Goal: Navigation & Orientation: Find specific page/section

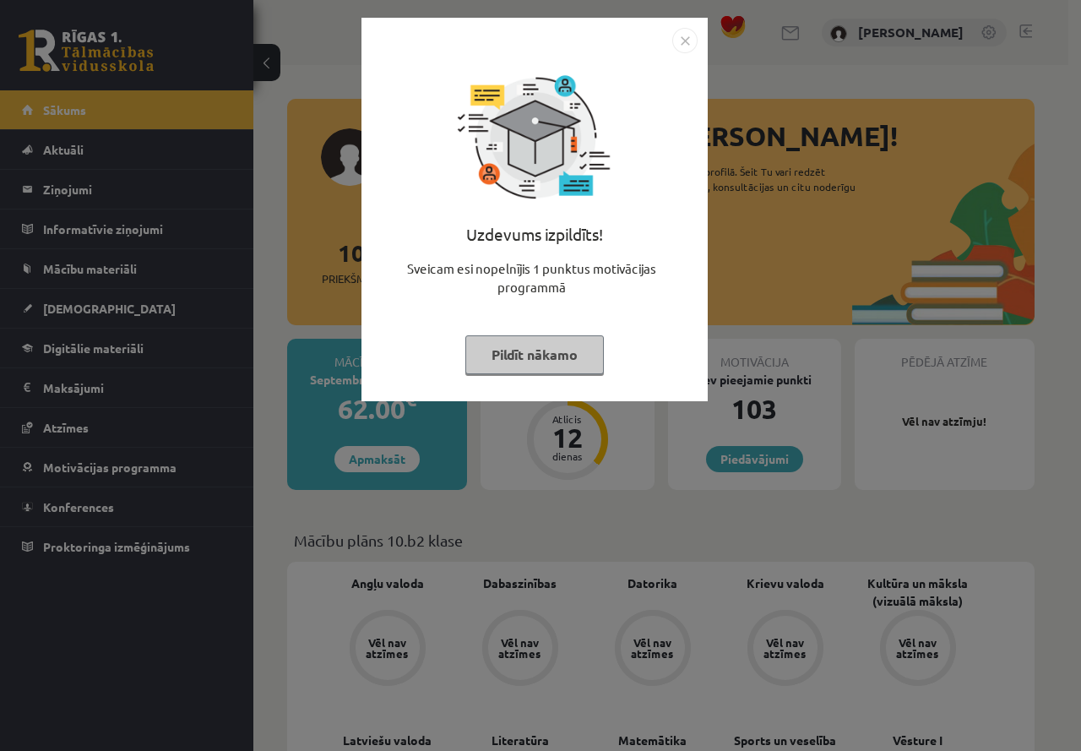
click at [567, 335] on button "Pildīt nākamo" at bounding box center [534, 354] width 138 height 39
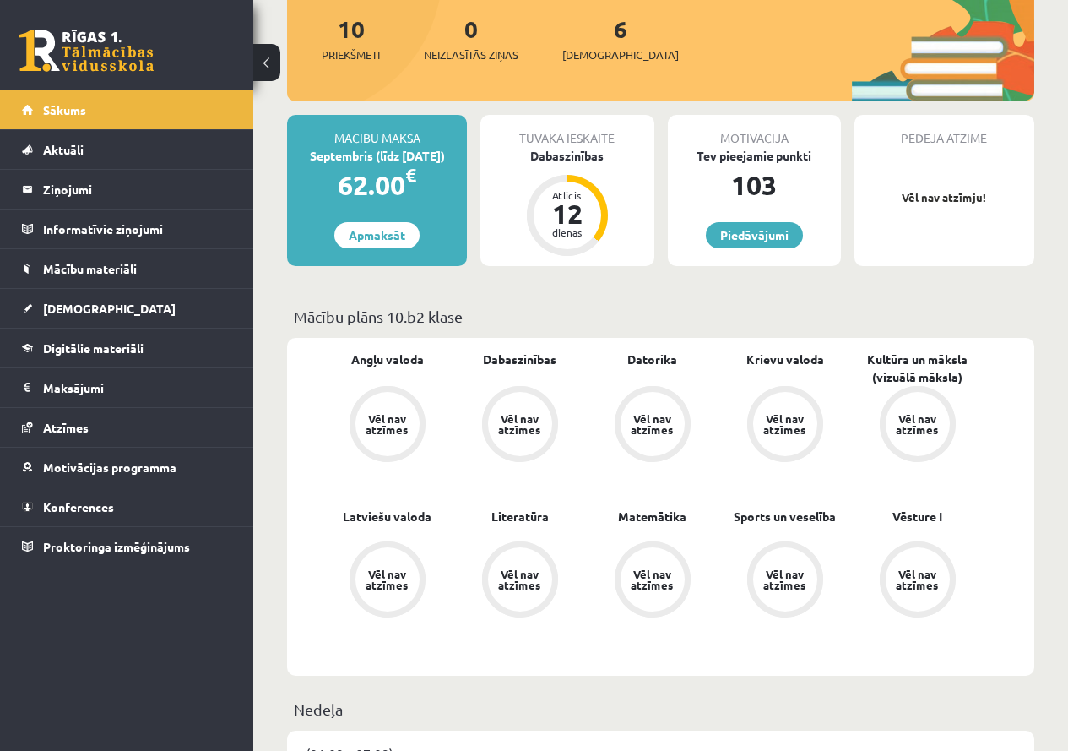
scroll to position [253, 0]
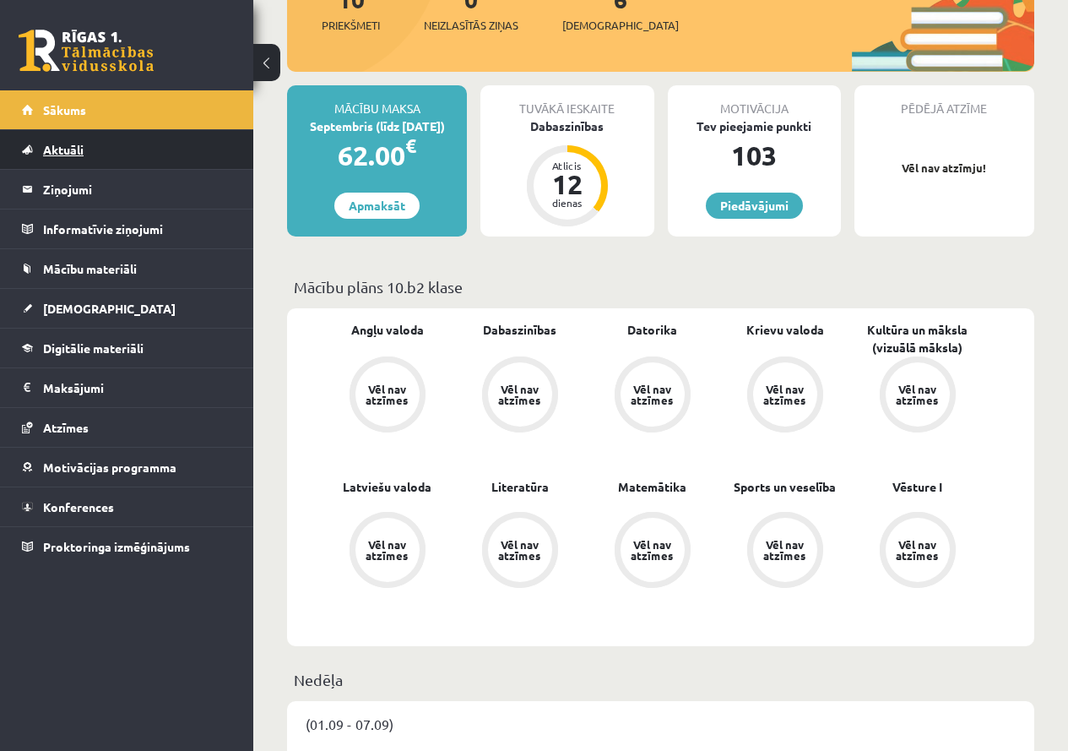
click at [100, 162] on link "Aktuāli" at bounding box center [127, 149] width 210 height 39
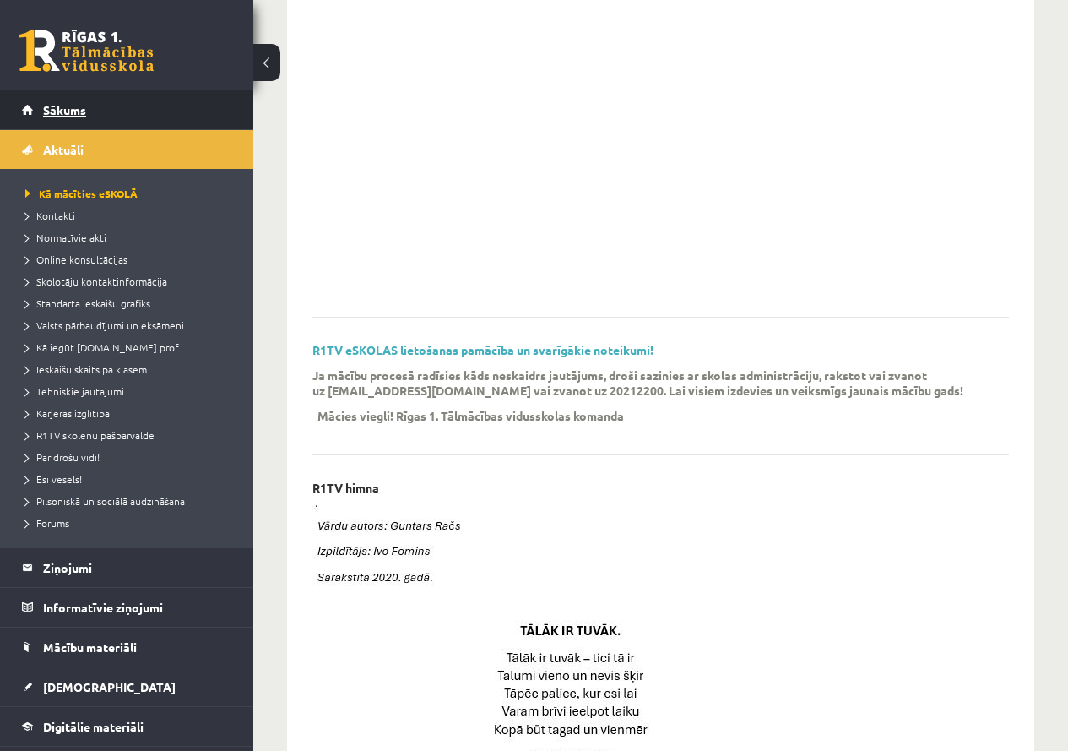
click at [93, 124] on link "Sākums" at bounding box center [127, 109] width 210 height 39
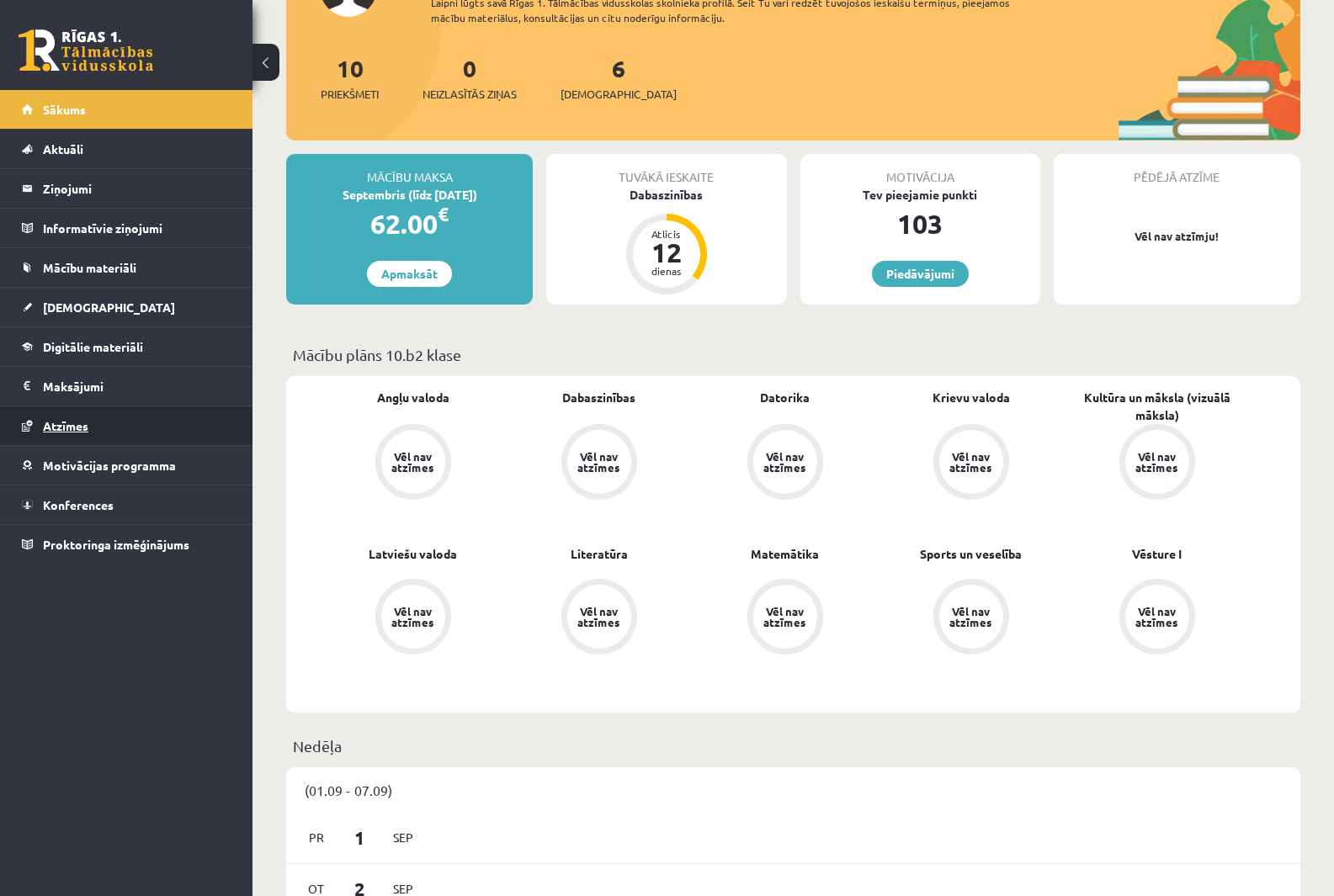
scroll to position [252, 0]
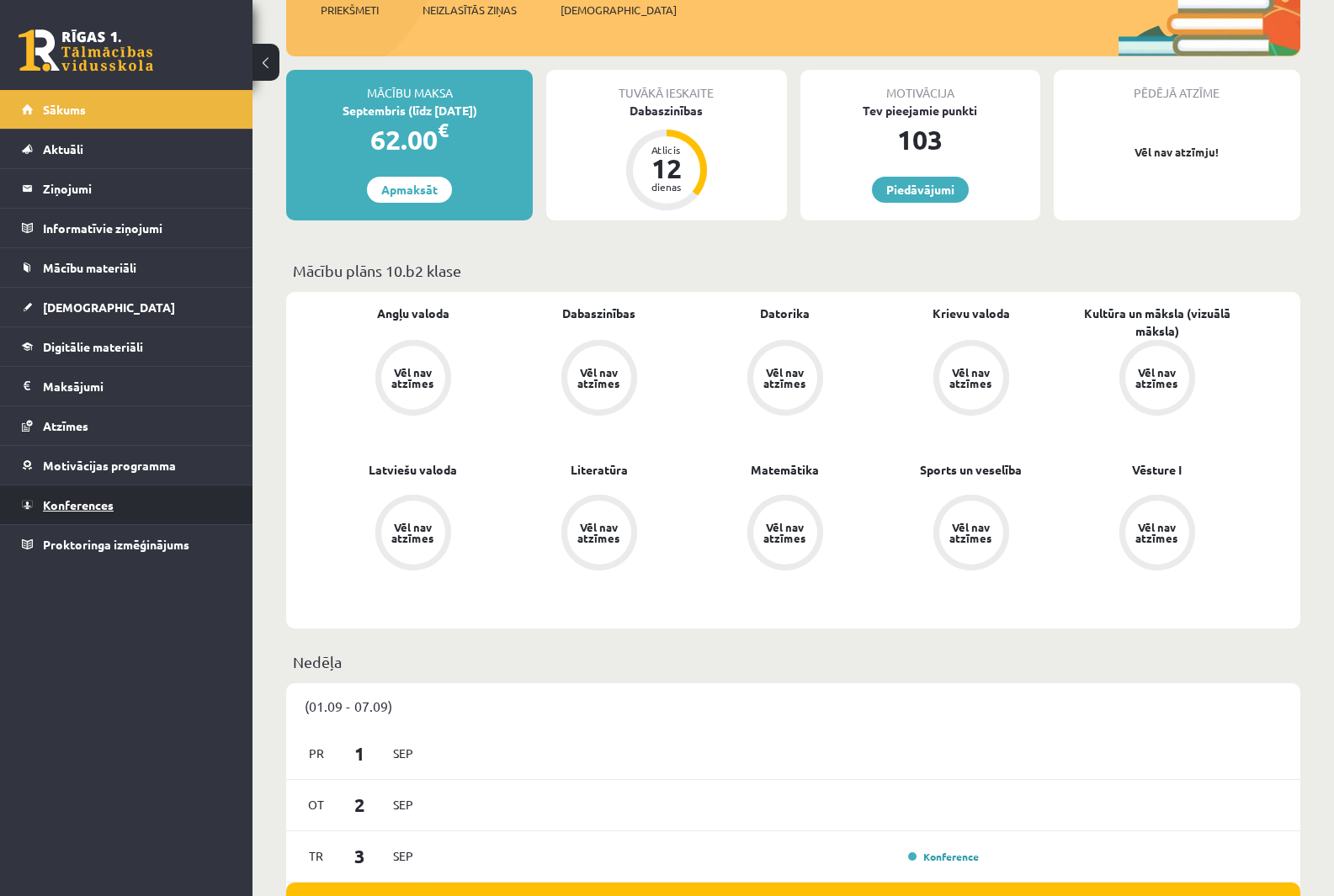
click at [160, 508] on link "Konferences" at bounding box center [127, 504] width 209 height 39
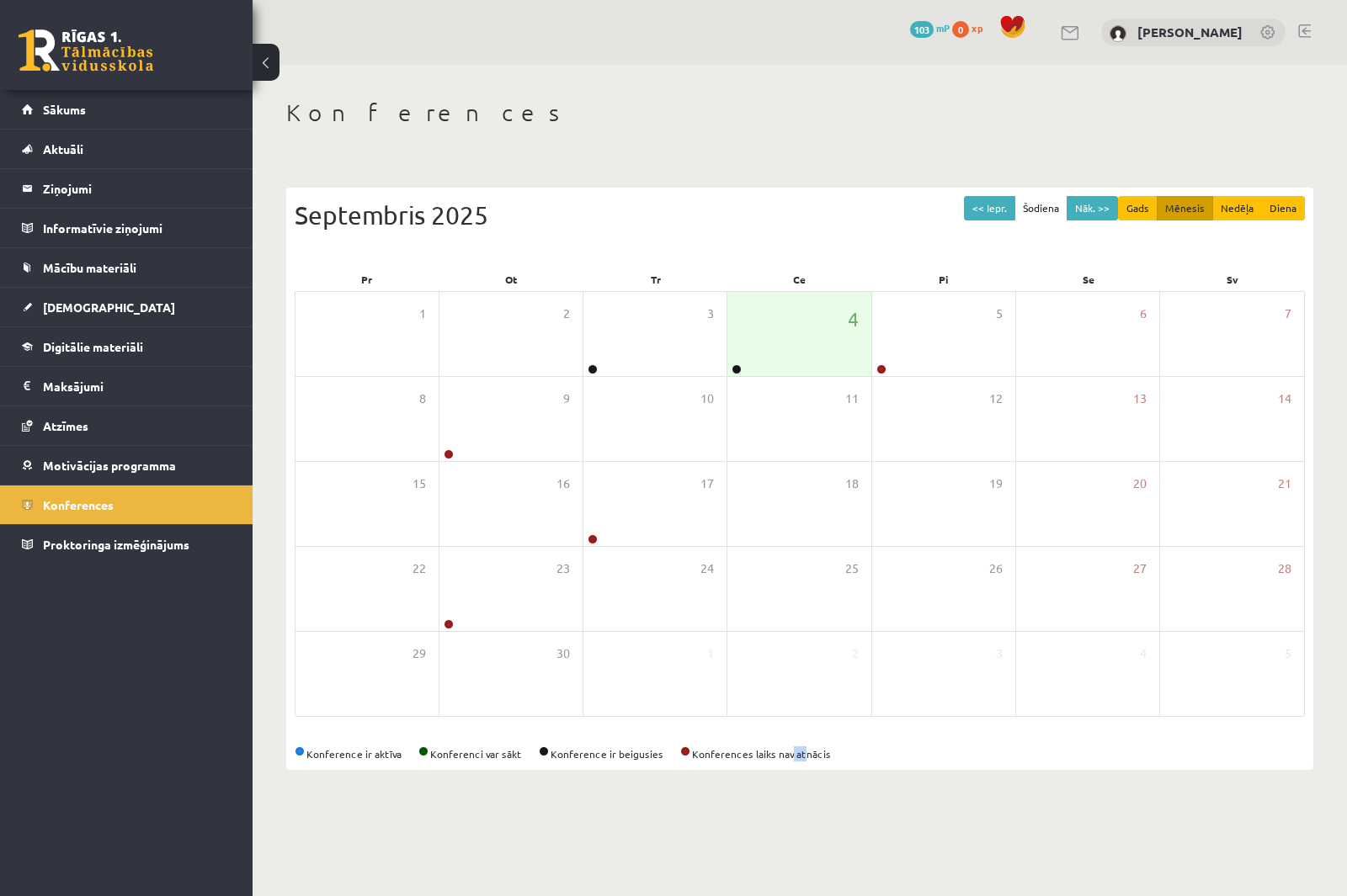
drag, startPoint x: 791, startPoint y: 755, endPoint x: 801, endPoint y: 757, distance: 10.2
click at [801, 747] on div "Konference ir aktīva Konferenci var sākt Konference ir beigusies Konferences la…" at bounding box center [800, 753] width 1010 height 15
click at [919, 732] on div "<< Iepr. Šodiena Nāk. >> Gads Mēnesis Nedēļa Diena Septembris 2025 Pr Ot Tr Ce …" at bounding box center [800, 478] width 1027 height 582
click at [923, 339] on div "5" at bounding box center [944, 334] width 144 height 84
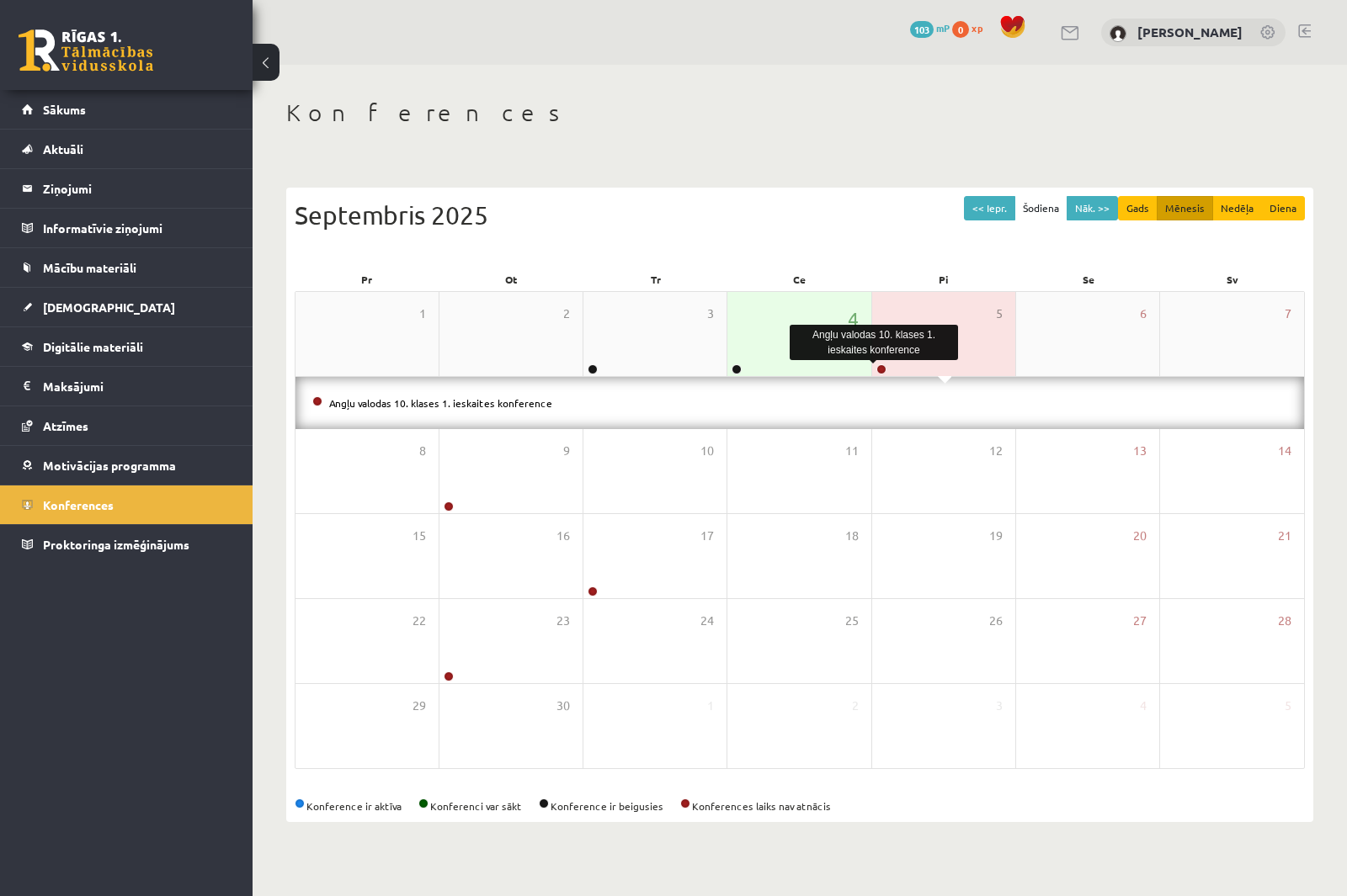
click at [880, 369] on link at bounding box center [881, 370] width 10 height 10
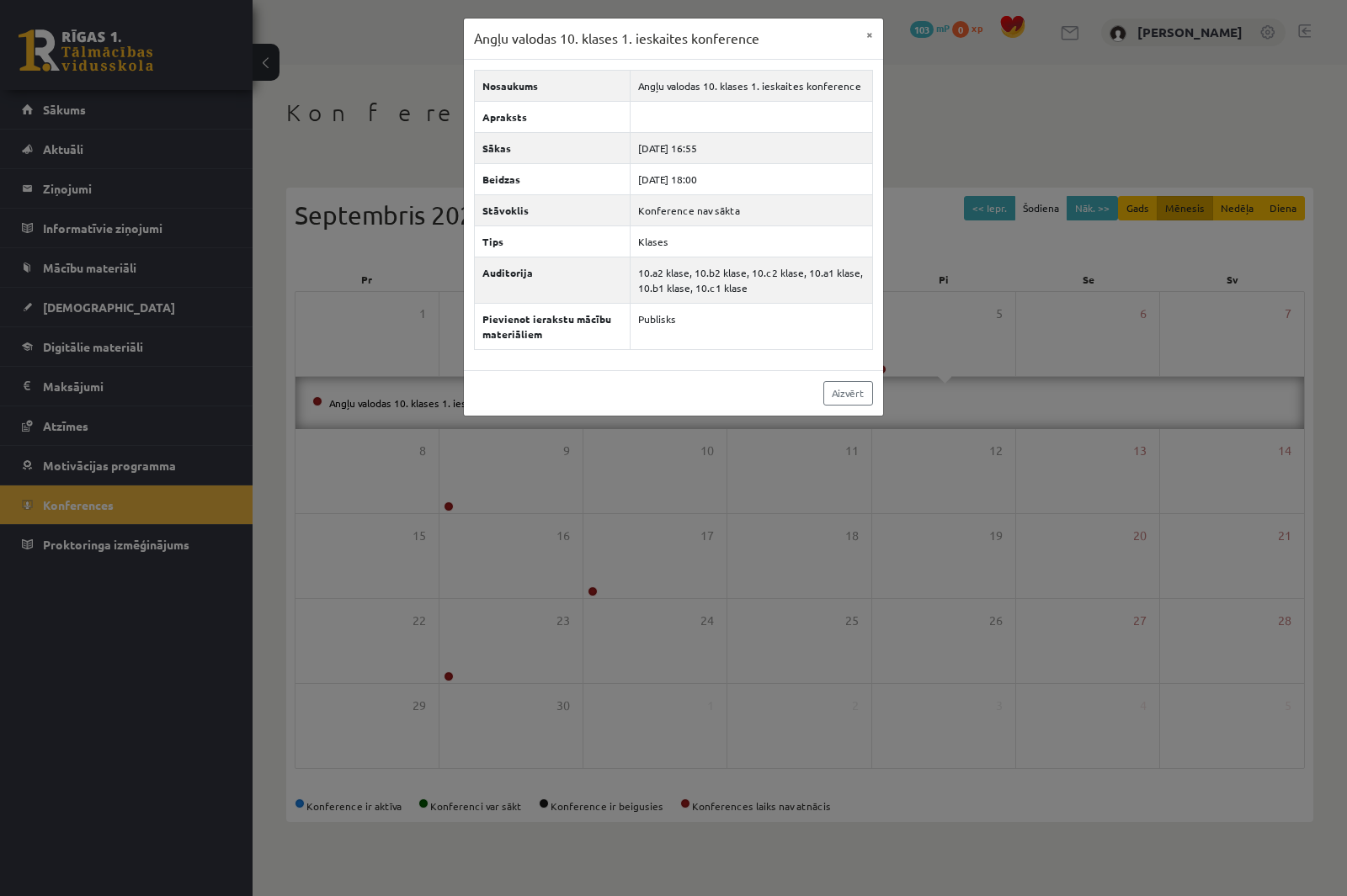
click at [394, 122] on div "Angļu valodas 10. klases 1. ieskaites konference × Nosaukums Angļu valodas 10. …" at bounding box center [673, 448] width 1347 height 896
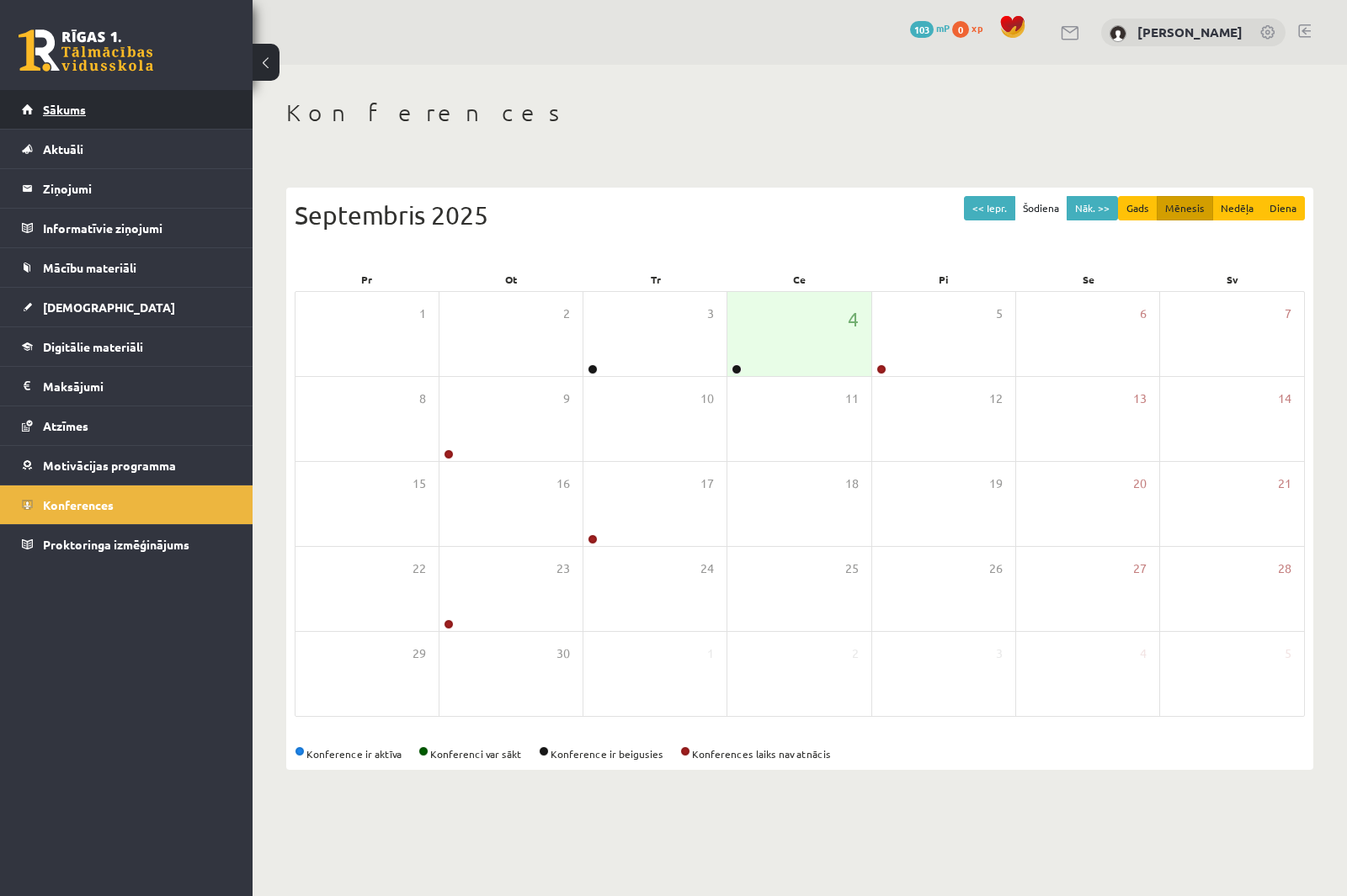
click at [57, 113] on span "Sākums" at bounding box center [64, 109] width 43 height 15
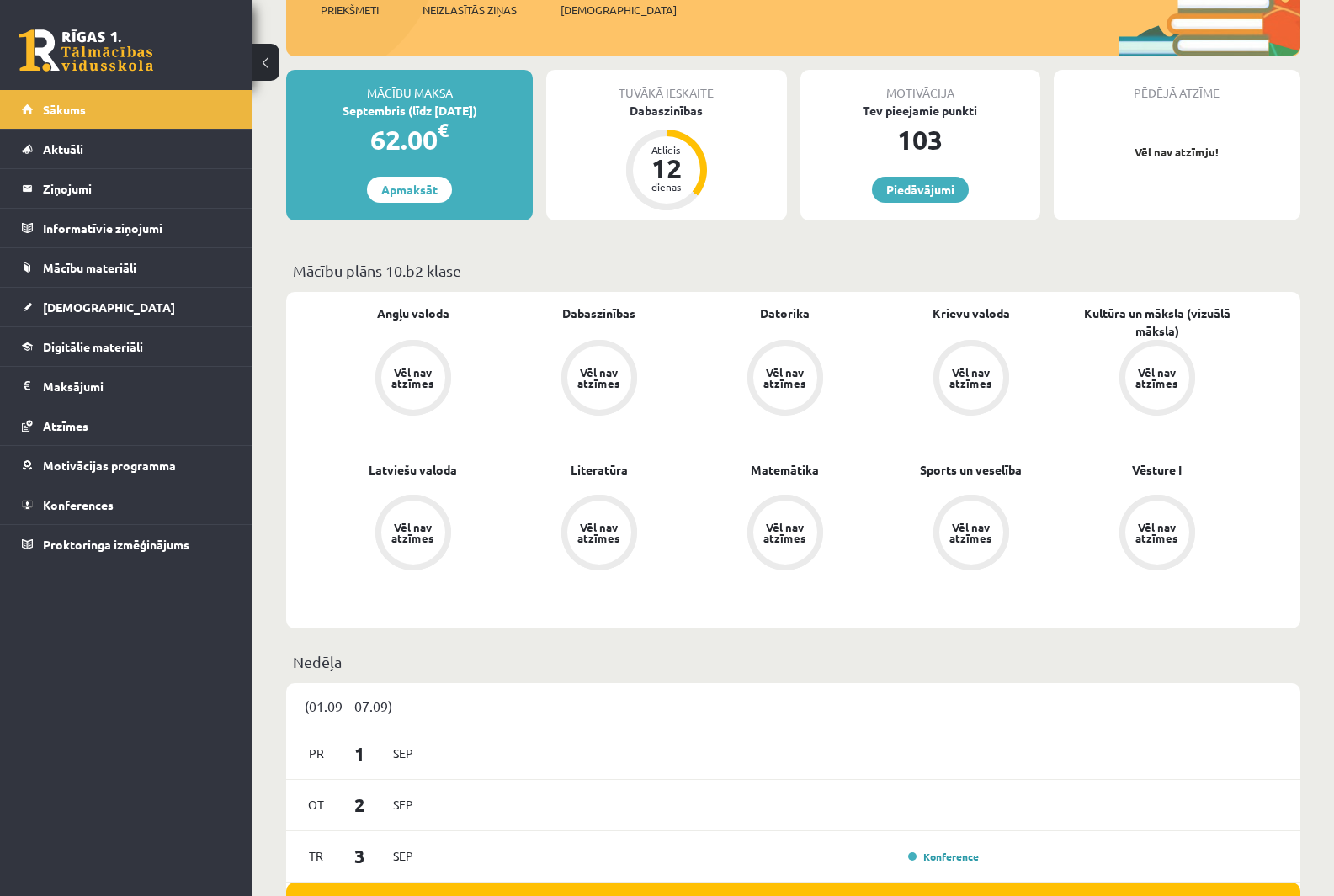
scroll to position [337, 0]
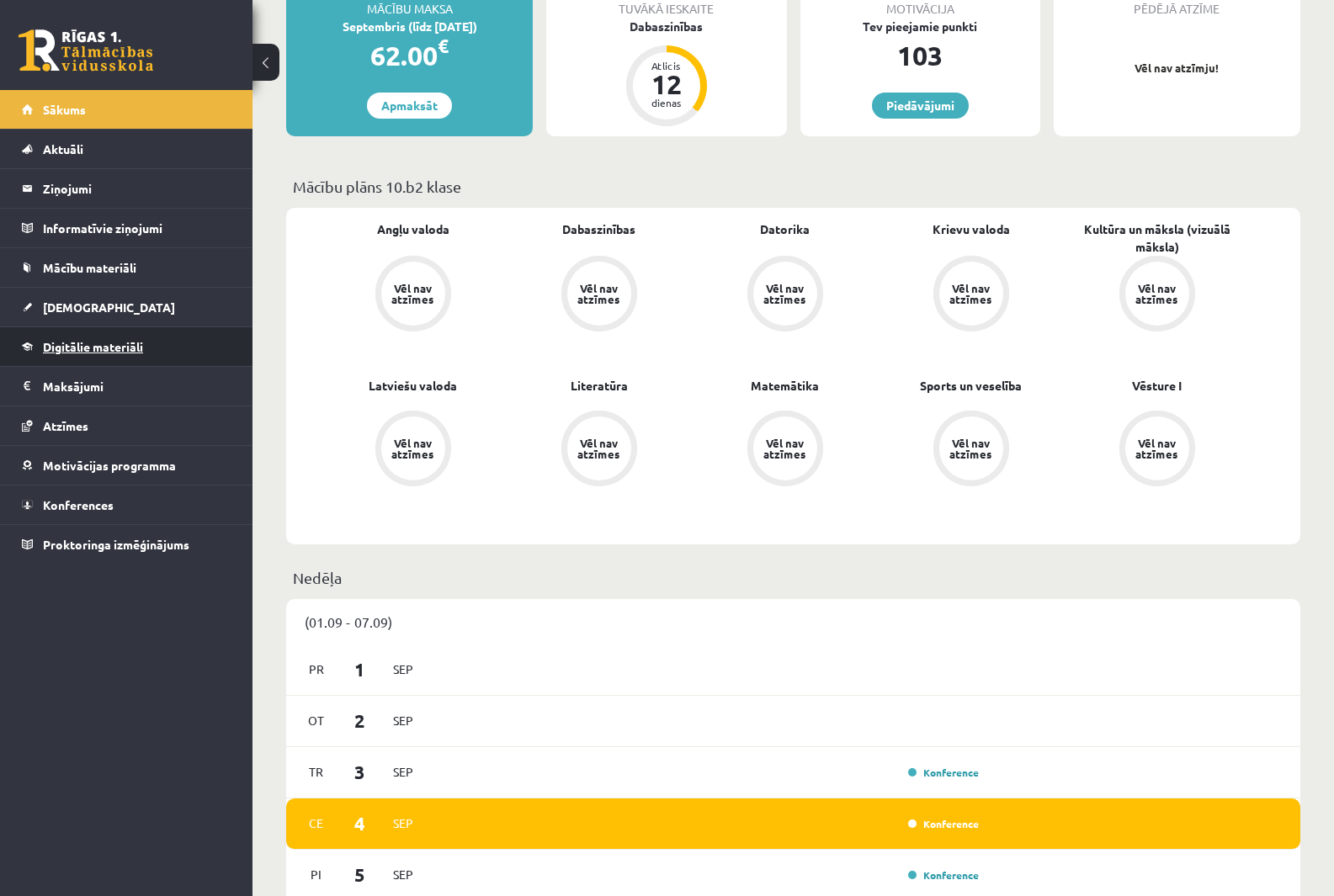
click at [122, 347] on span "Digitālie materiāli" at bounding box center [93, 346] width 100 height 15
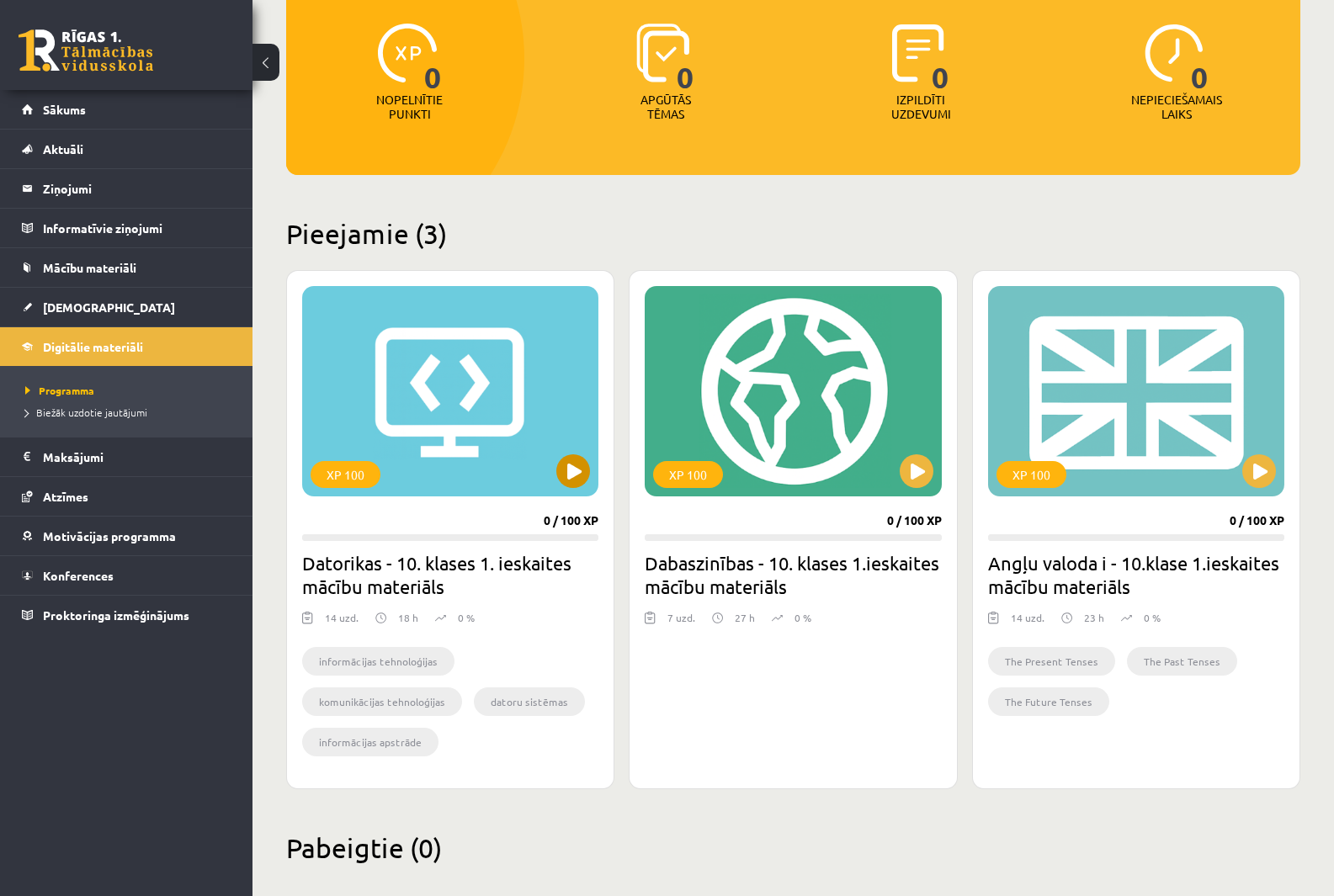
scroll to position [231, 0]
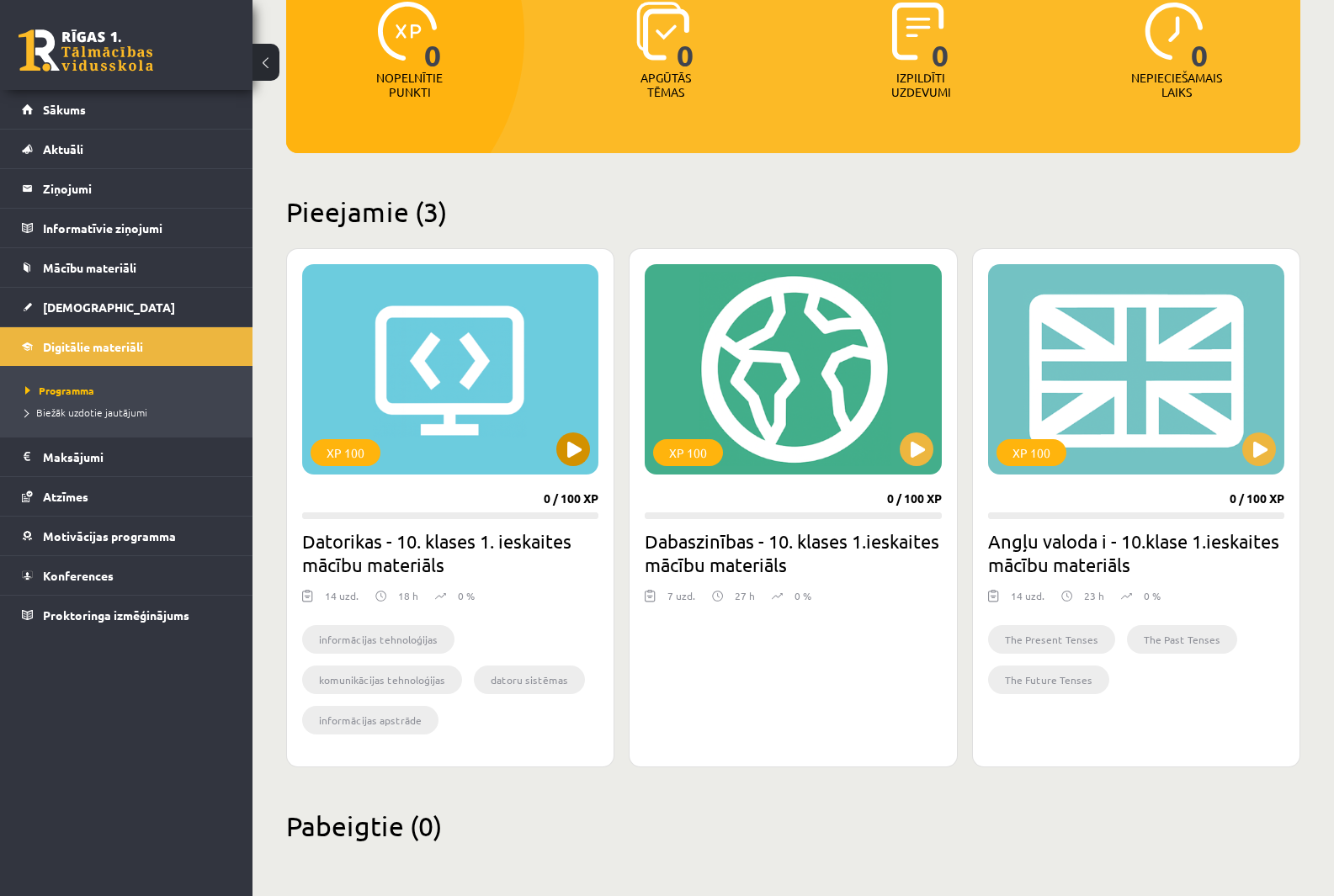
click at [449, 394] on div "XP 100" at bounding box center [450, 369] width 296 height 210
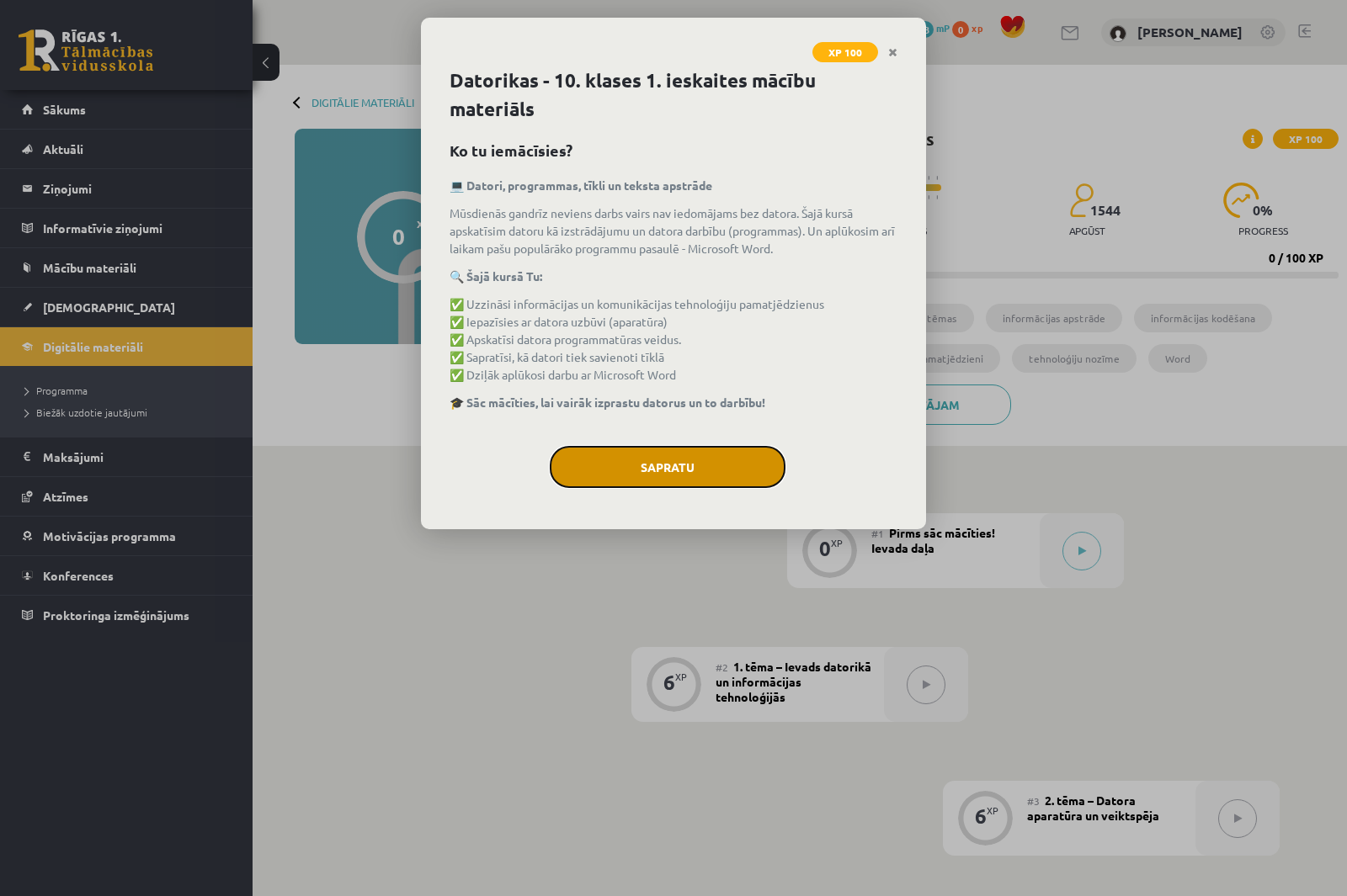
click at [609, 460] on button "Sapratu" at bounding box center [667, 467] width 235 height 42
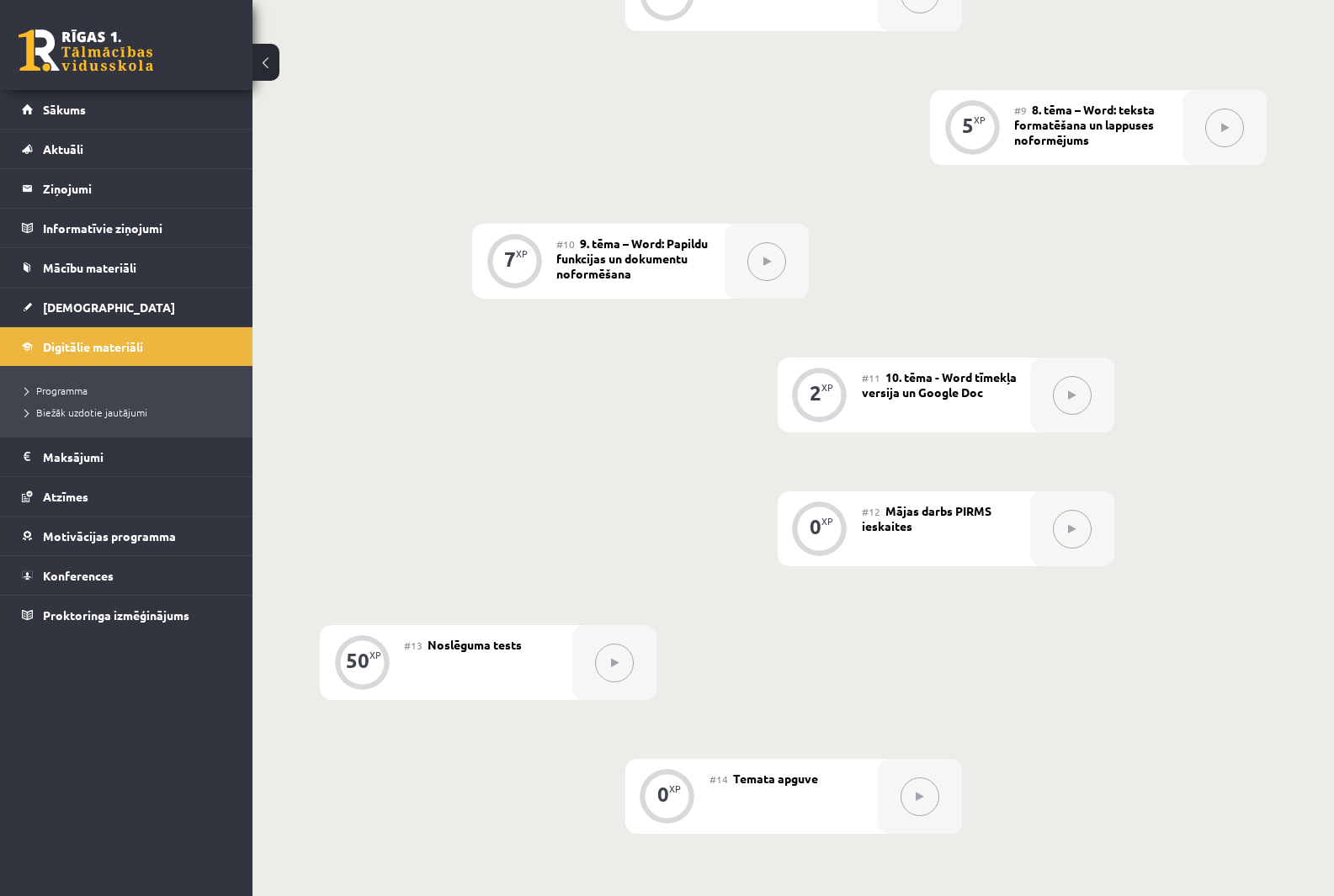
scroll to position [1683, 0]
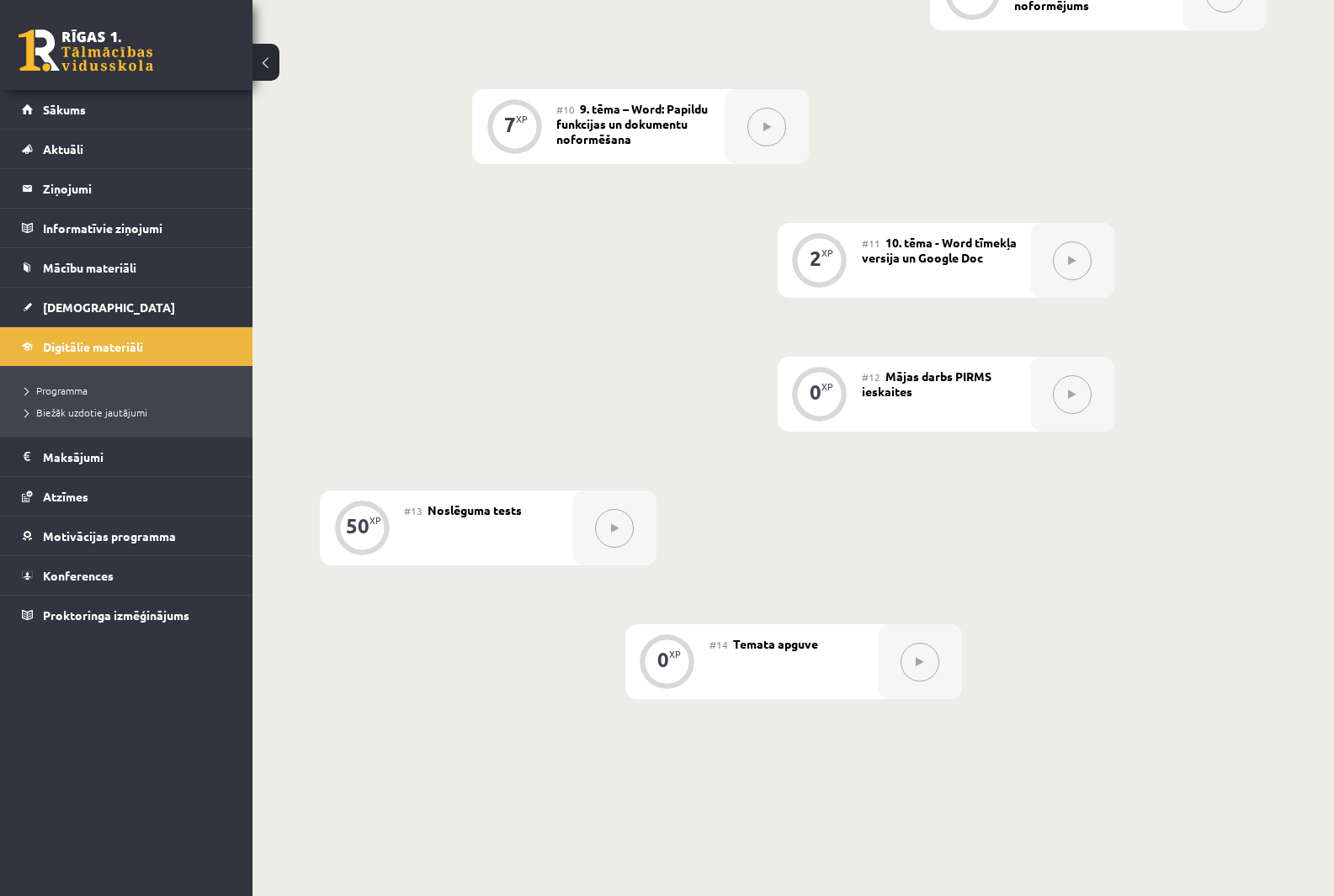
scroll to position [1599, 0]
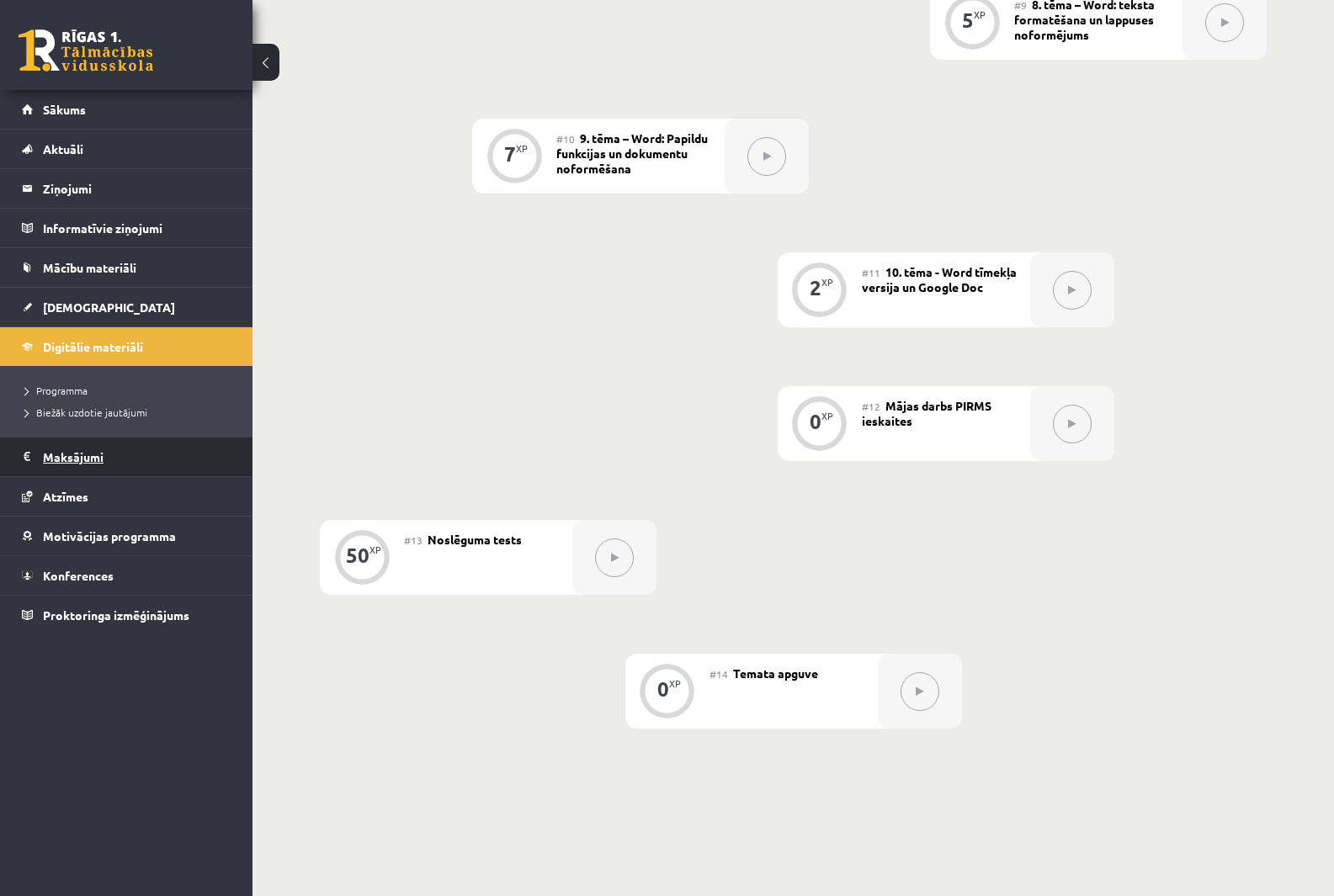
click at [68, 449] on legend "Maksājumi 0" at bounding box center [137, 456] width 188 height 39
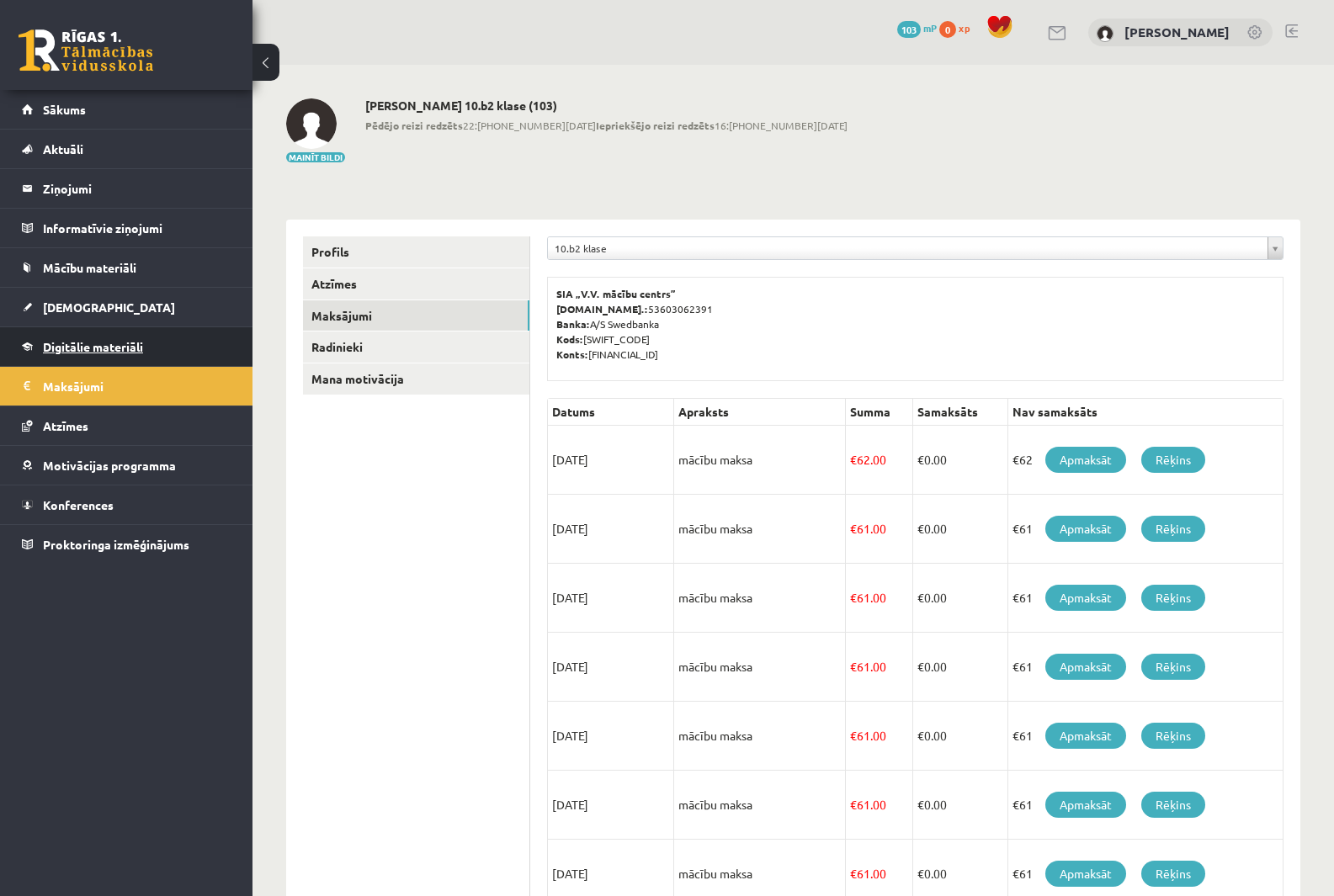
click at [126, 345] on span "Digitālie materiāli" at bounding box center [93, 346] width 100 height 15
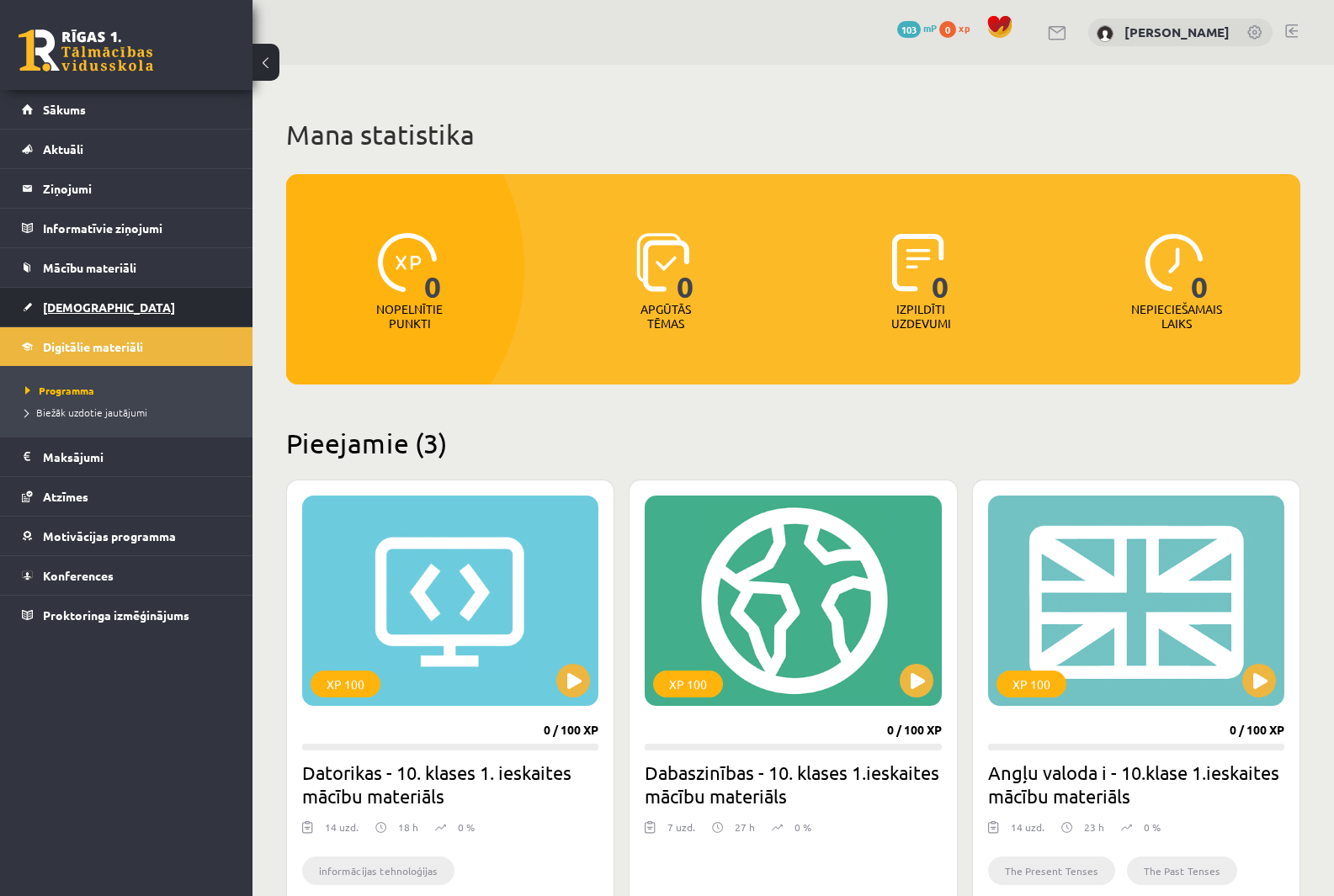
click at [154, 290] on link "[DEMOGRAPHIC_DATA]" at bounding box center [127, 307] width 209 height 39
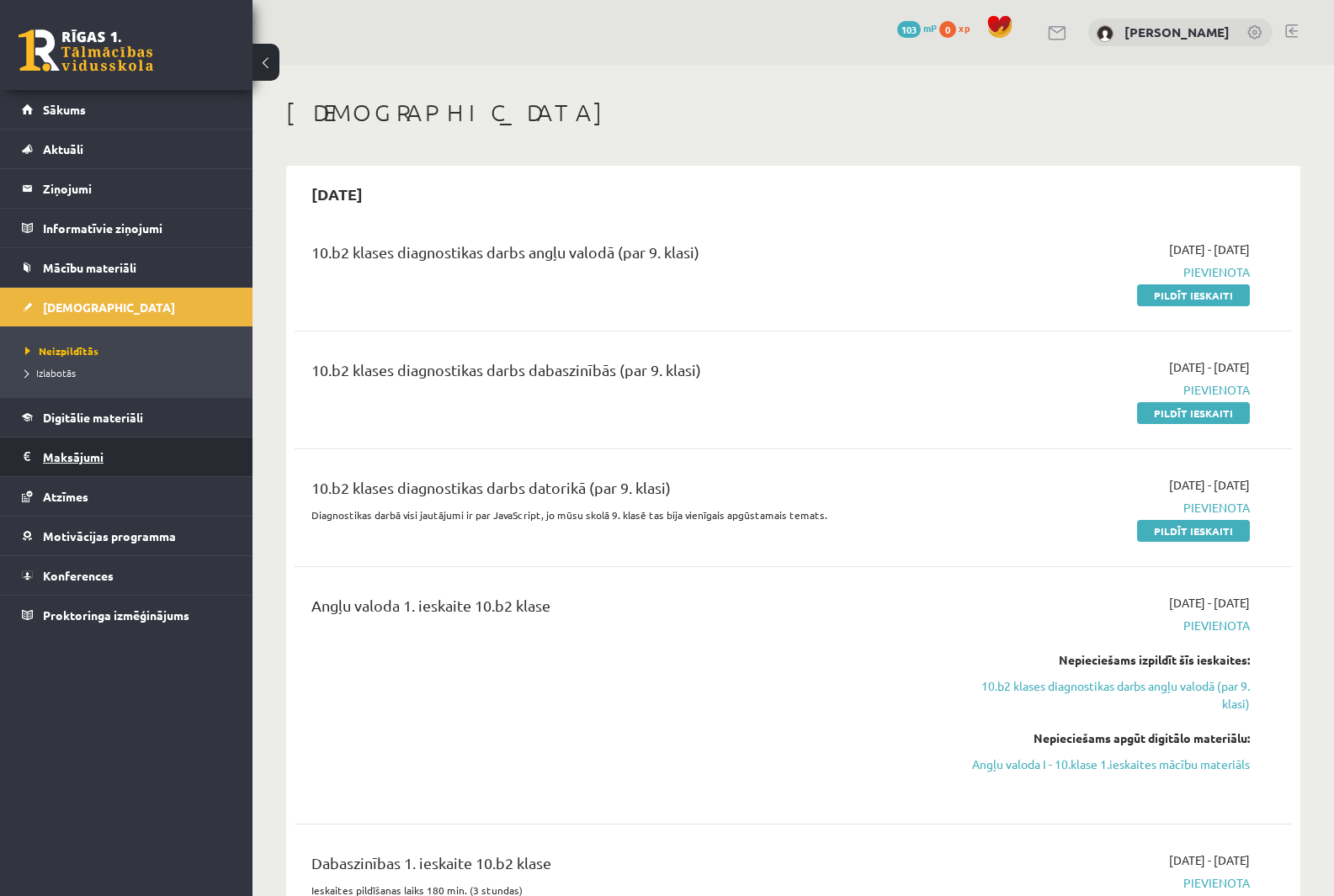
click at [122, 473] on legend "Maksājumi 0" at bounding box center [137, 456] width 188 height 39
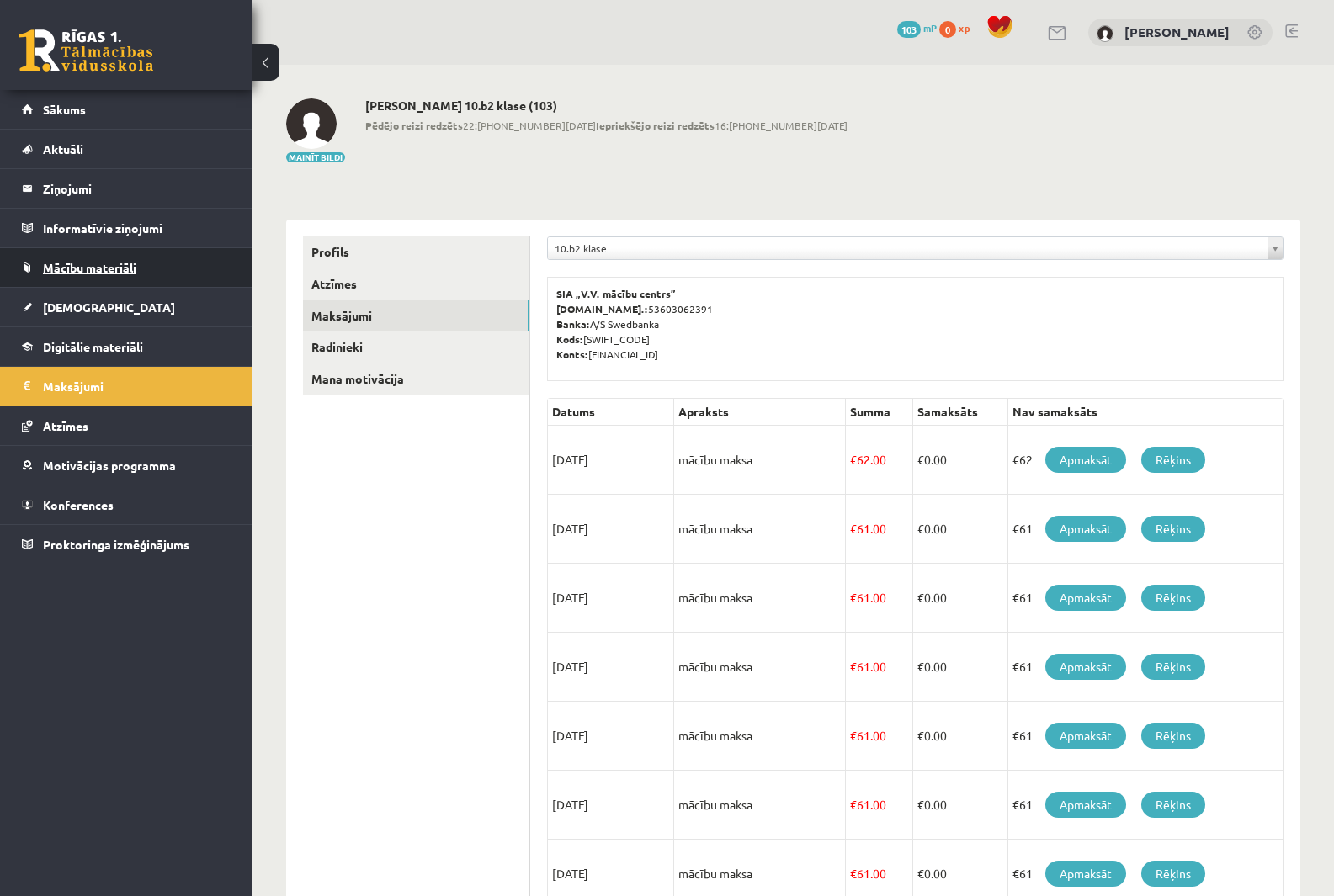
click at [79, 259] on link "Mācību materiāli" at bounding box center [127, 267] width 209 height 39
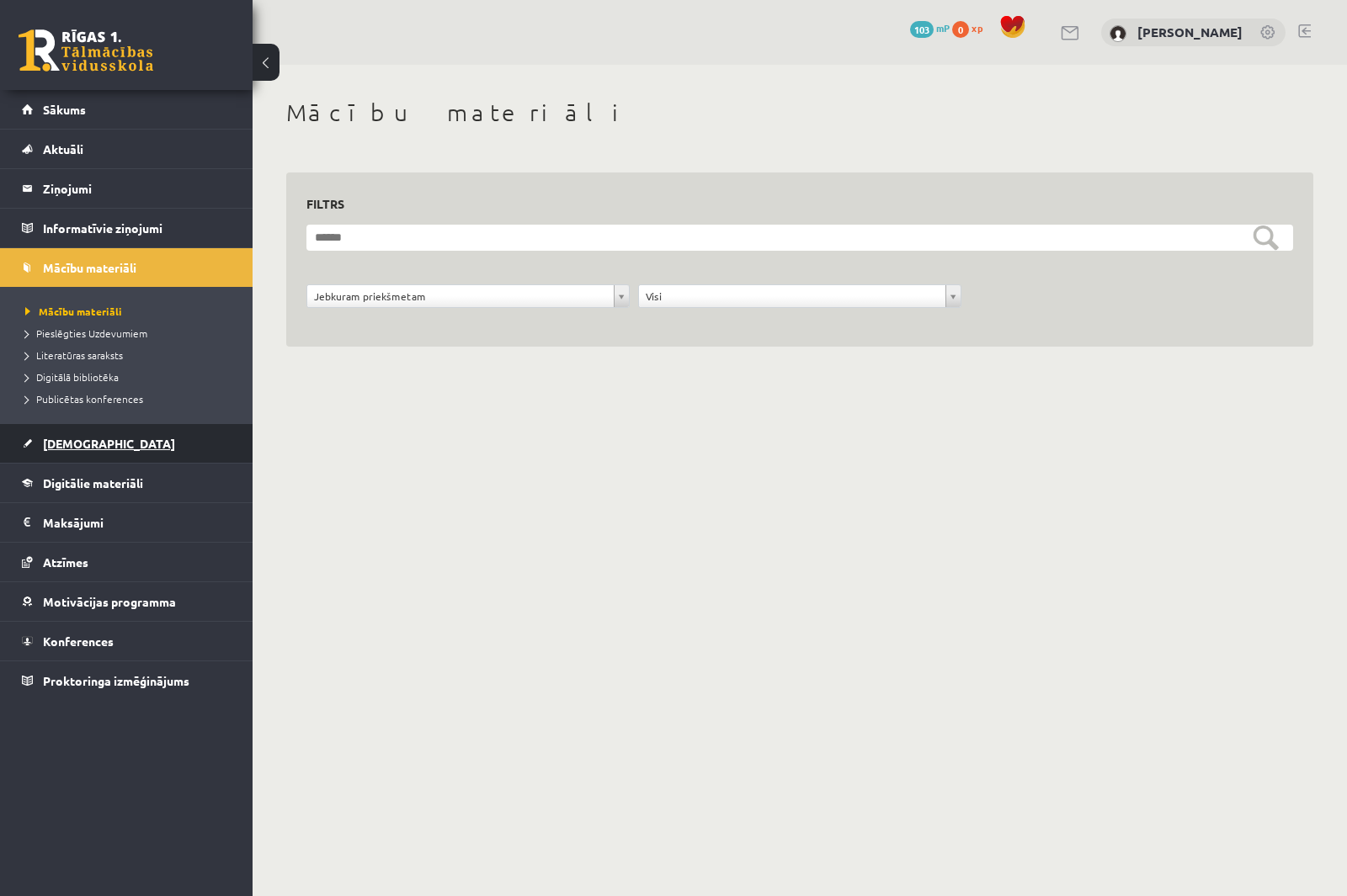
click at [81, 446] on span "[DEMOGRAPHIC_DATA]" at bounding box center [109, 443] width 133 height 15
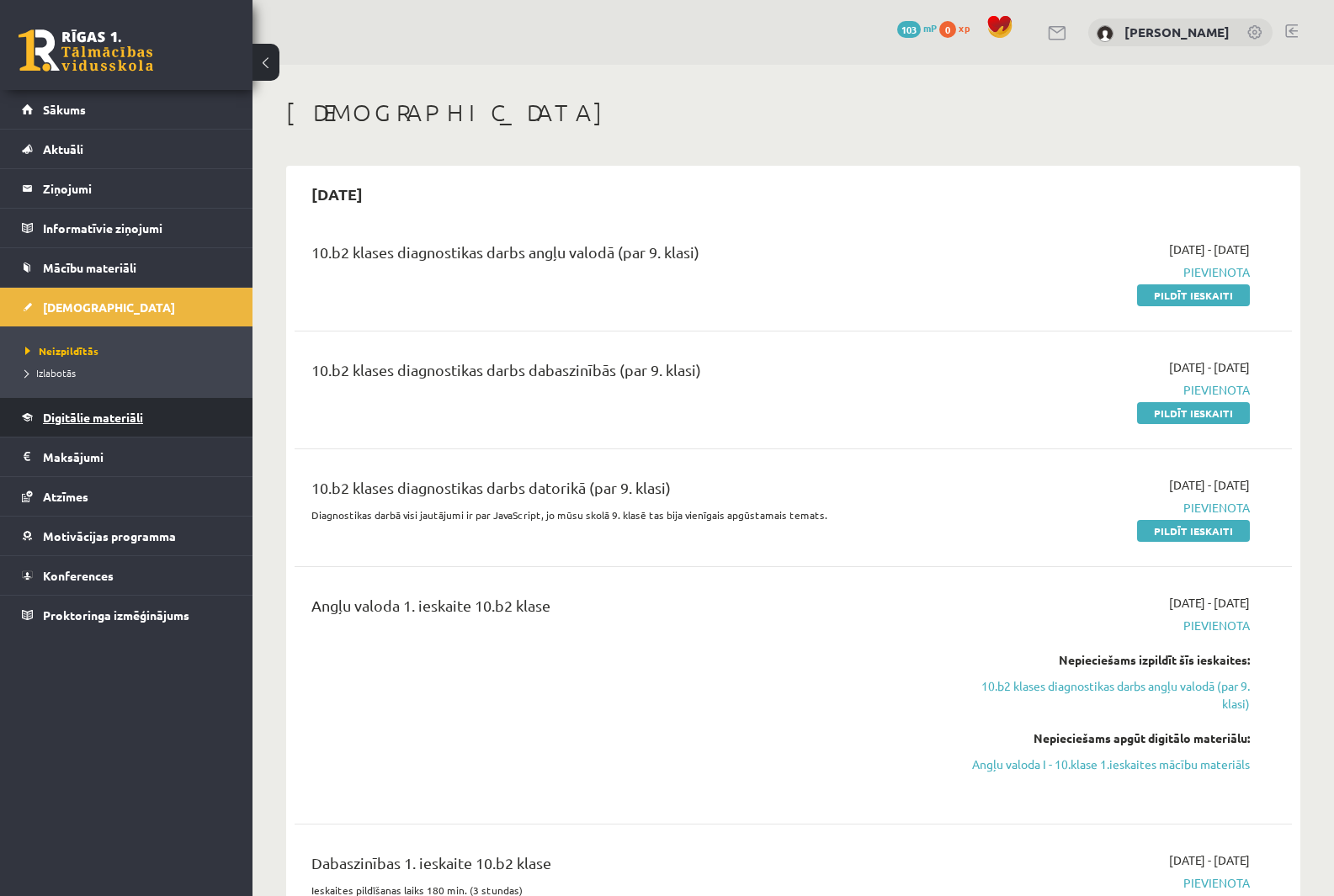
click at [83, 430] on link "Digitālie materiāli" at bounding box center [127, 417] width 209 height 39
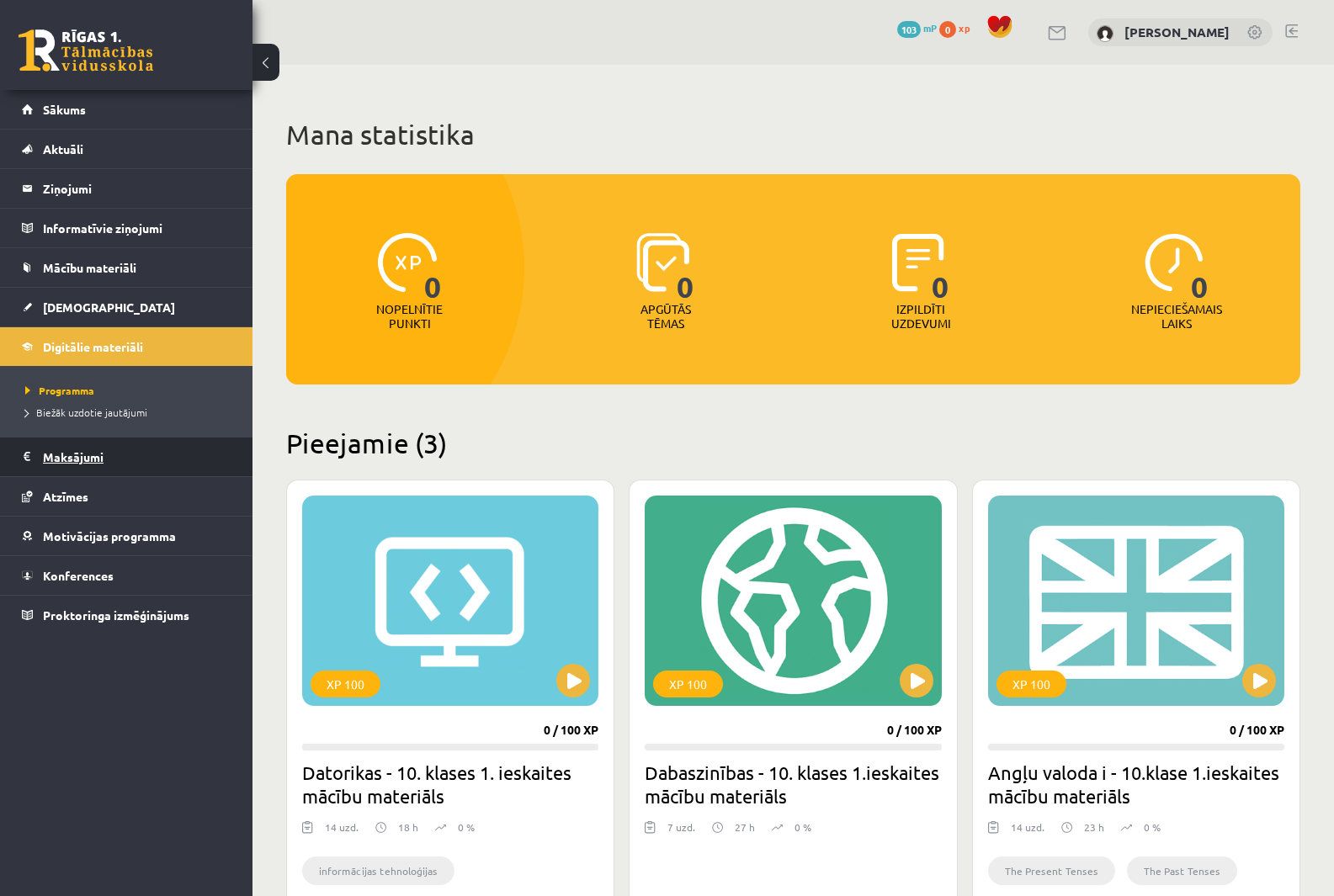
click at [84, 465] on legend "Maksājumi 0" at bounding box center [137, 456] width 188 height 39
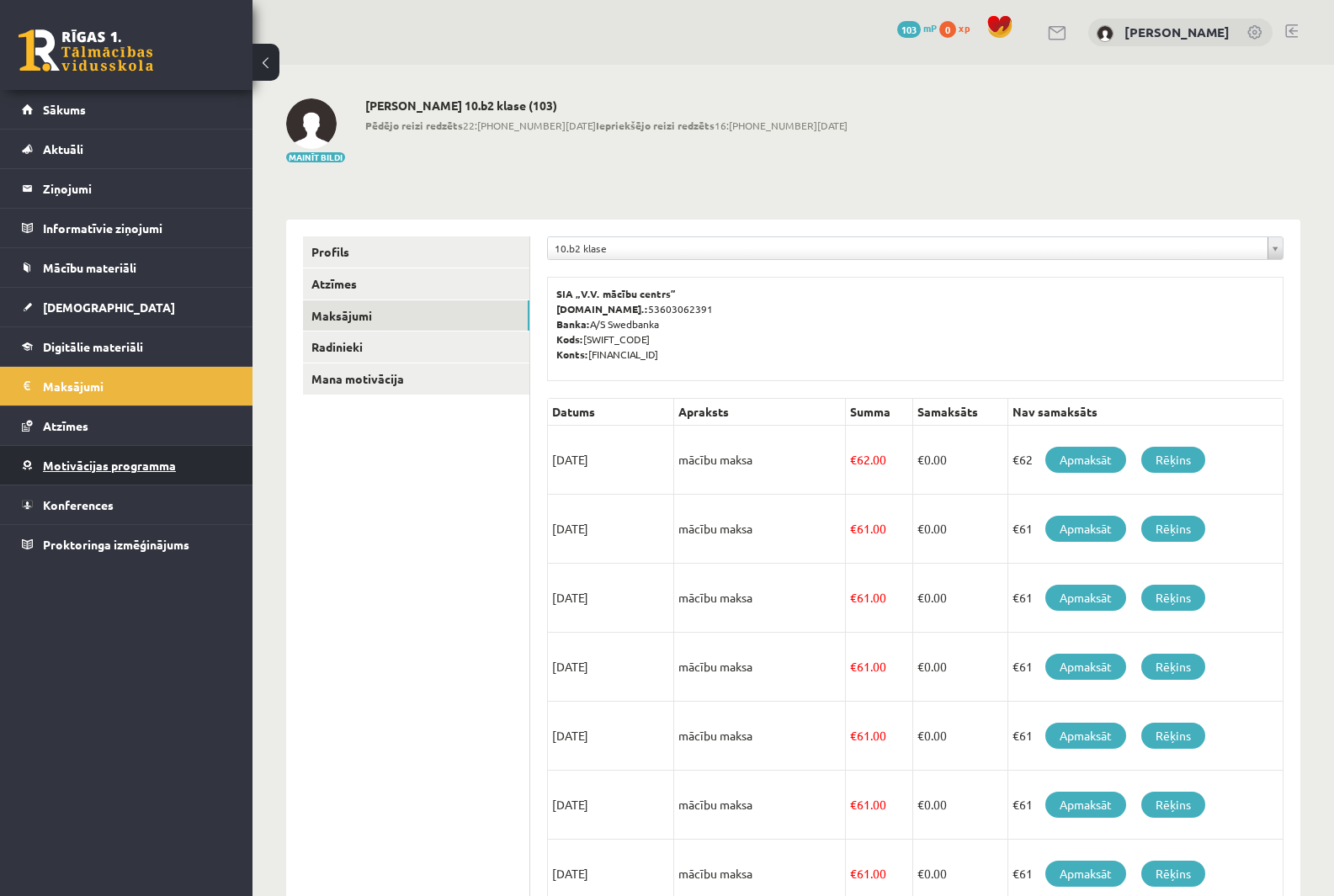
click at [78, 469] on span "Motivācijas programma" at bounding box center [109, 464] width 133 height 15
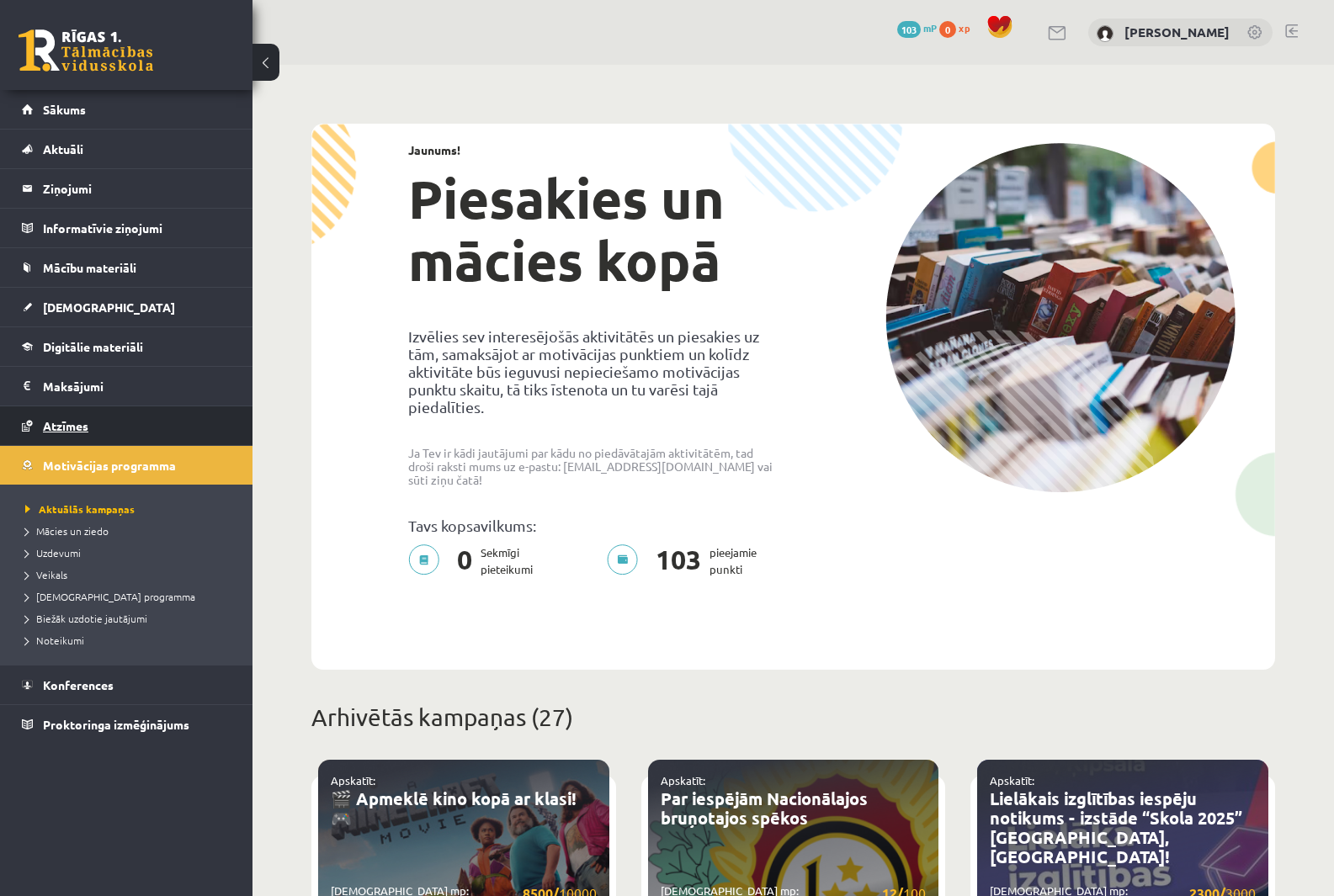
click at [62, 412] on link "Atzīmes" at bounding box center [127, 426] width 209 height 39
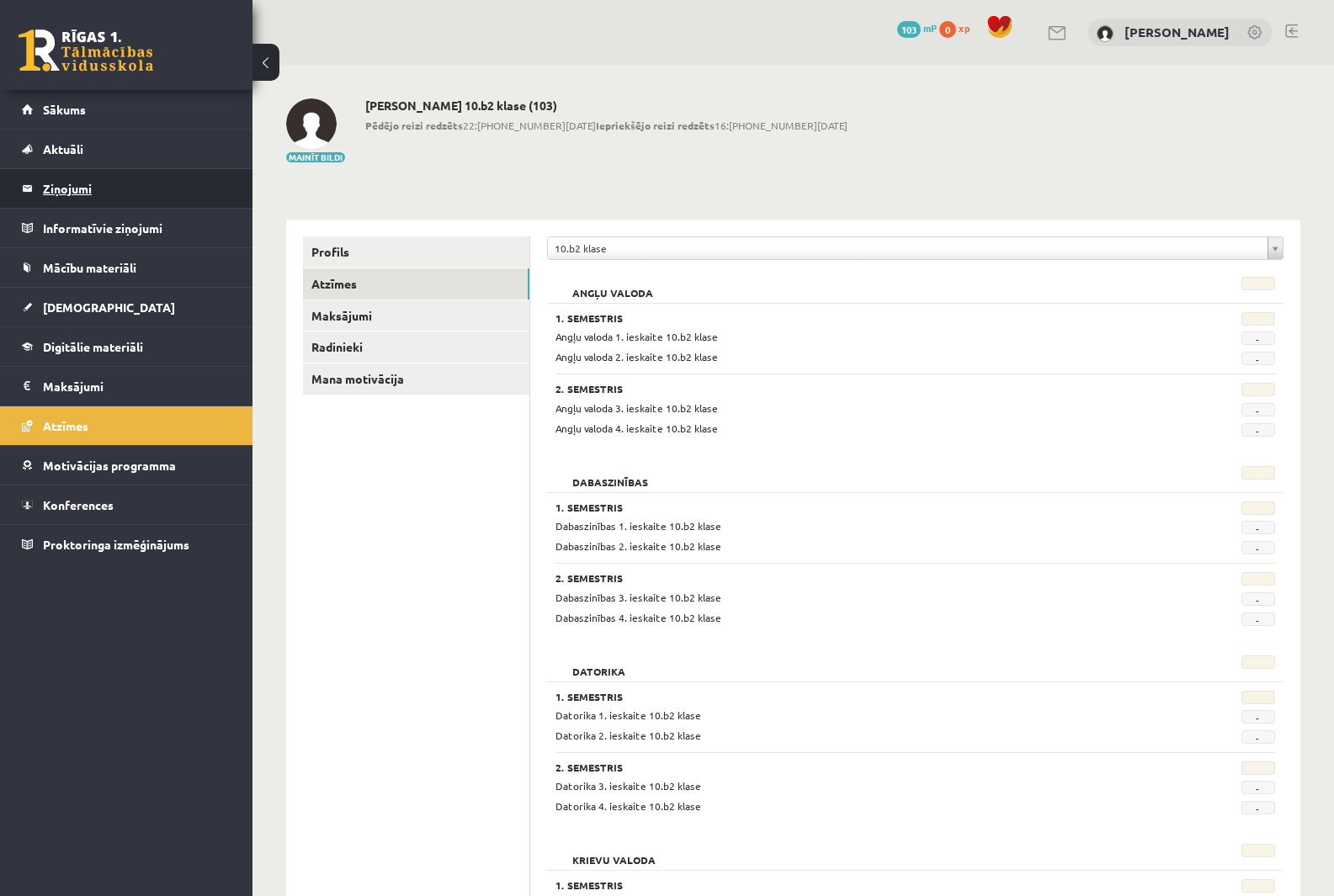
click at [79, 191] on legend "Ziņojumi 0" at bounding box center [137, 188] width 188 height 39
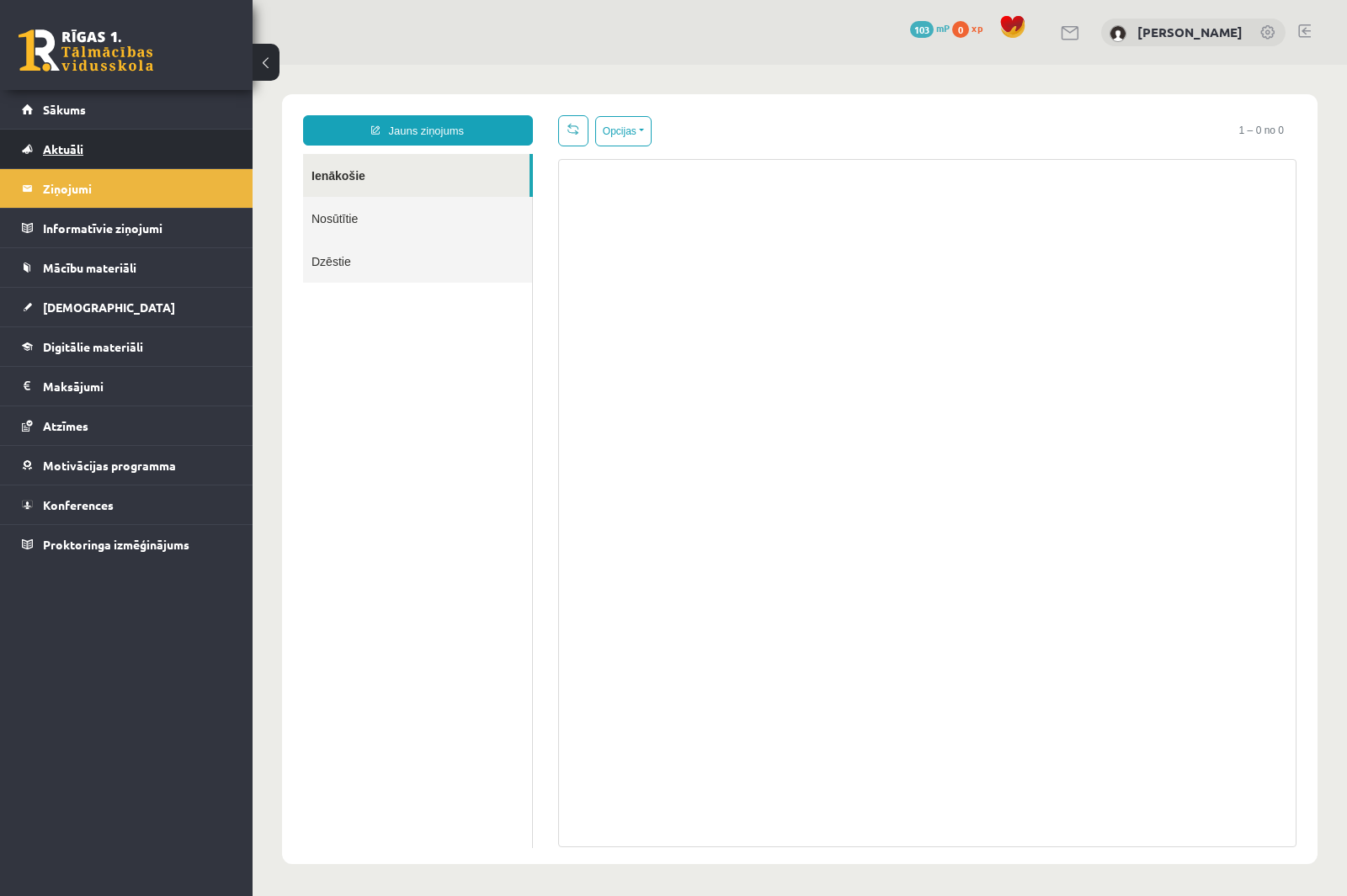
click at [78, 142] on link "Aktuāli" at bounding box center [127, 149] width 209 height 39
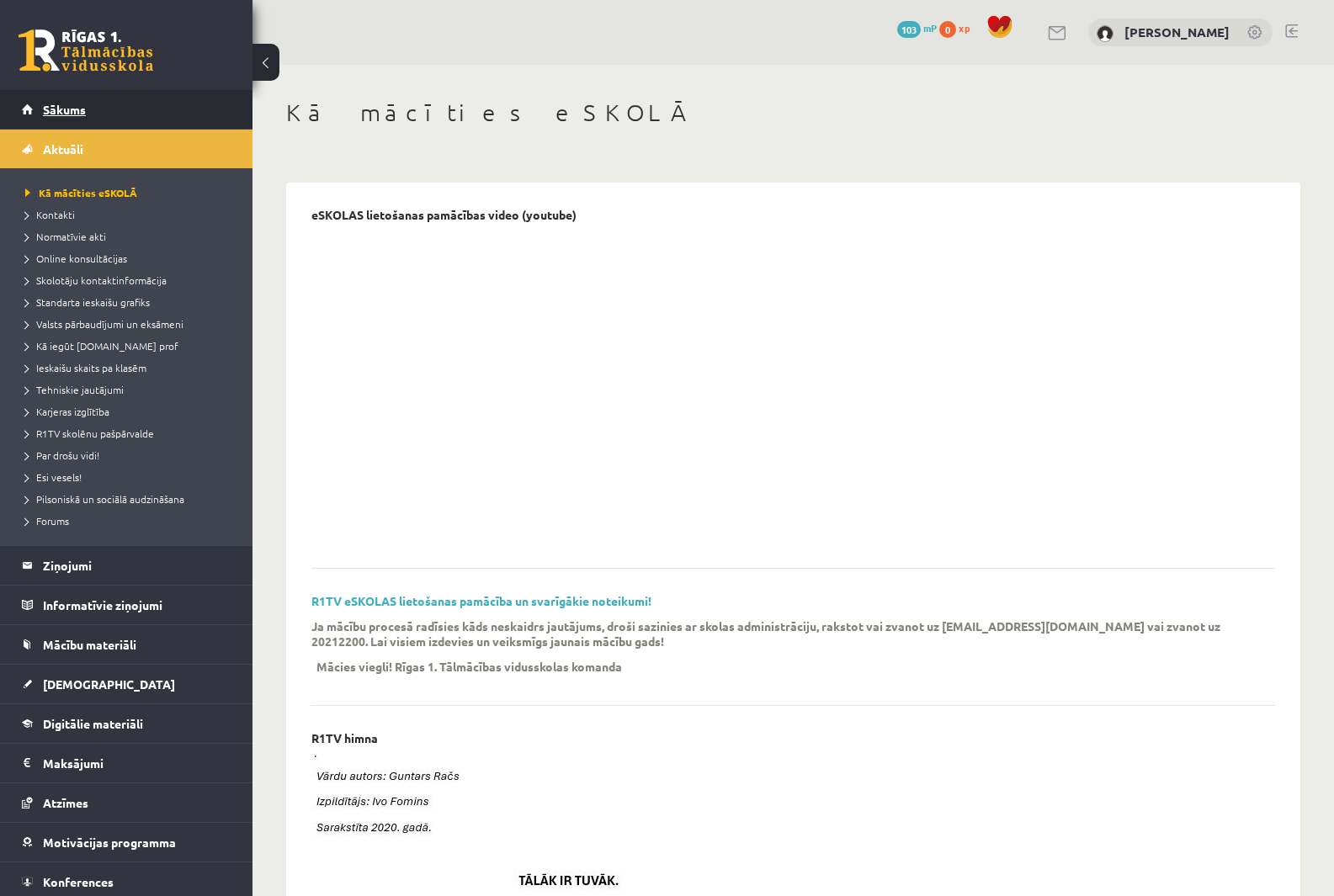
click at [73, 101] on link "Sākums" at bounding box center [127, 109] width 209 height 39
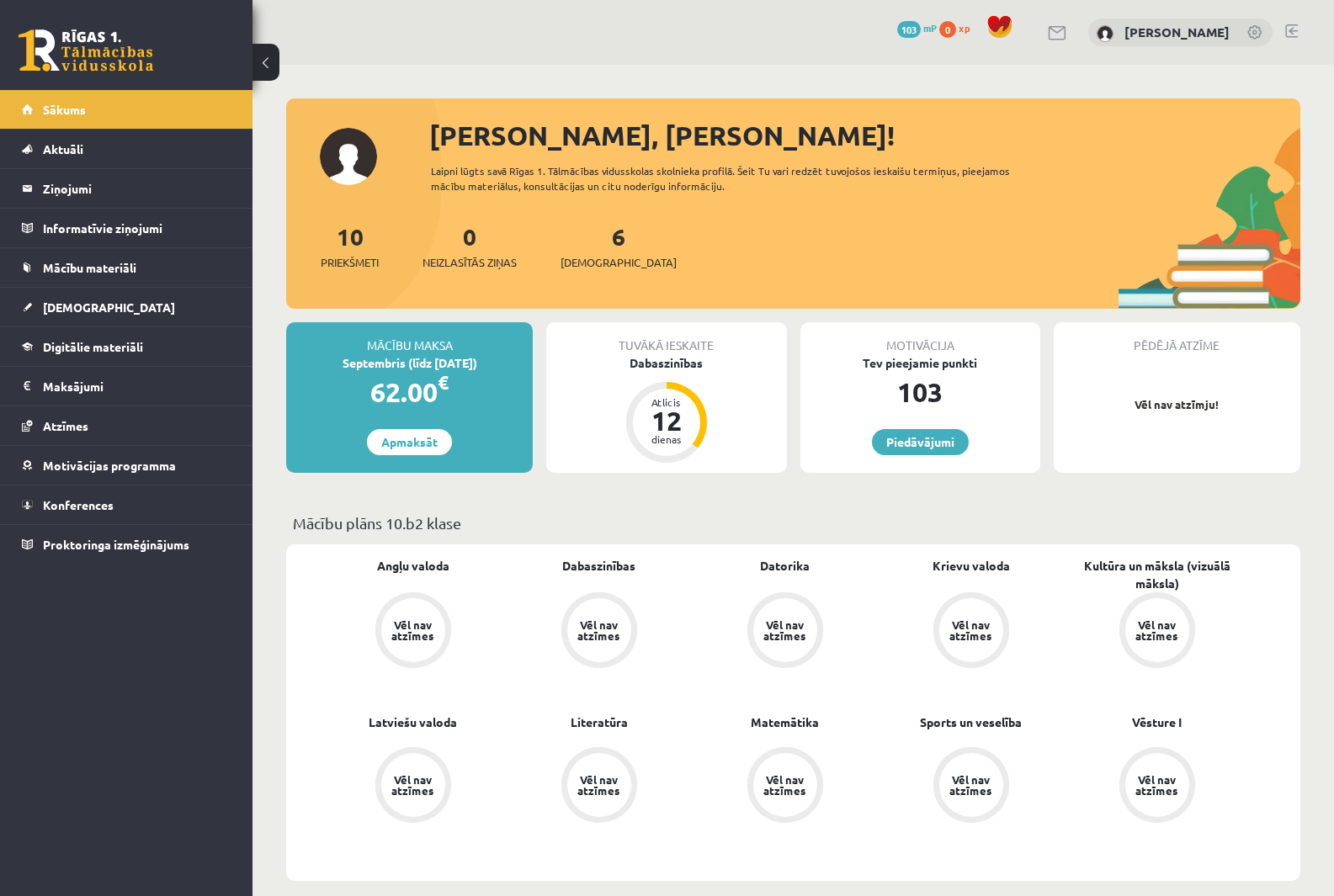
click at [897, 35] on span "103" at bounding box center [909, 29] width 24 height 17
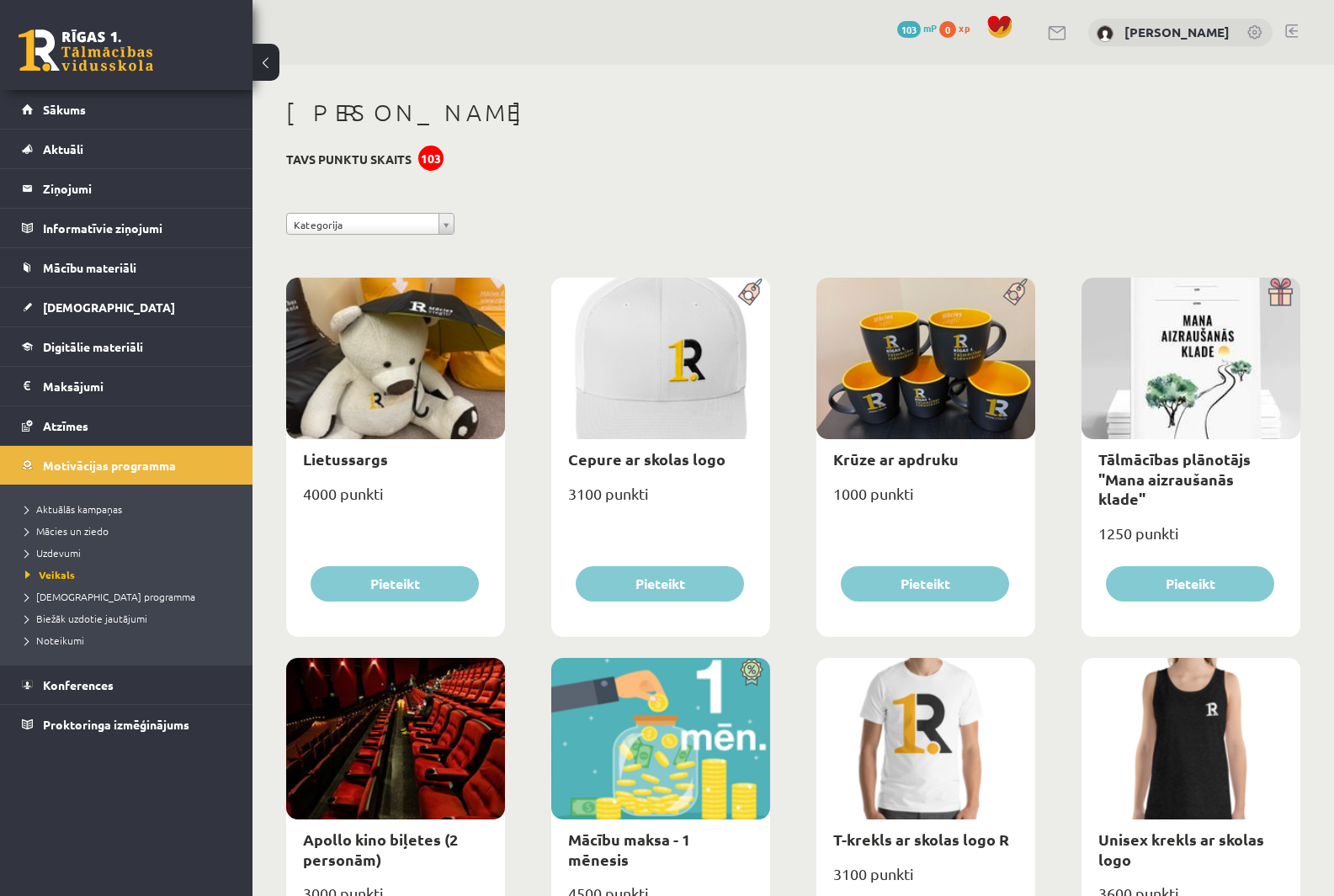
click at [869, 130] on div "eSkolas bode" at bounding box center [793, 116] width 1014 height 34
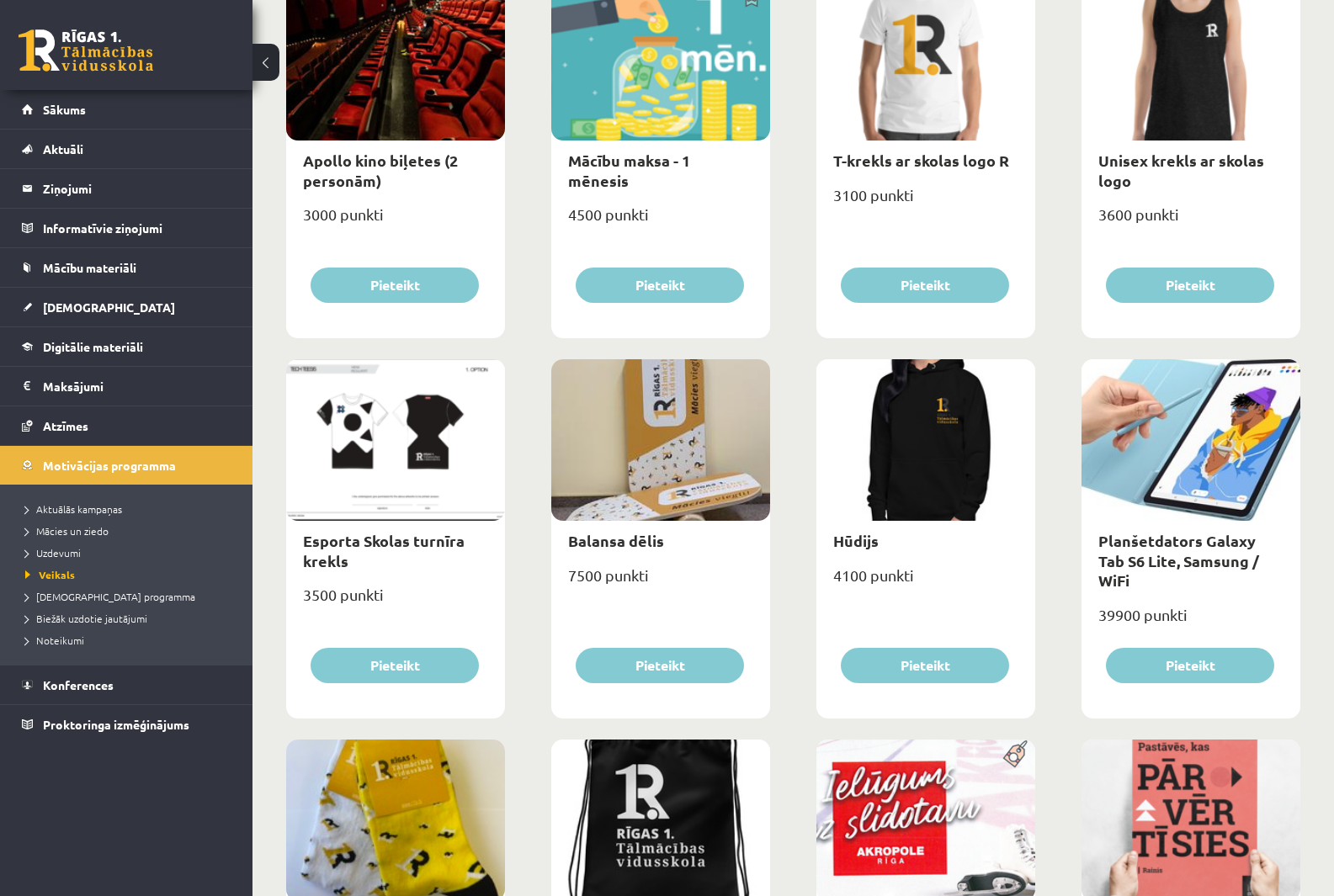
scroll to position [174, 0]
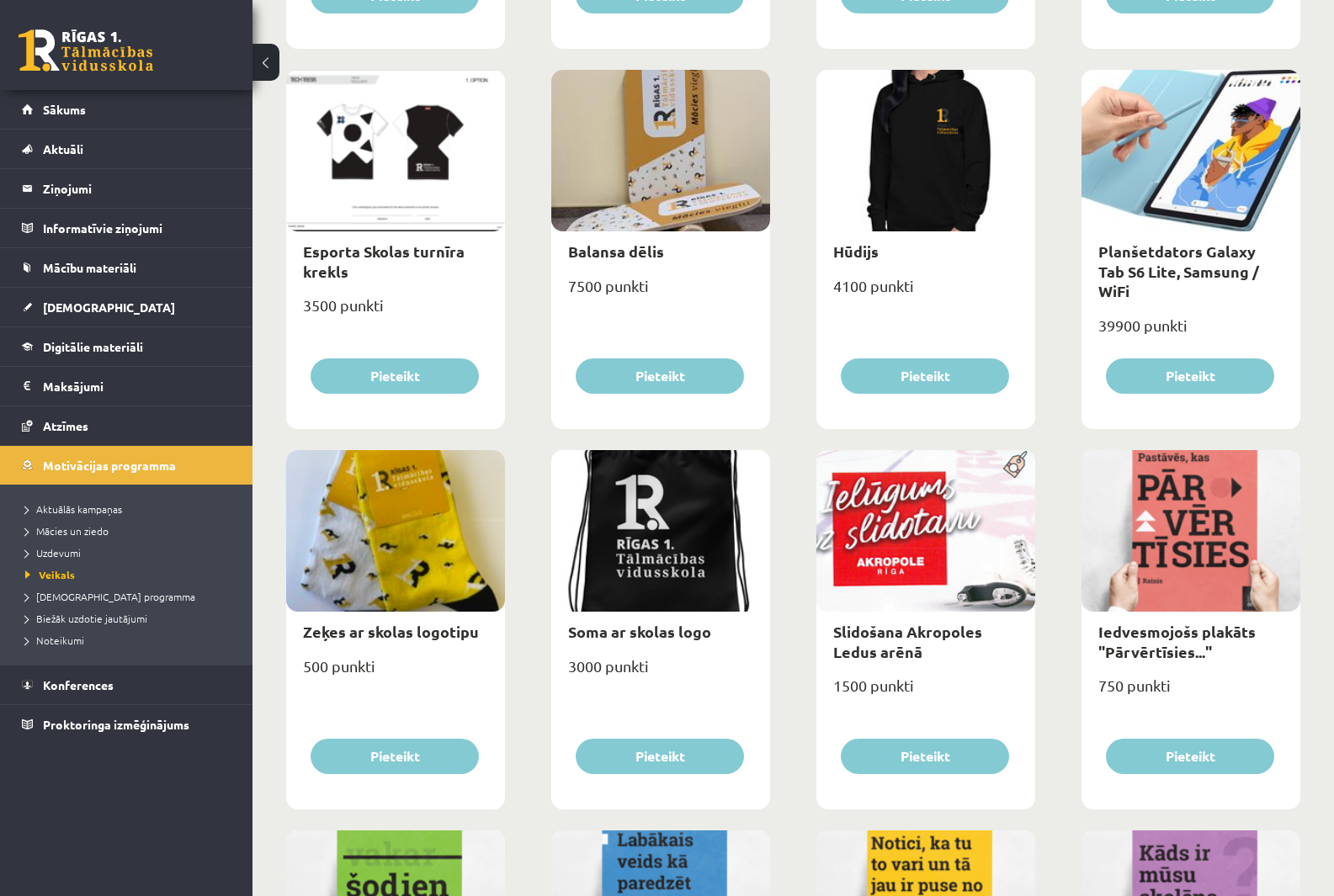
scroll to position [679, 0]
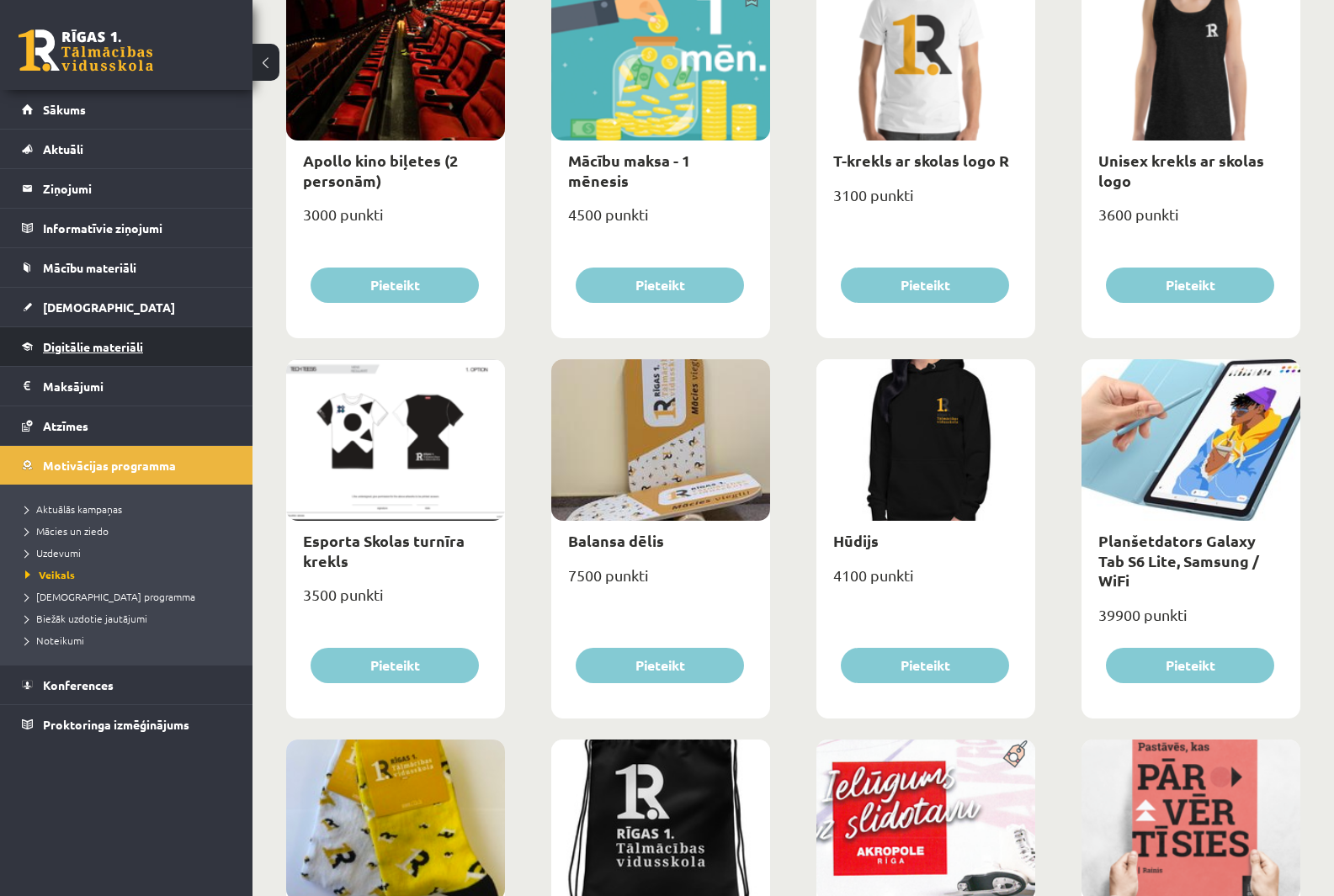
click at [101, 345] on span "Digitālie materiāli" at bounding box center [93, 346] width 100 height 15
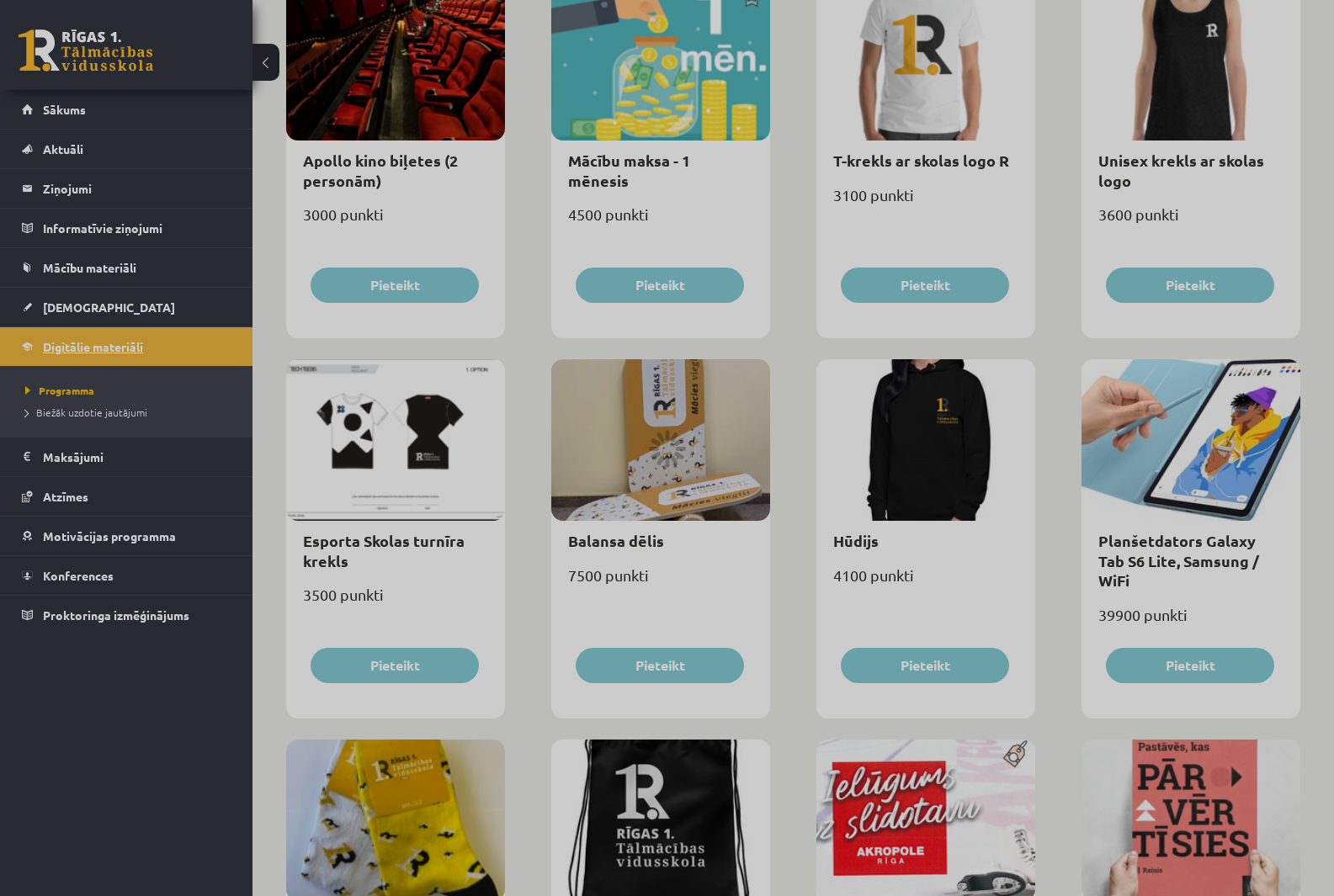
scroll to position [231, 0]
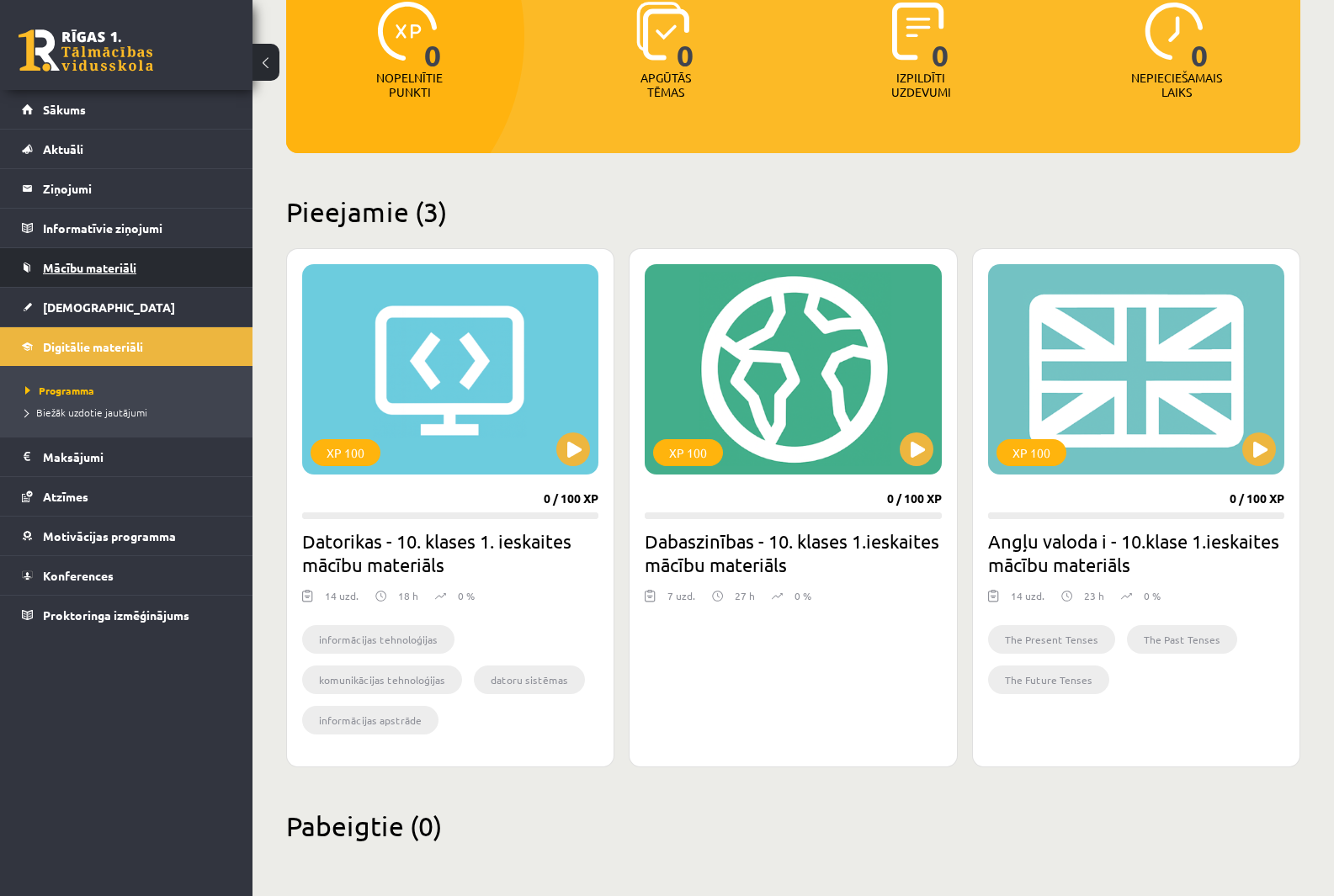
click at [152, 270] on link "Mācību materiāli" at bounding box center [127, 267] width 209 height 39
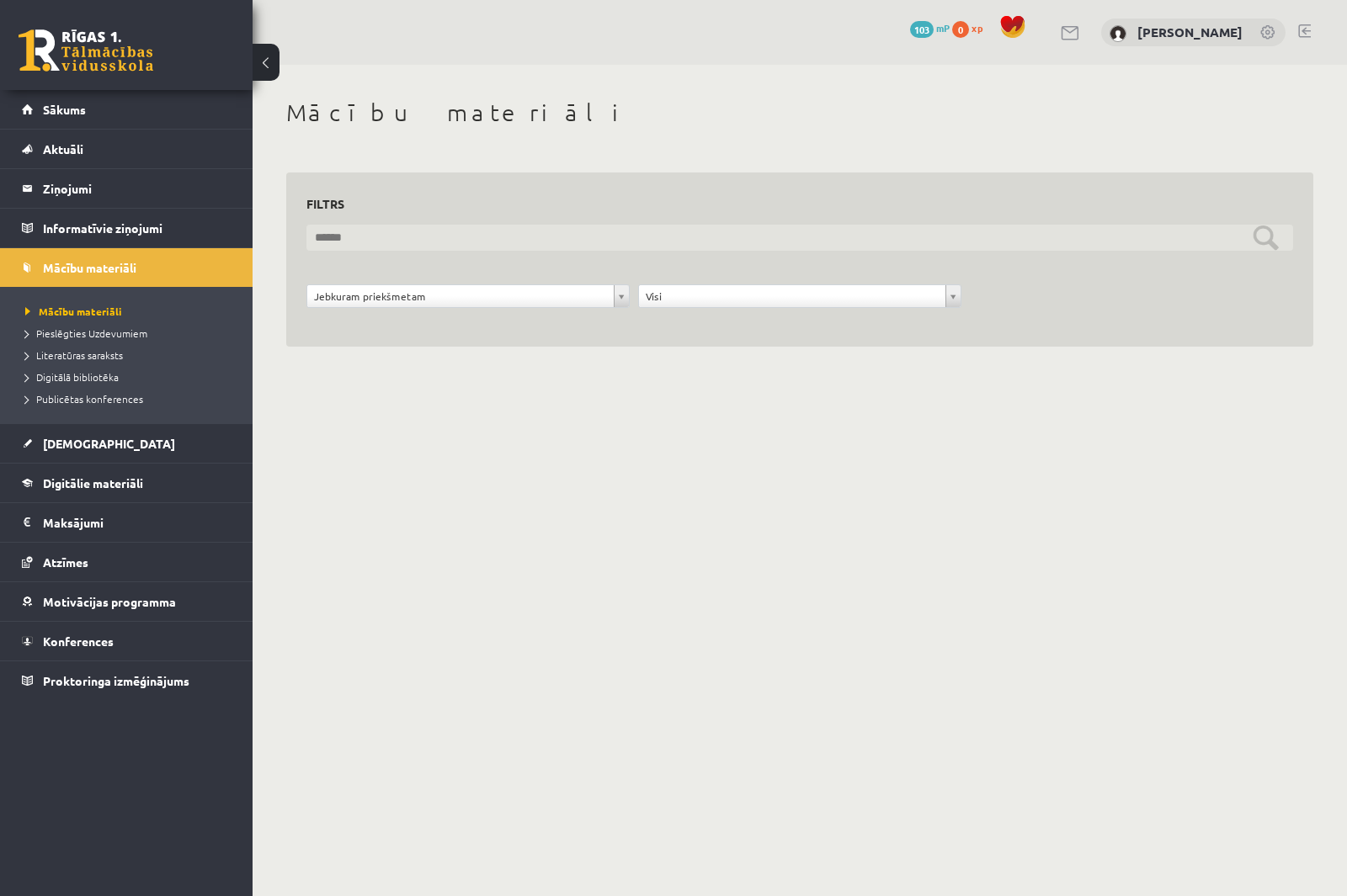
click at [363, 236] on input "text" at bounding box center [800, 237] width 987 height 26
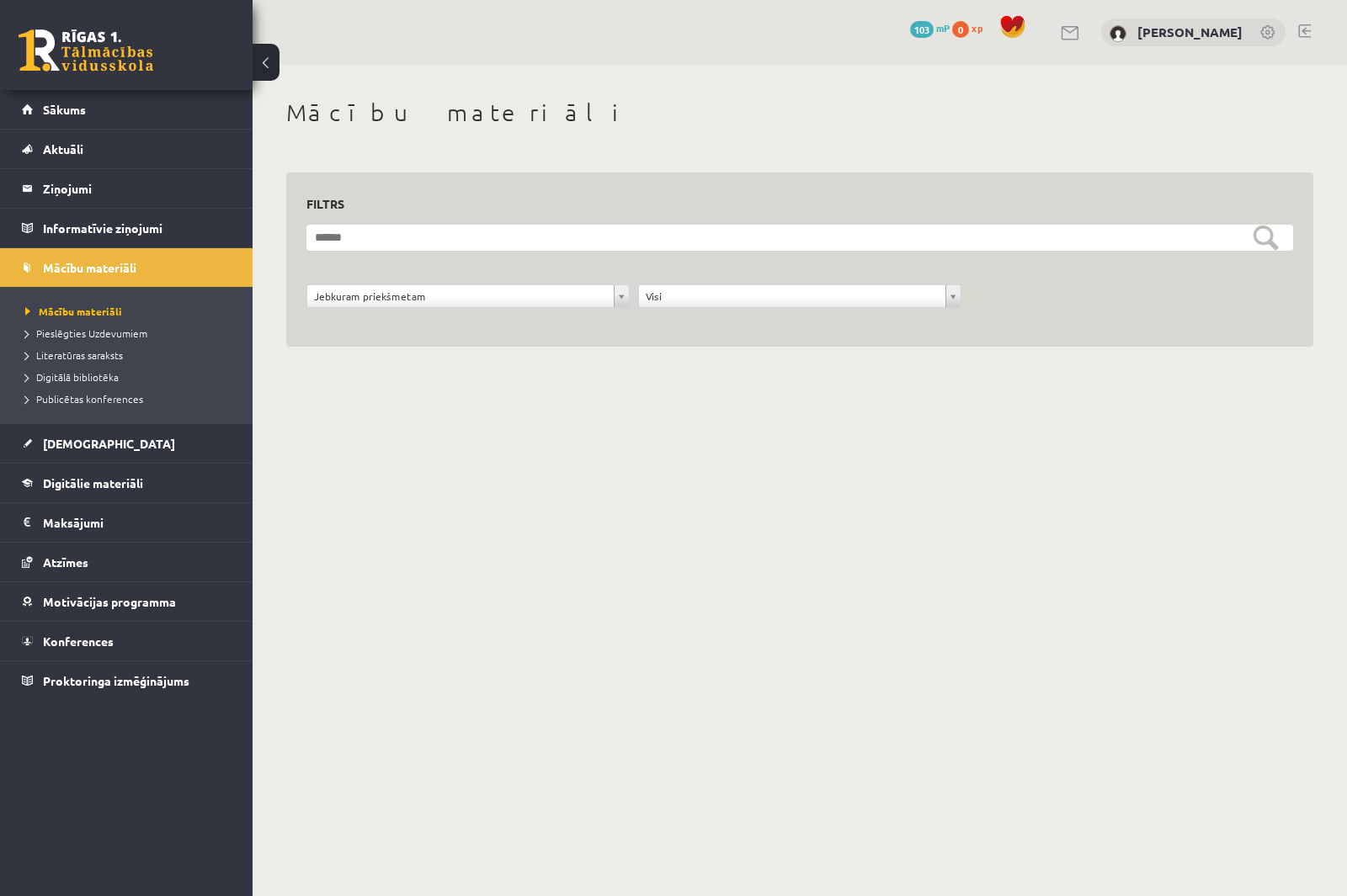
click at [377, 336] on div "**********" at bounding box center [800, 260] width 1027 height 175
click at [352, 284] on div "Jebkuram priekšmetam" at bounding box center [468, 296] width 323 height 24
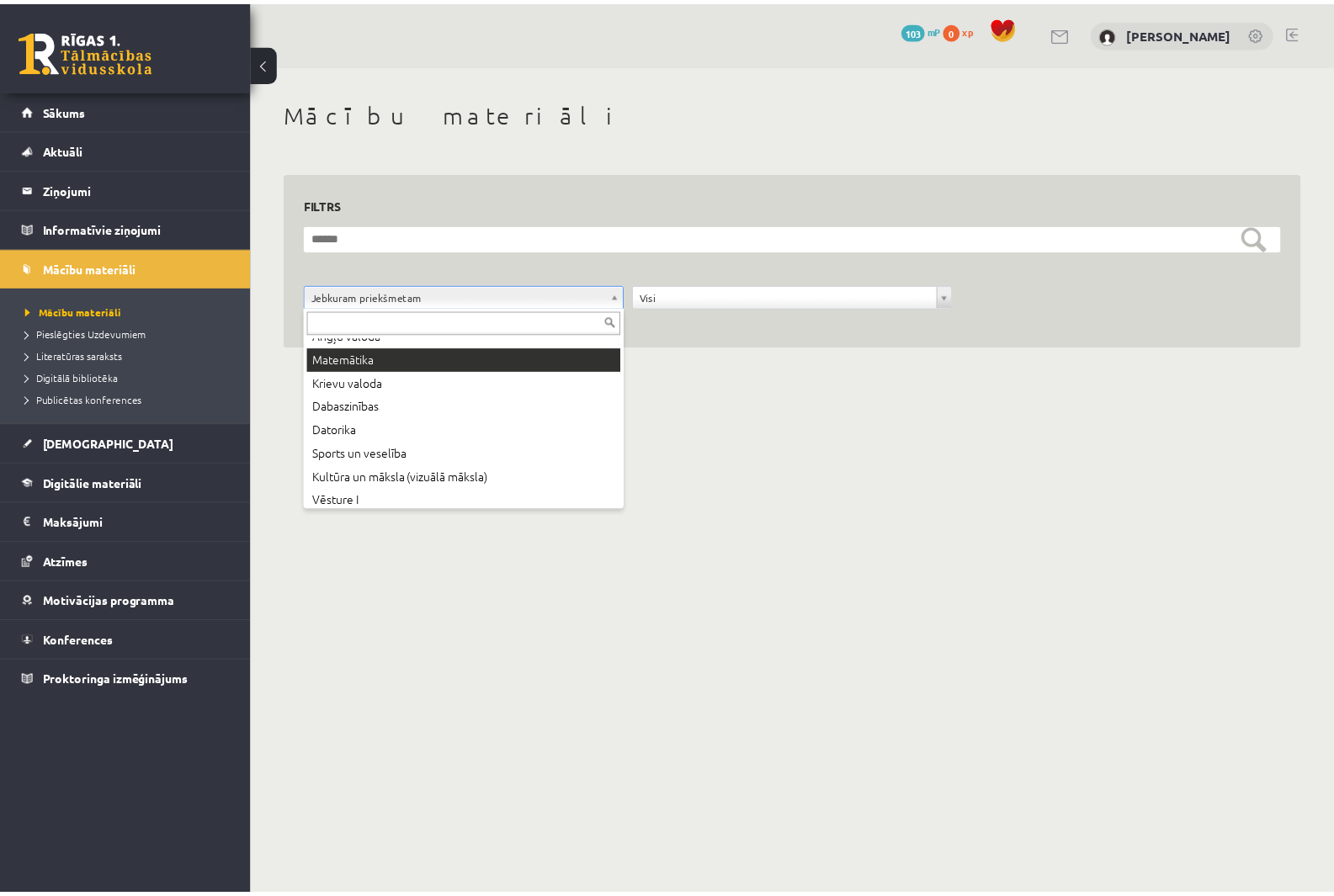
scroll to position [91, 0]
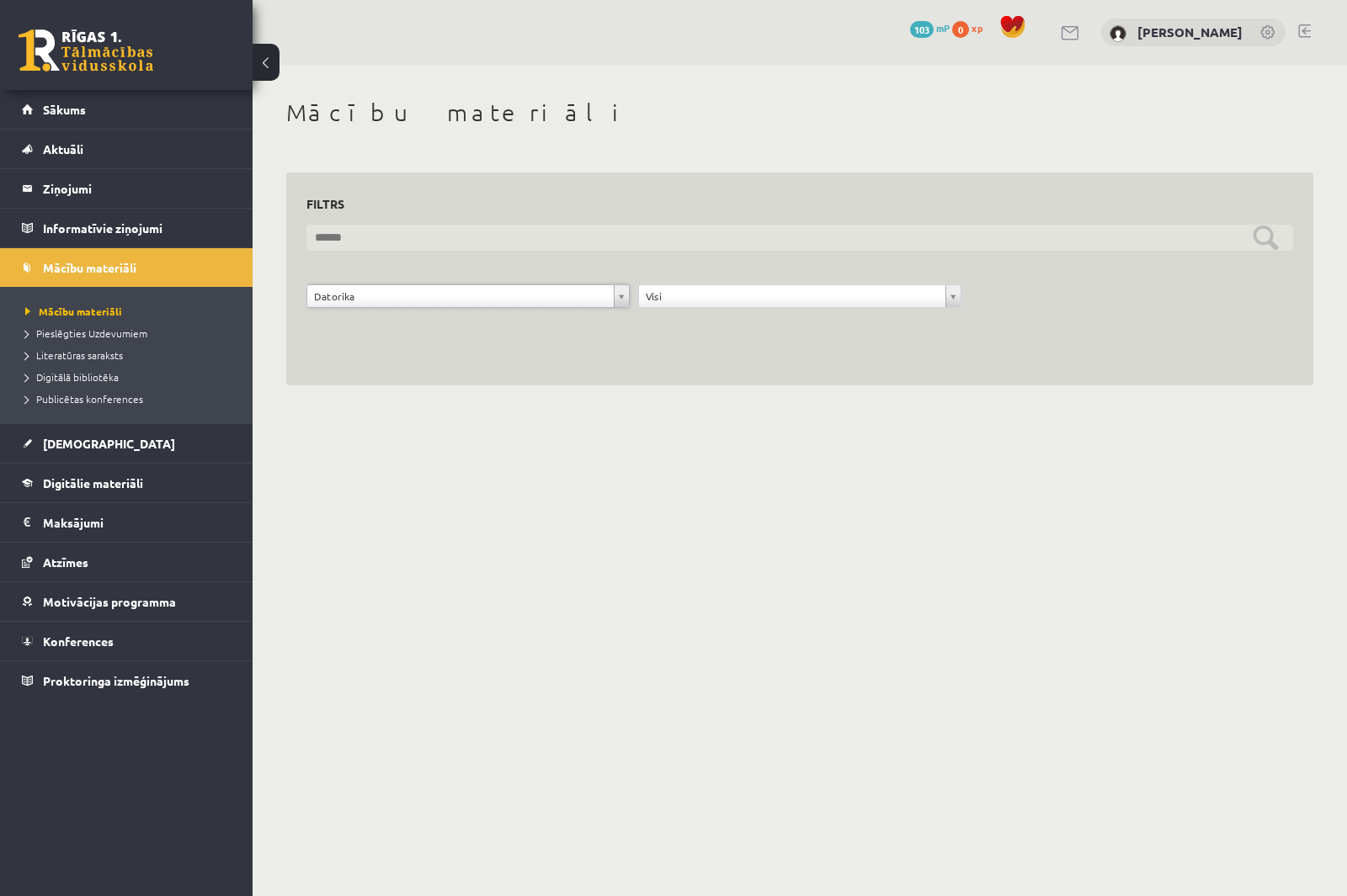
click at [1276, 230] on input "text" at bounding box center [800, 237] width 987 height 26
click at [476, 231] on input "text" at bounding box center [800, 237] width 987 height 26
click at [463, 236] on input "text" at bounding box center [800, 237] width 987 height 26
type input "********"
click at [1254, 246] on input "********" at bounding box center [800, 237] width 987 height 26
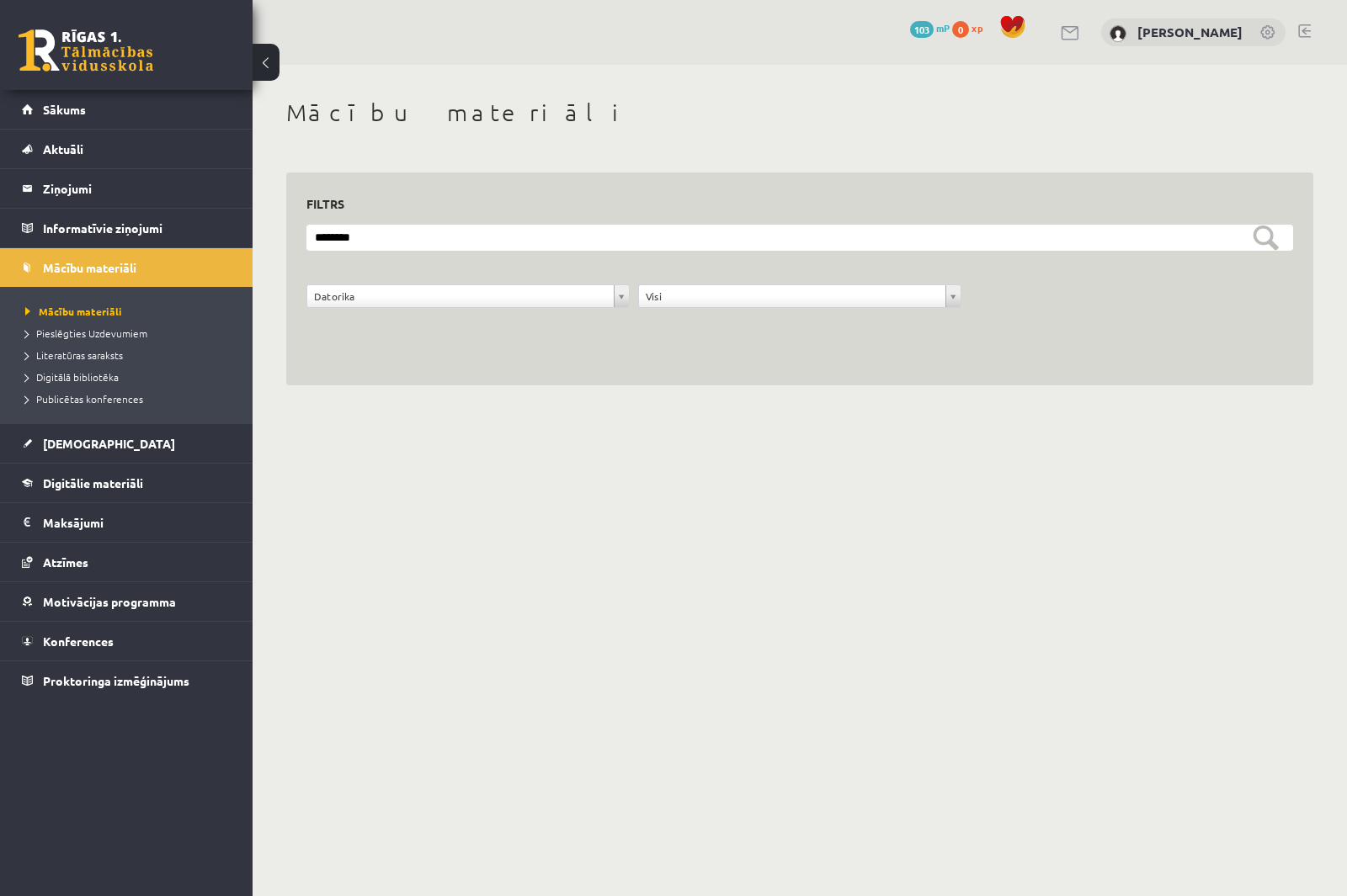
click at [371, 262] on form "**********" at bounding box center [800, 275] width 987 height 102
click at [122, 317] on link "Mācību materiāli" at bounding box center [130, 311] width 210 height 15
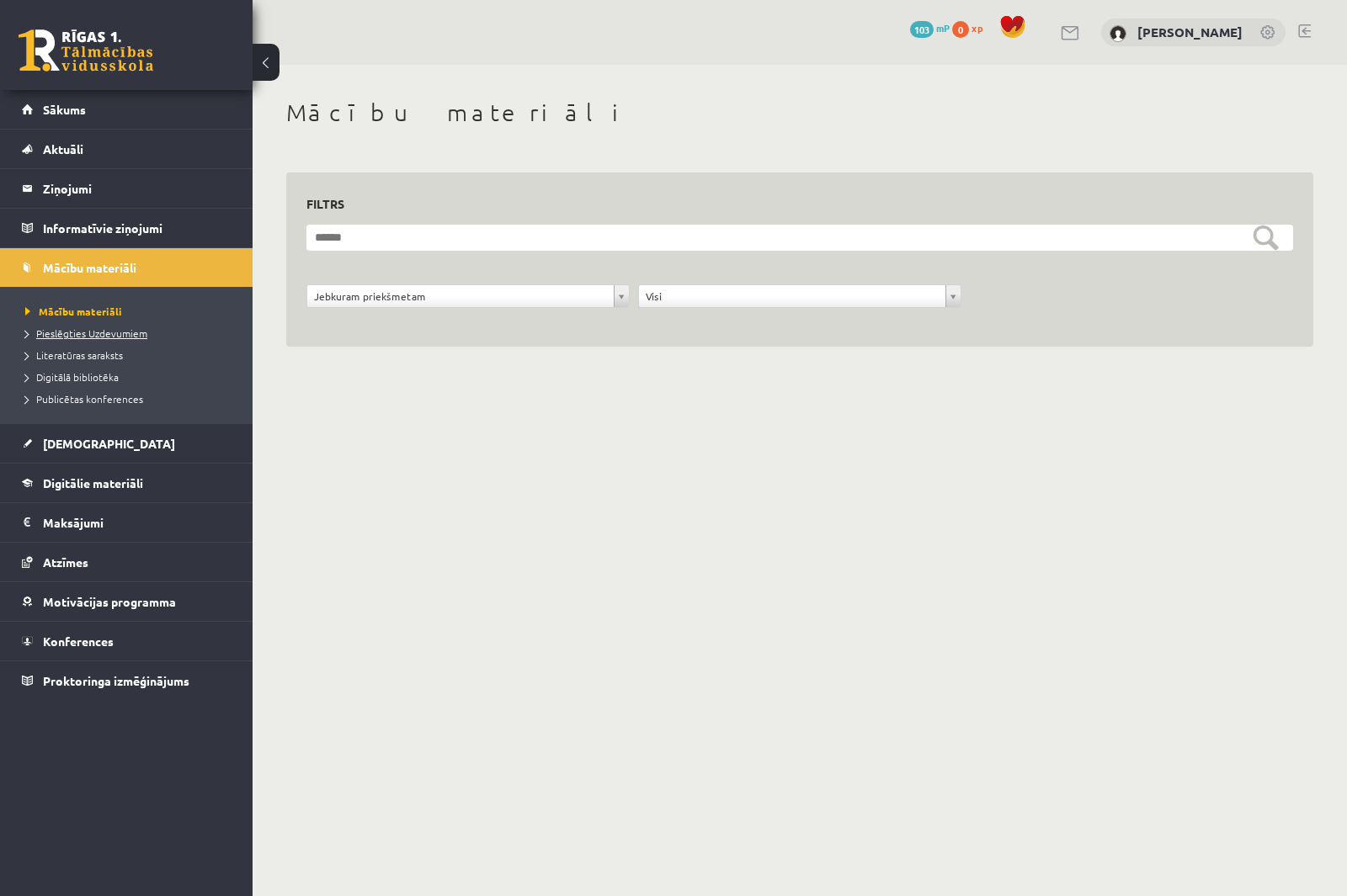
click at [123, 333] on span "Pieslēgties Uzdevumiem" at bounding box center [86, 334] width 122 height 14
click at [109, 352] on span "Literatūras saraksts" at bounding box center [74, 356] width 98 height 14
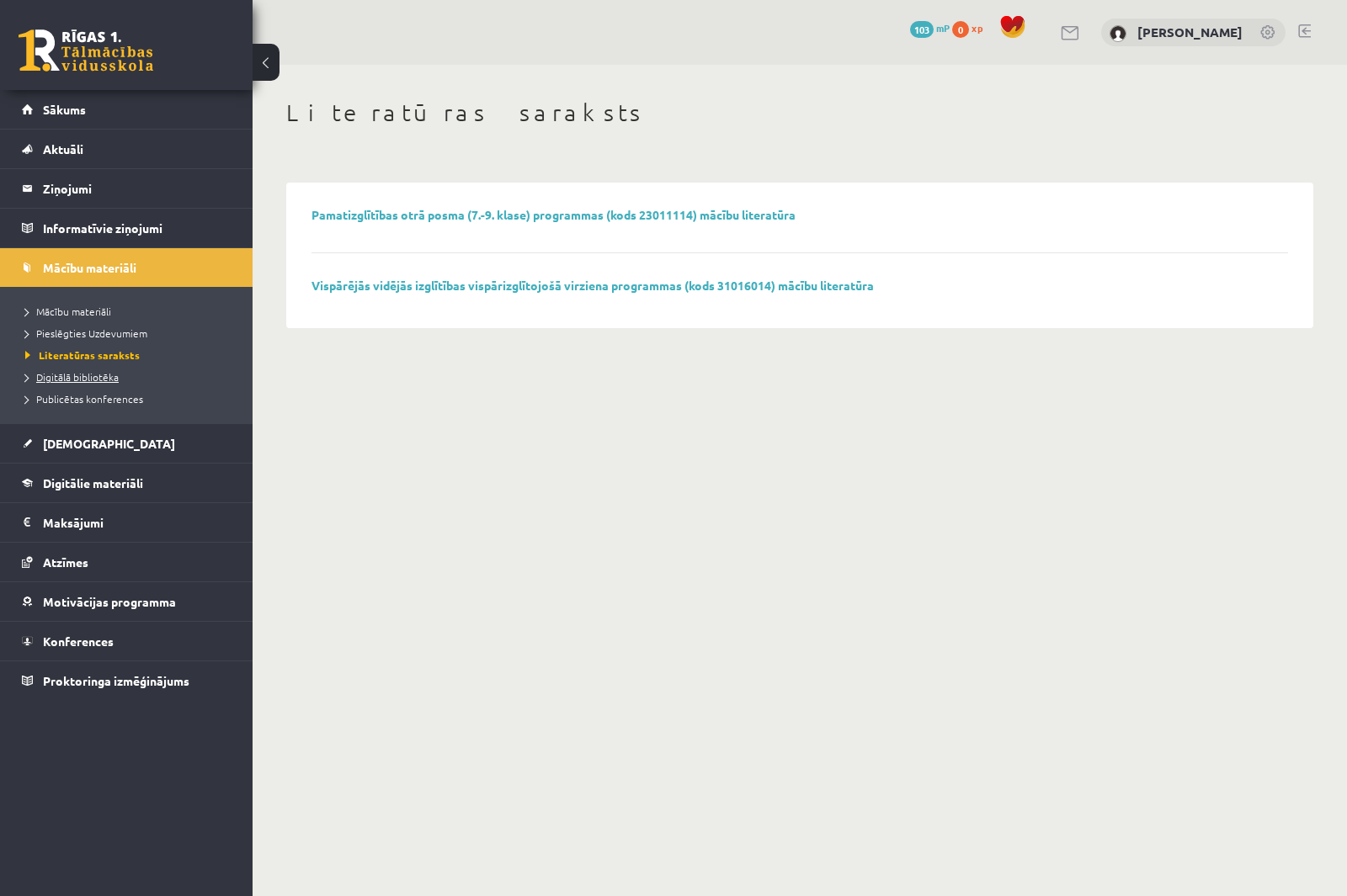
click at [104, 378] on span "Digitālā bibliotēka" at bounding box center [72, 378] width 94 height 14
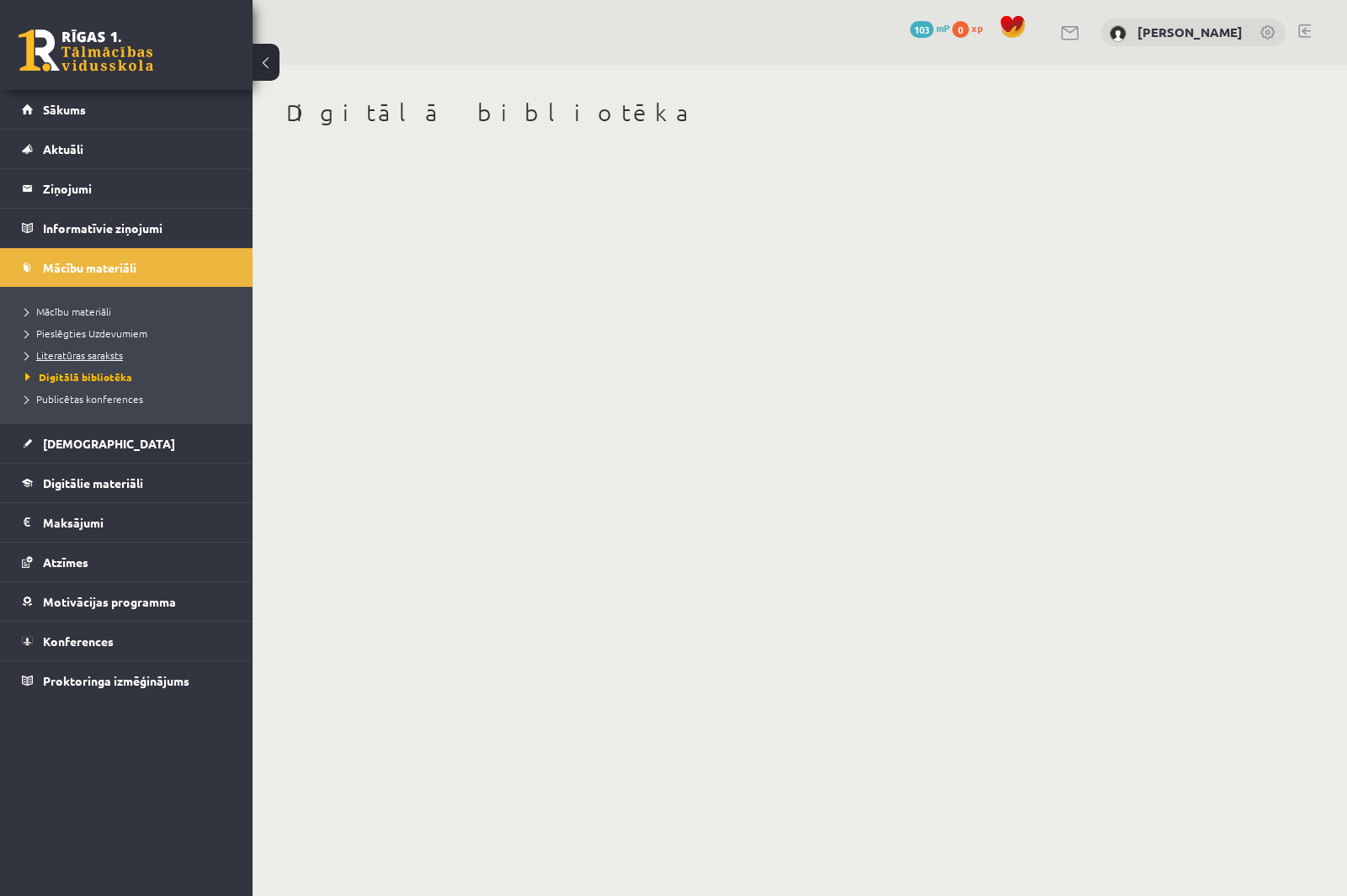
click at [101, 353] on span "Literatūras saraksts" at bounding box center [74, 356] width 98 height 14
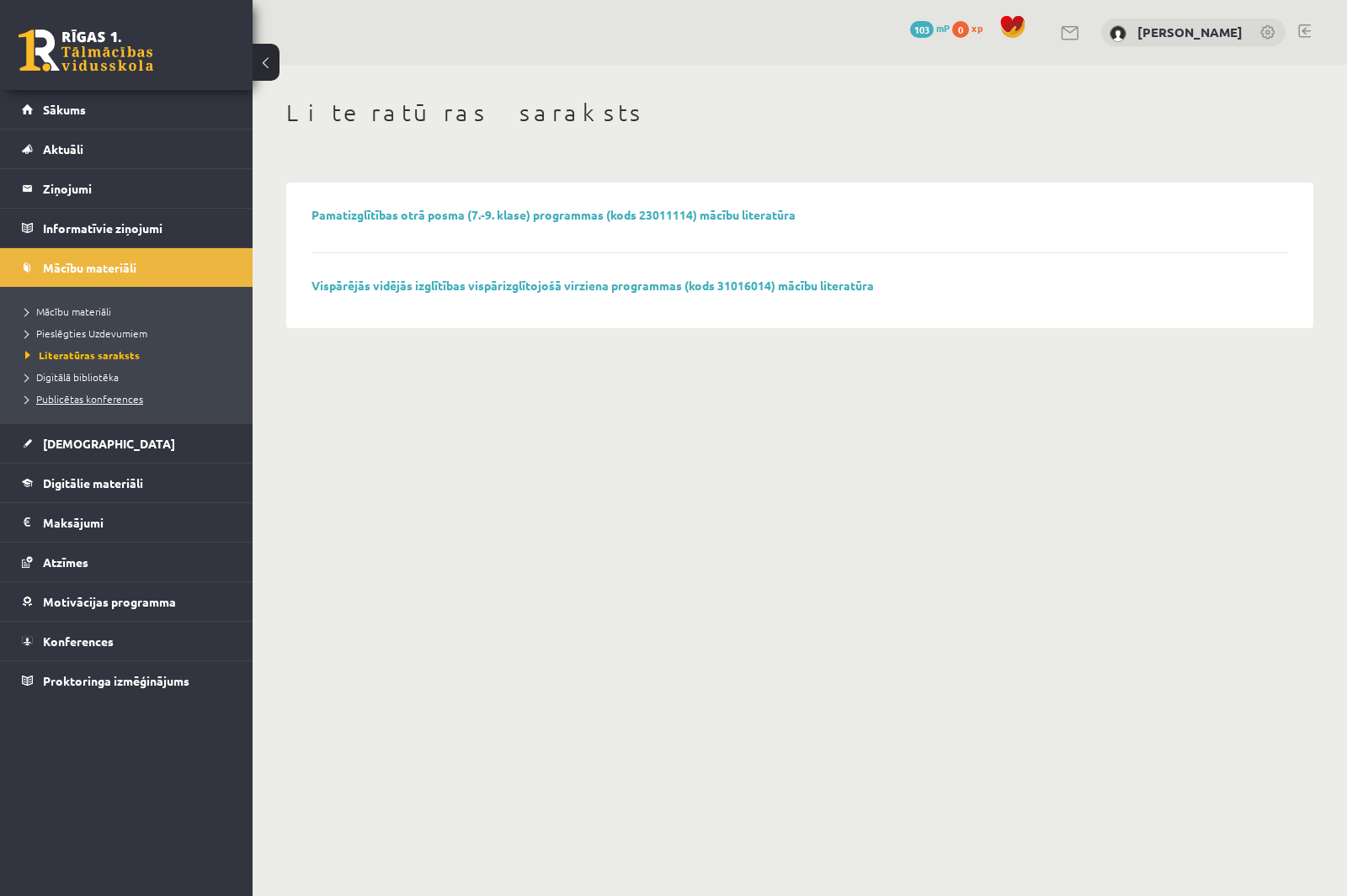
click at [91, 398] on span "Publicētas konferences" at bounding box center [84, 399] width 118 height 14
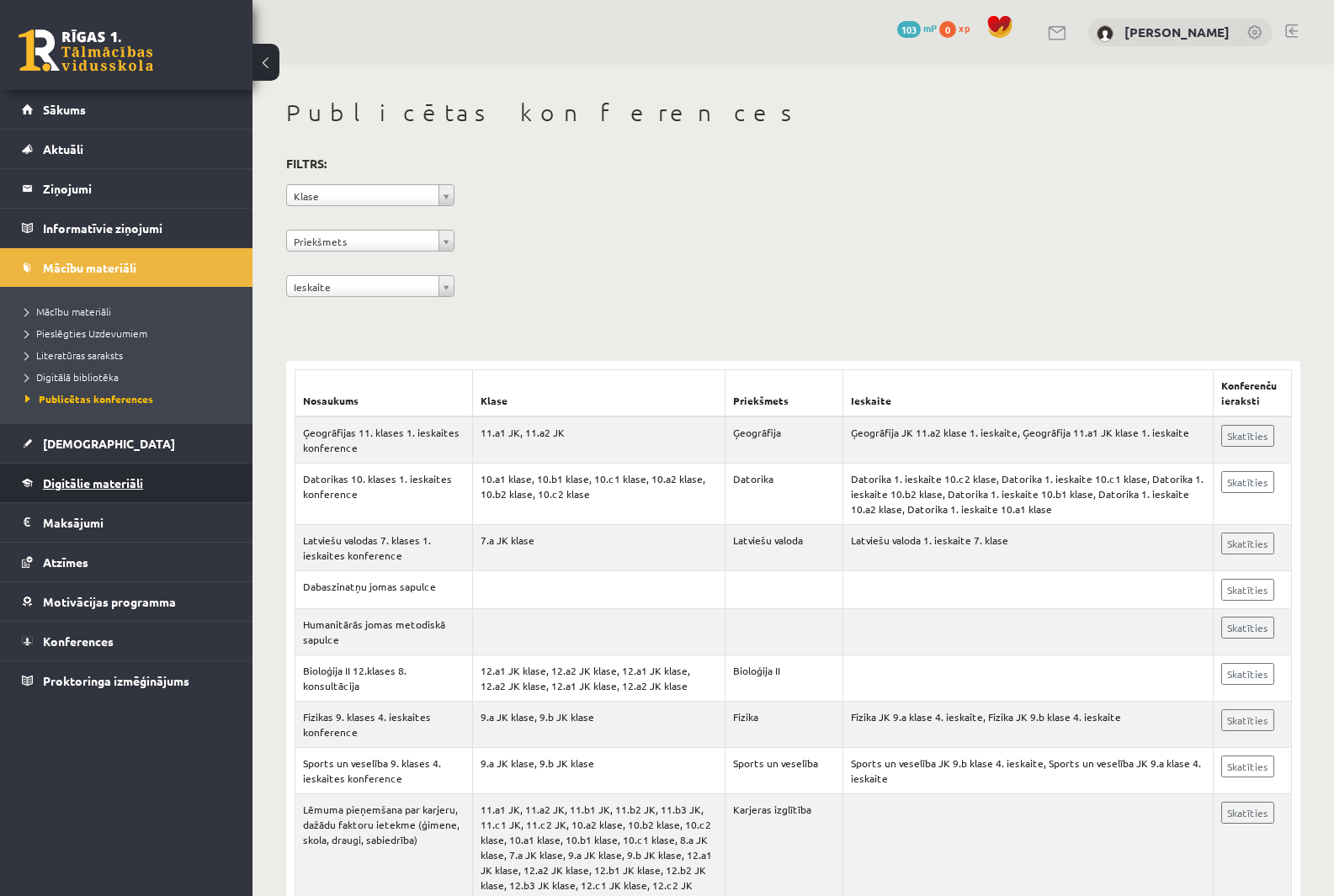
click at [98, 477] on span "Digitālie materiāli" at bounding box center [93, 482] width 100 height 15
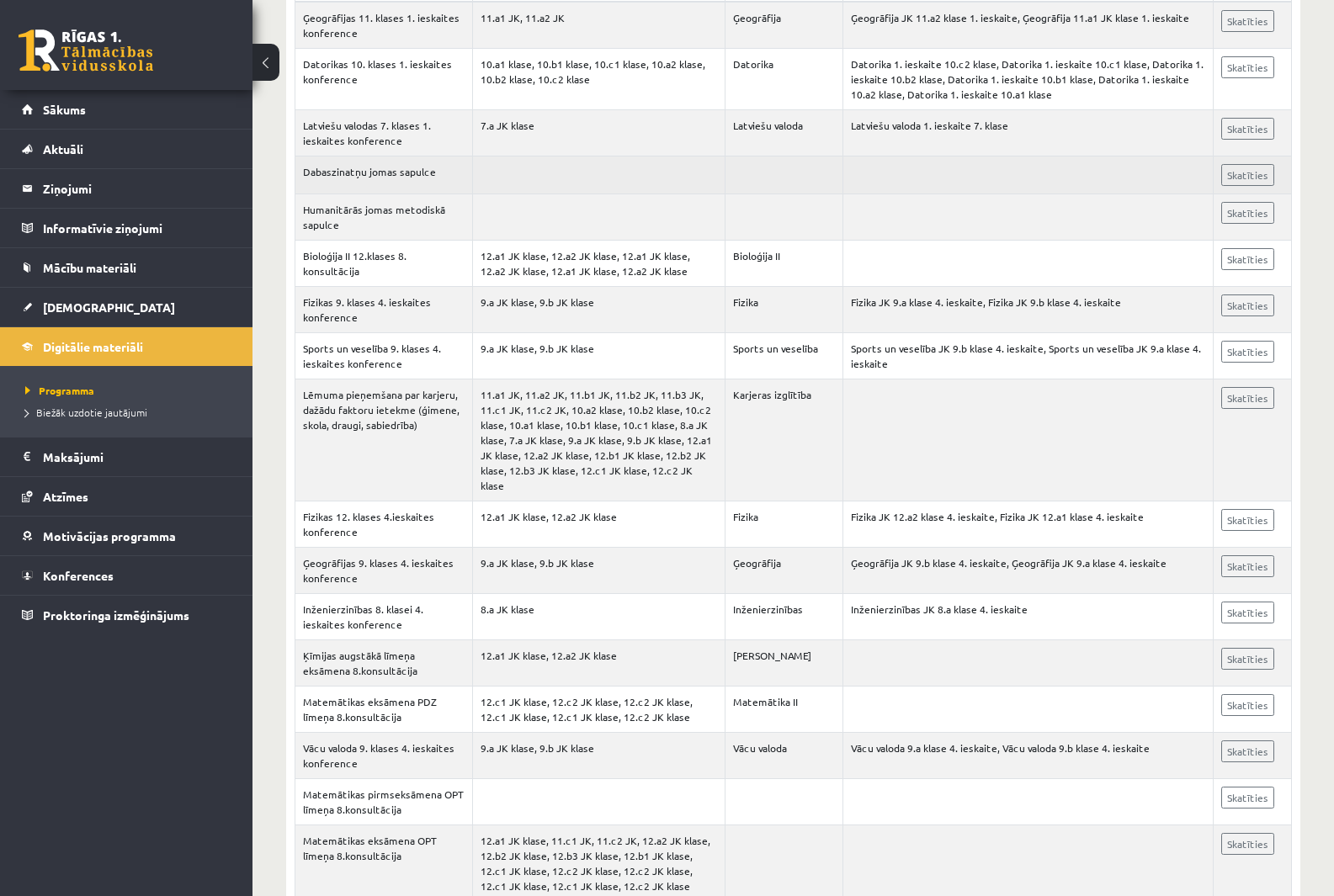
scroll to position [168, 0]
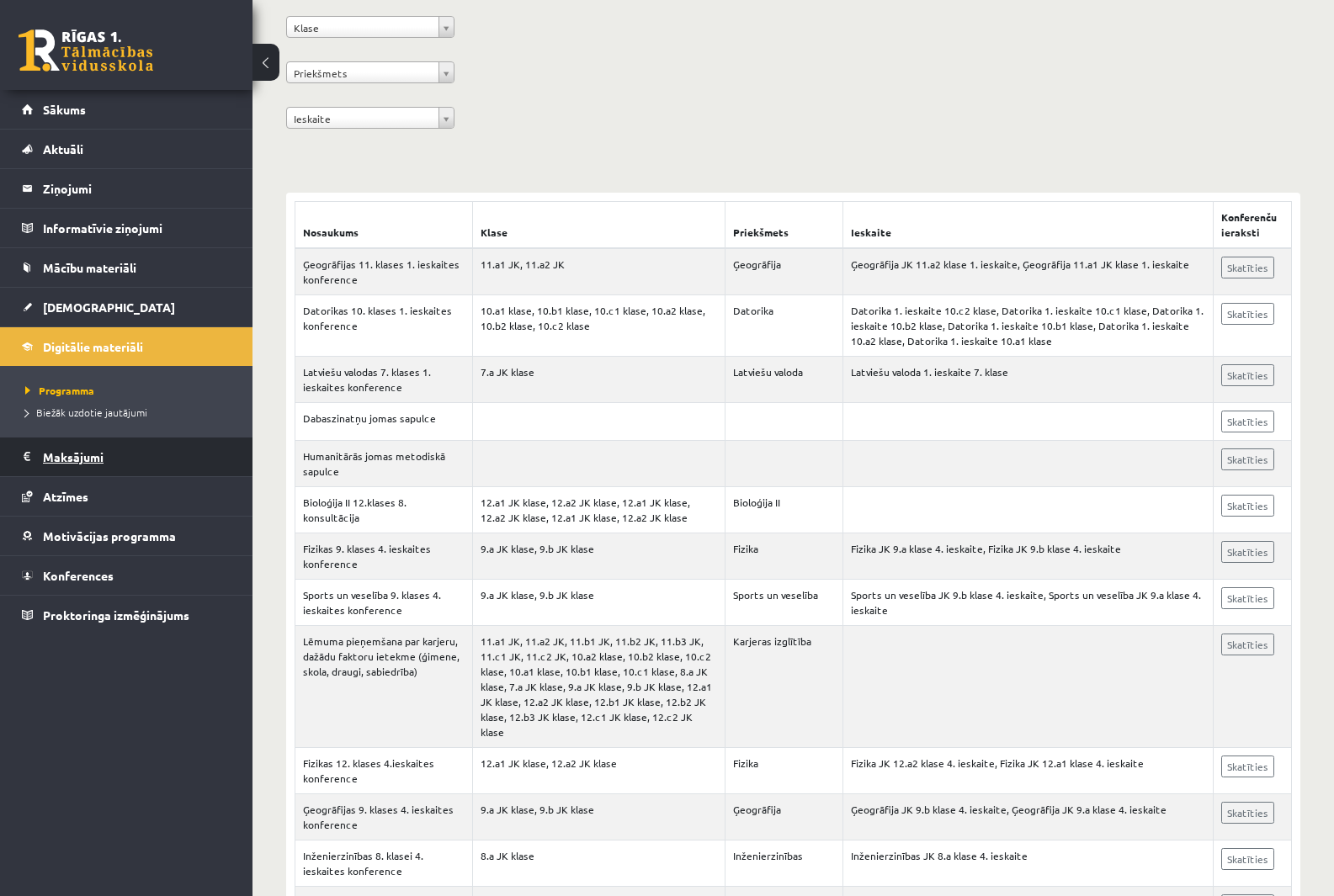
click at [111, 455] on legend "Maksājumi 0" at bounding box center [137, 456] width 188 height 39
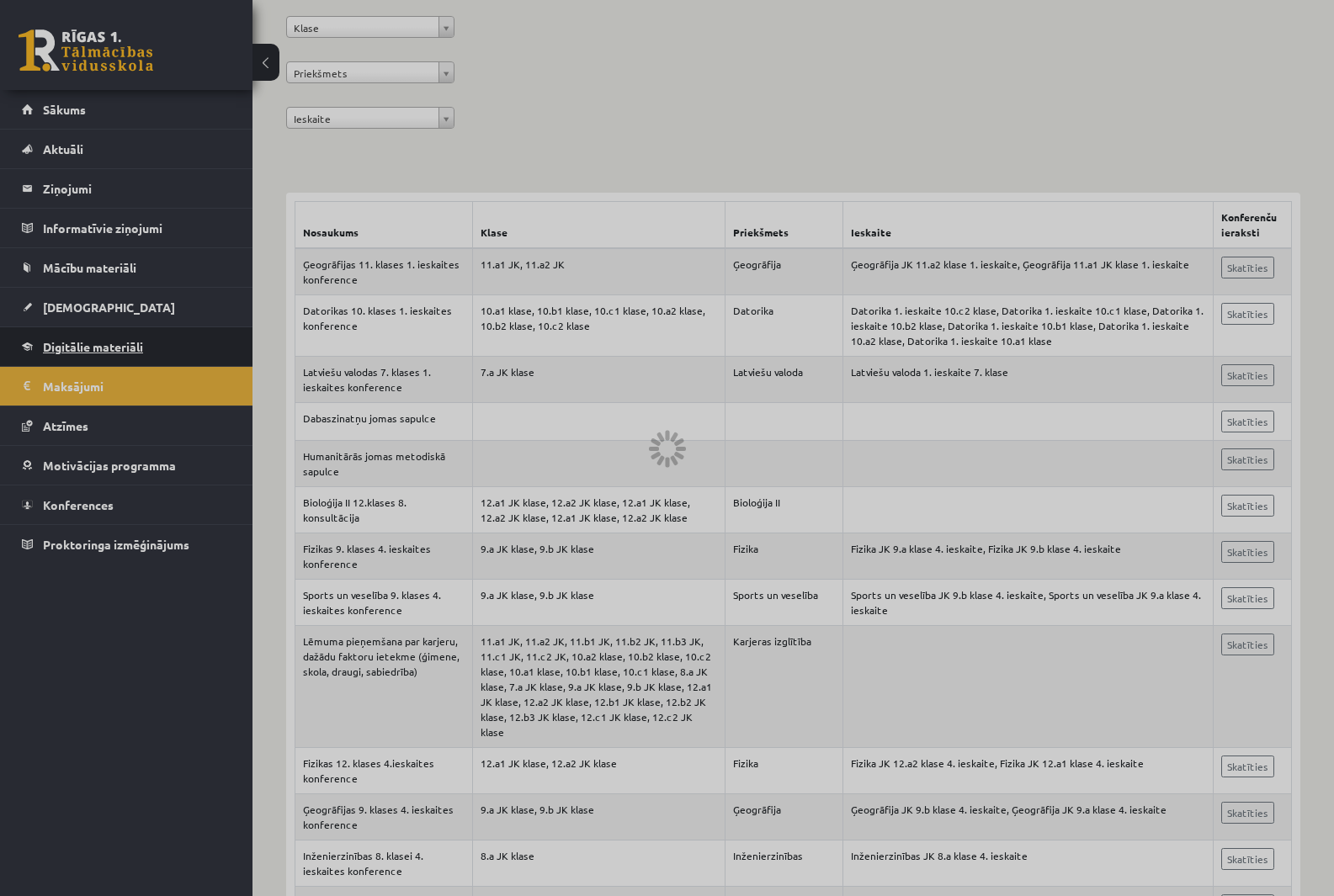
click at [80, 335] on link "Digitālie materiāli" at bounding box center [127, 346] width 209 height 39
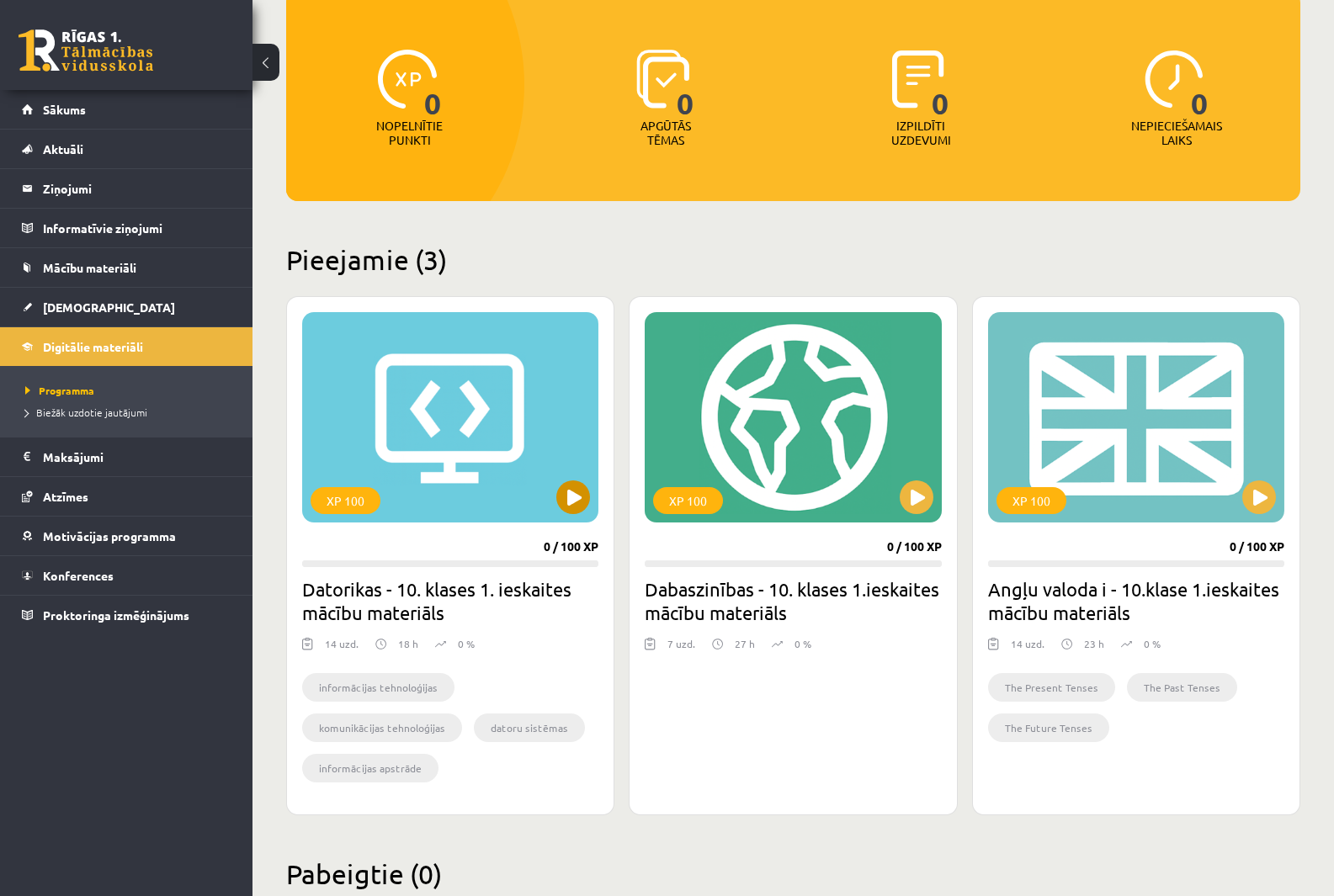
scroll to position [231, 0]
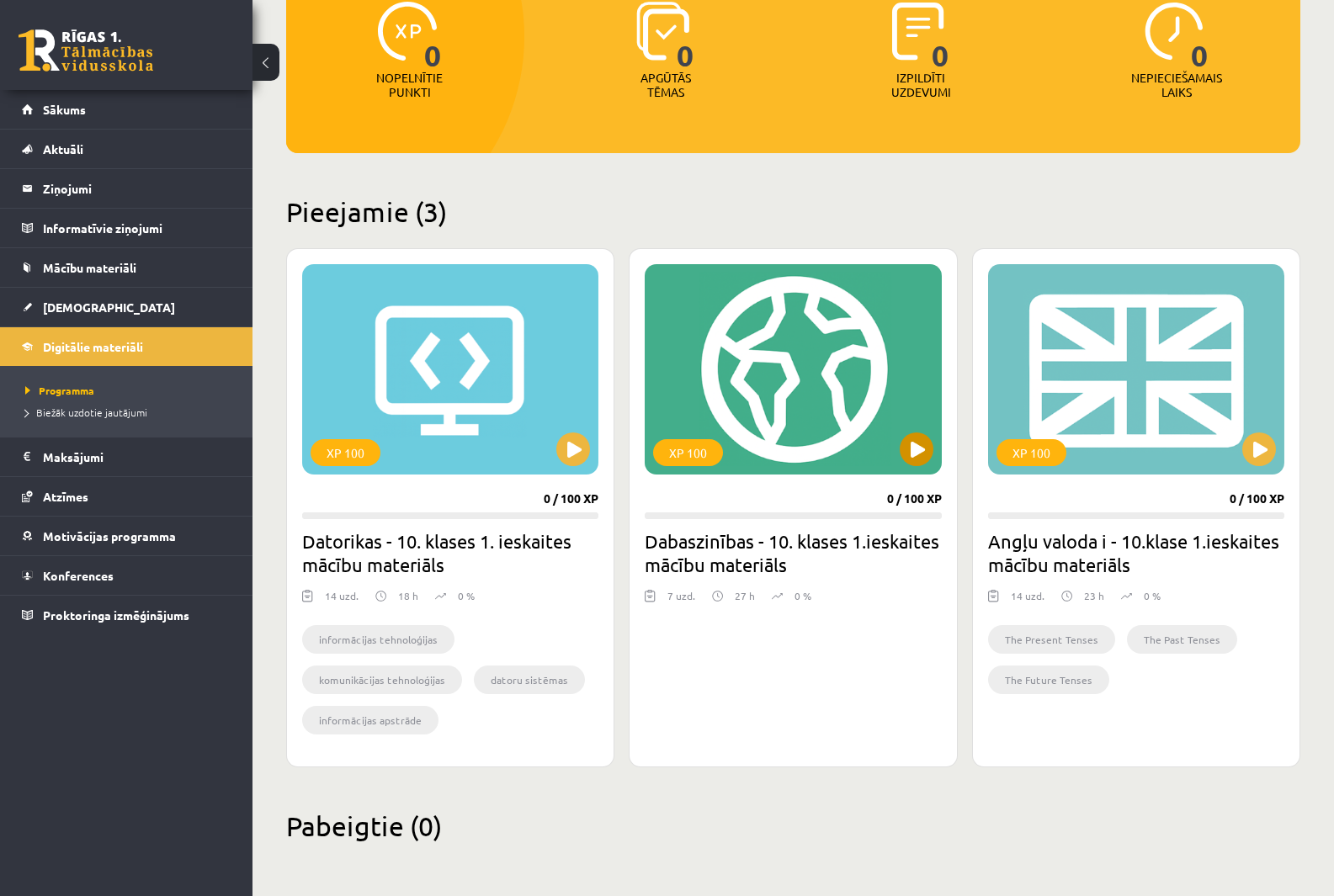
click at [758, 384] on div "XP 100" at bounding box center [793, 369] width 296 height 210
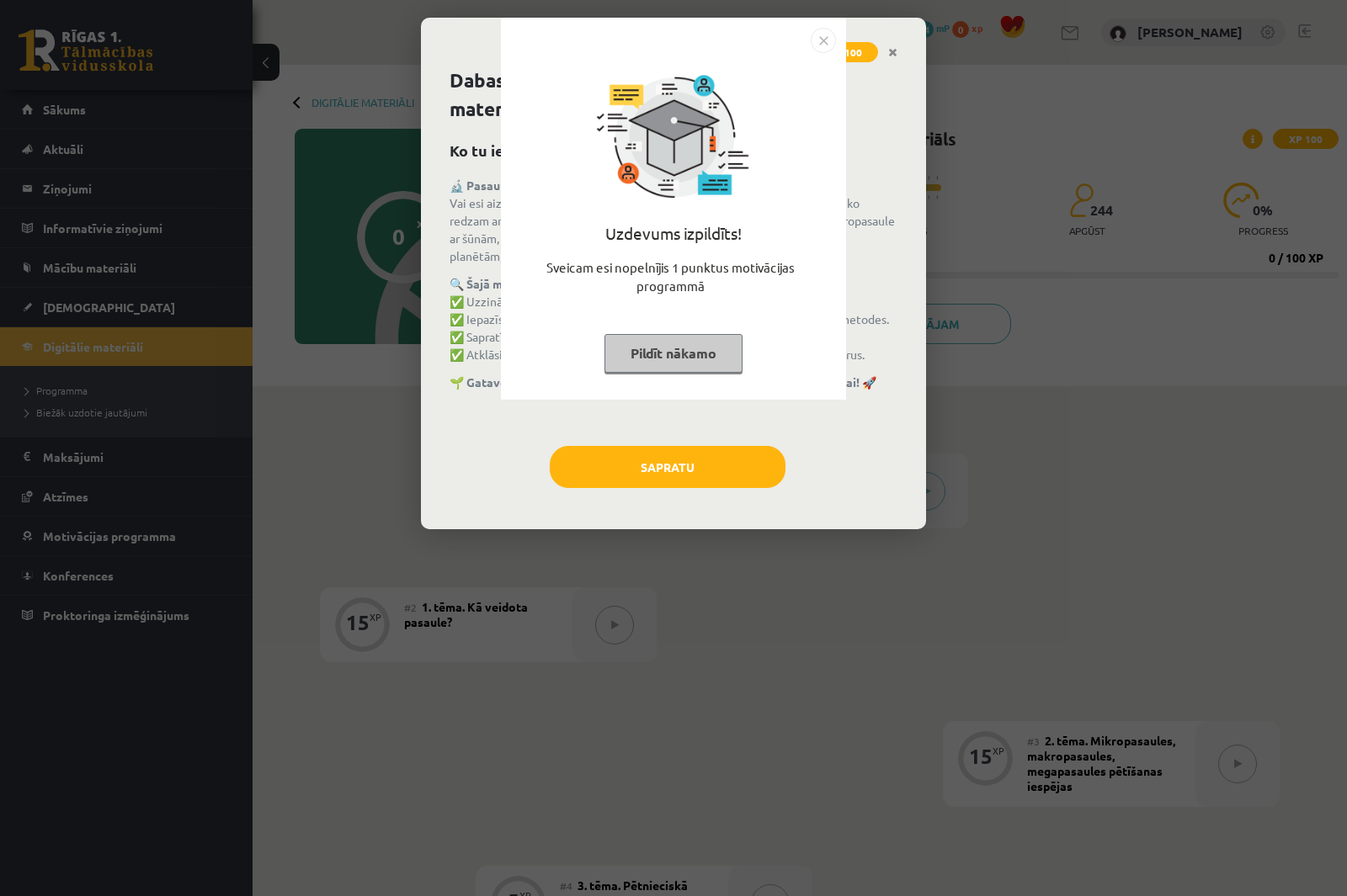
click at [820, 44] on img "Close" at bounding box center [823, 40] width 25 height 25
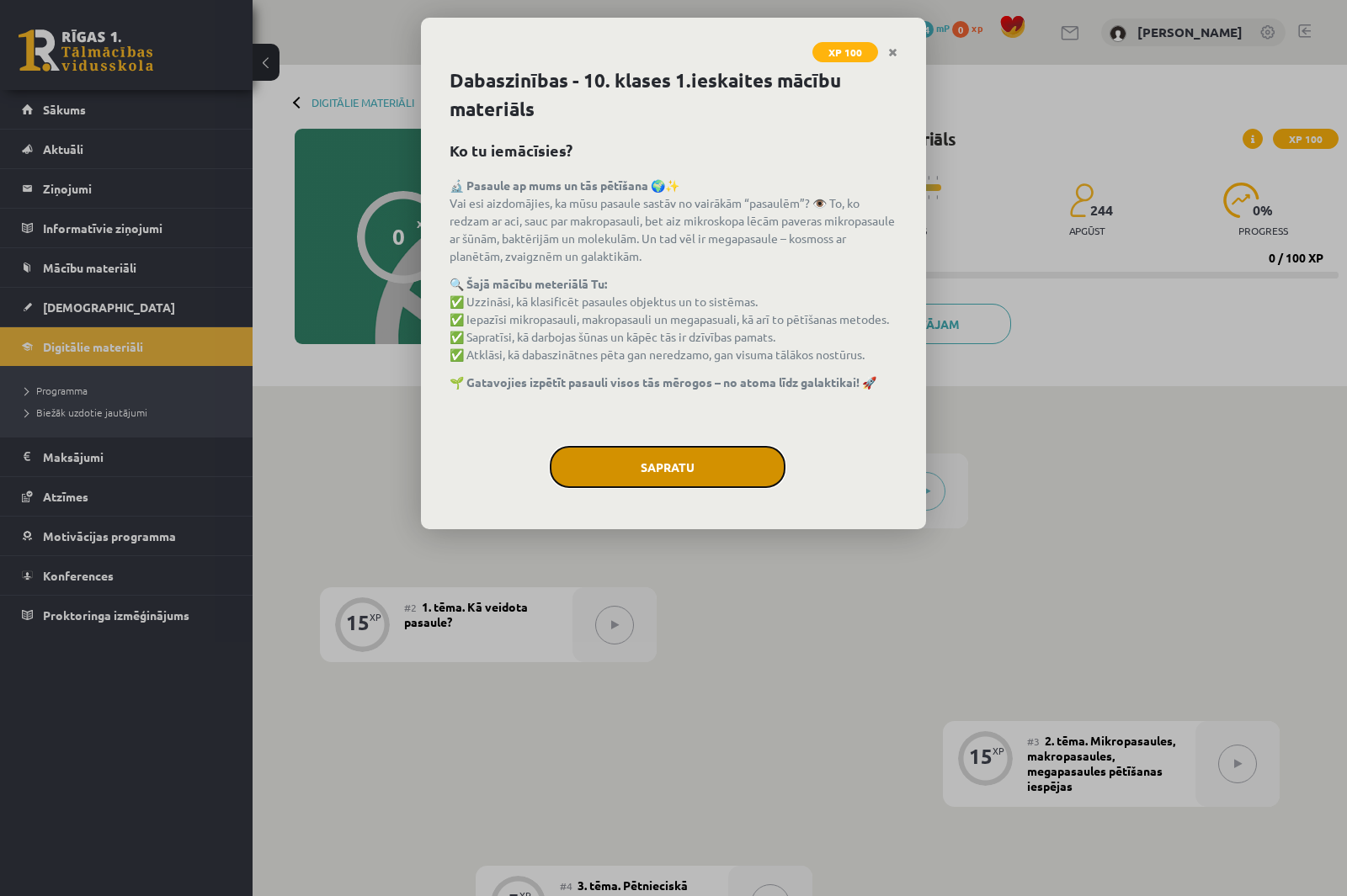
click at [711, 464] on button "Sapratu" at bounding box center [667, 467] width 235 height 42
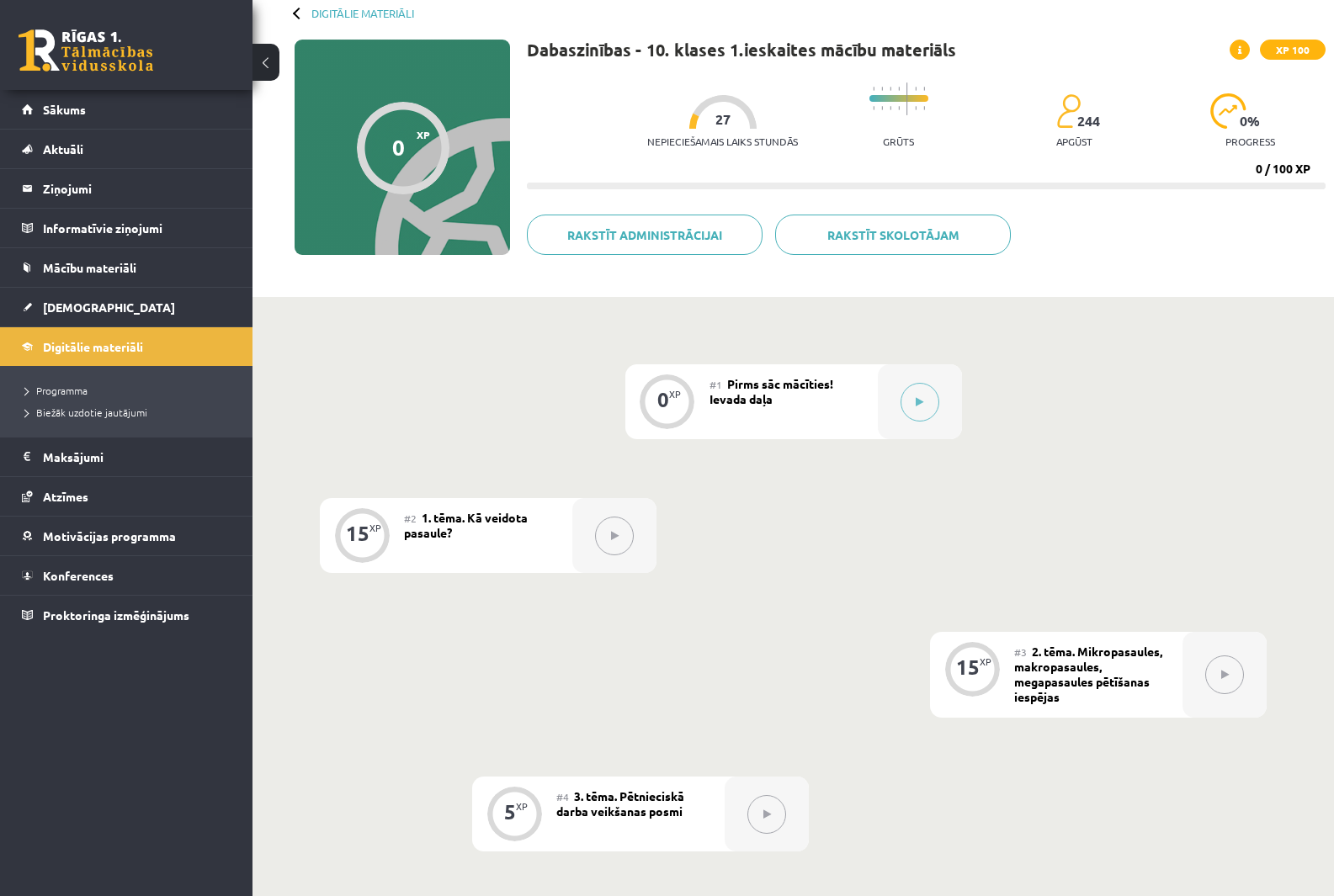
scroll to position [168, 0]
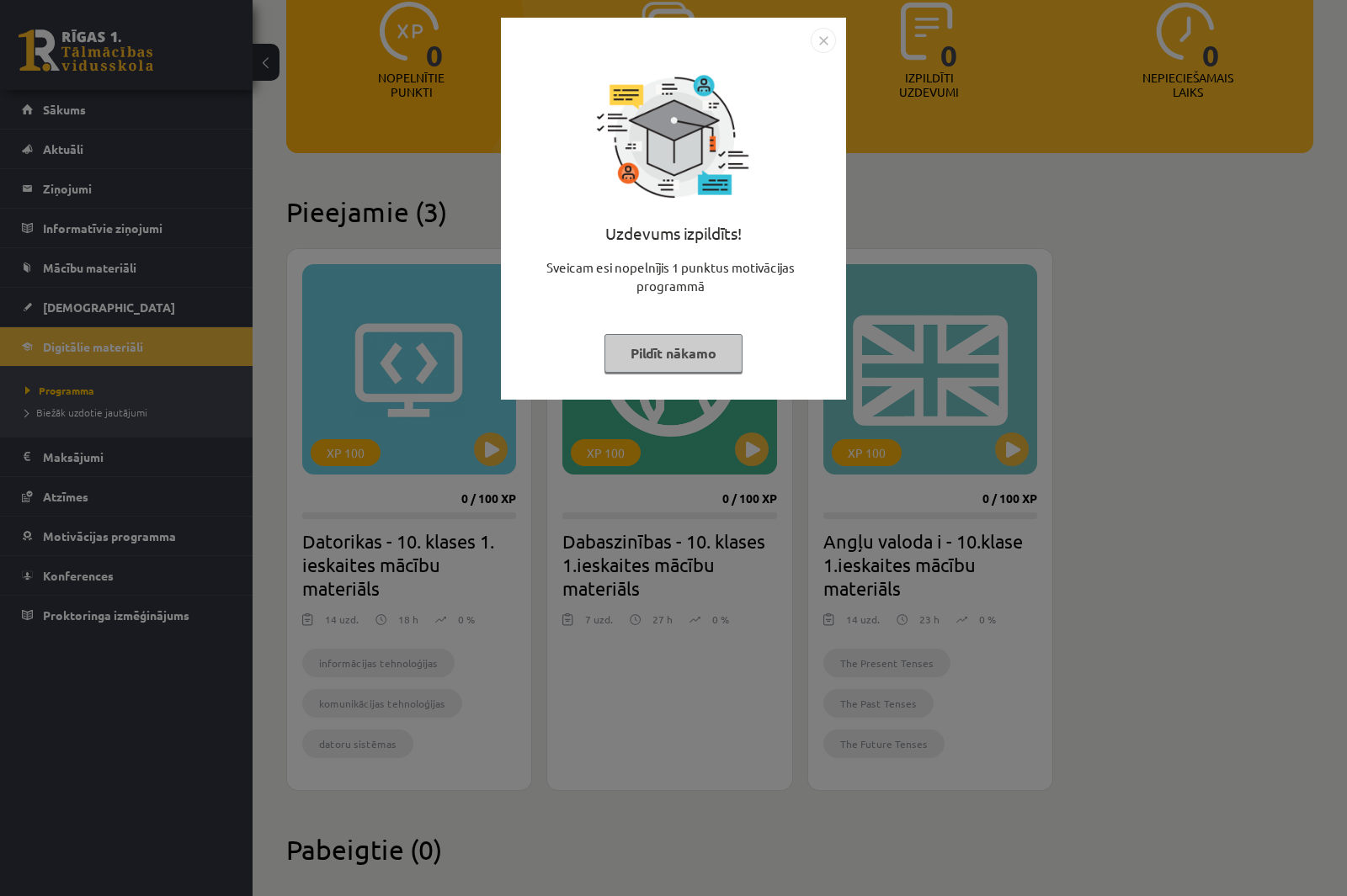
scroll to position [231, 0]
click at [826, 34] on img "Close" at bounding box center [823, 40] width 25 height 25
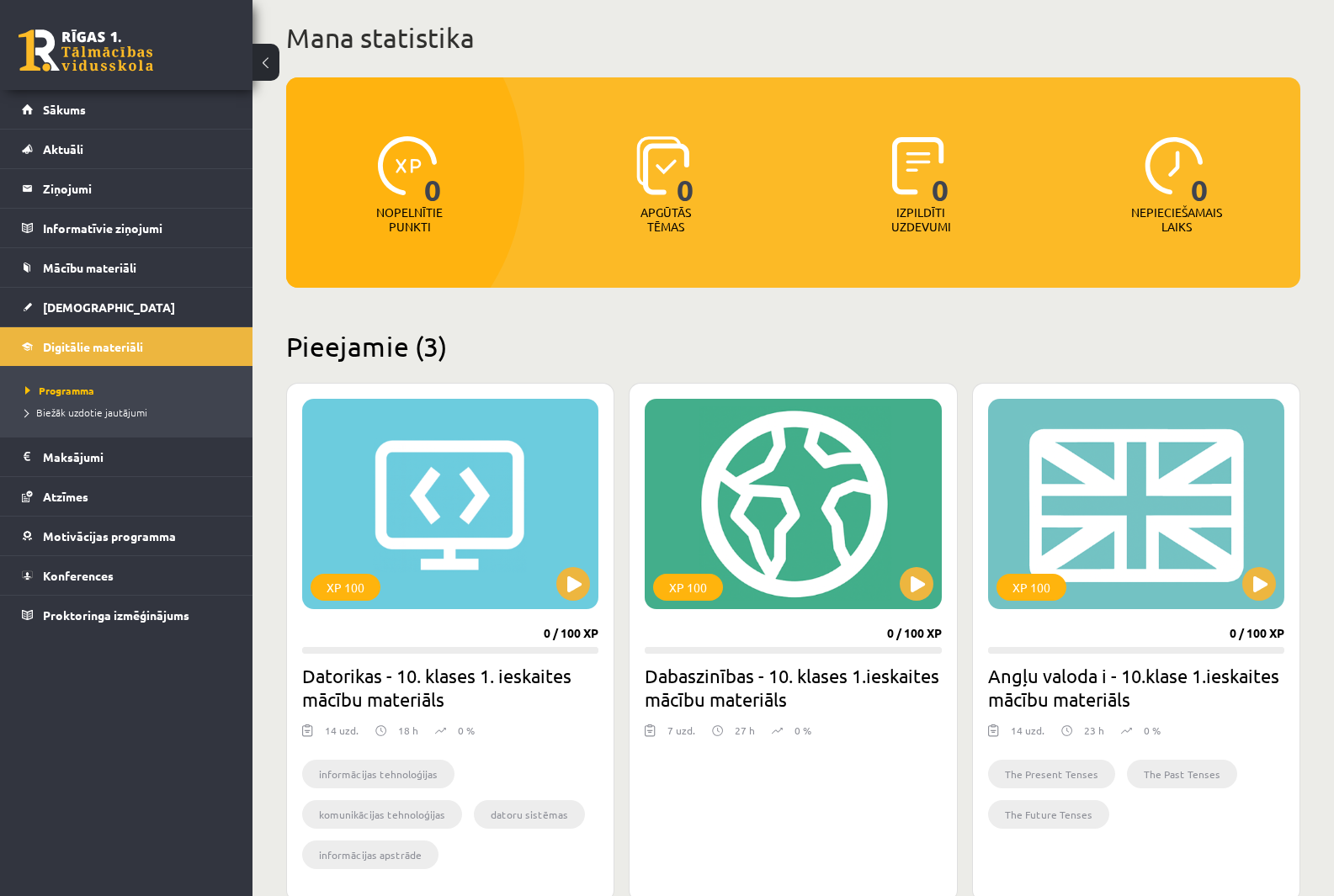
scroll to position [63, 0]
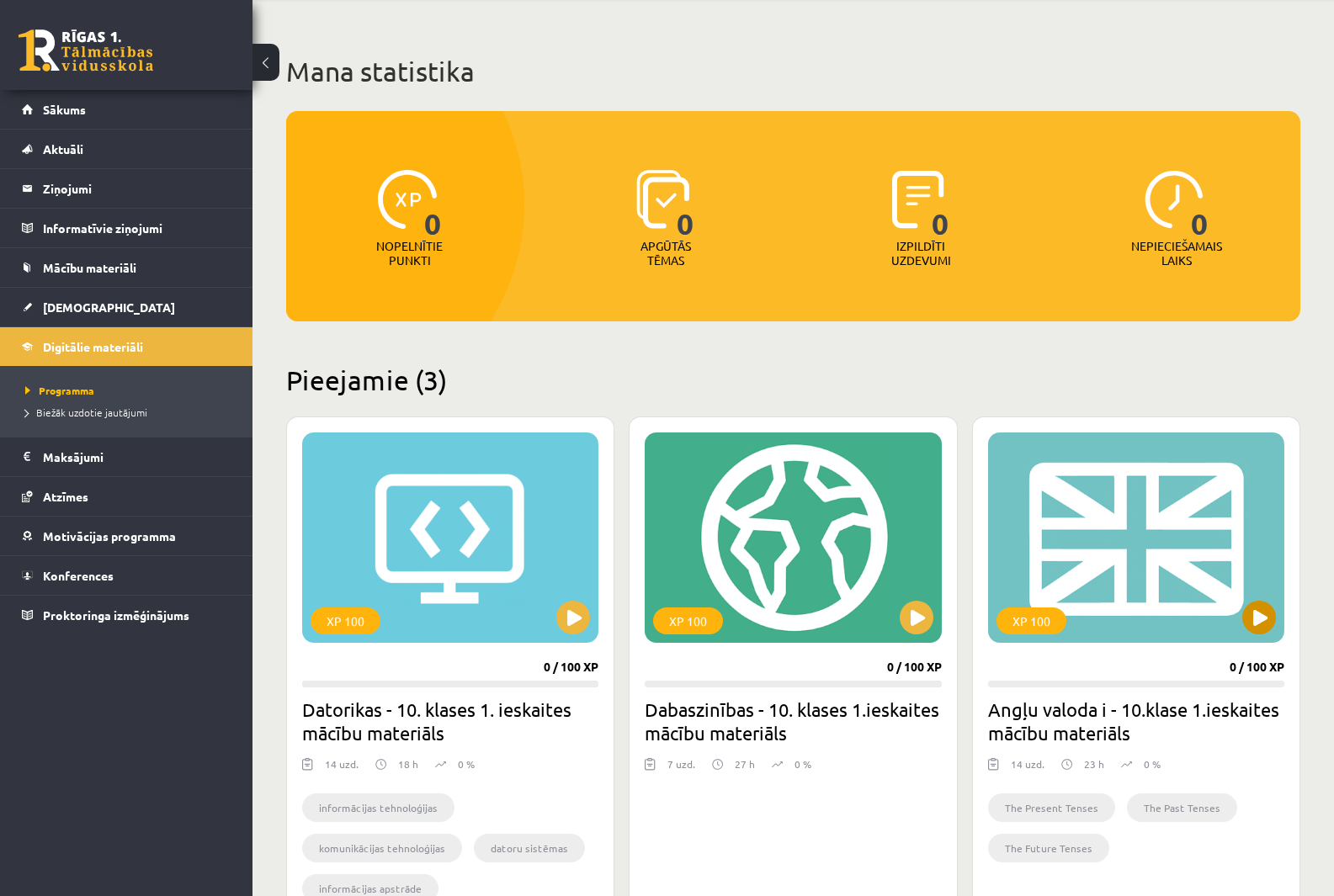
click at [1047, 516] on div "XP 100" at bounding box center [1136, 537] width 296 height 210
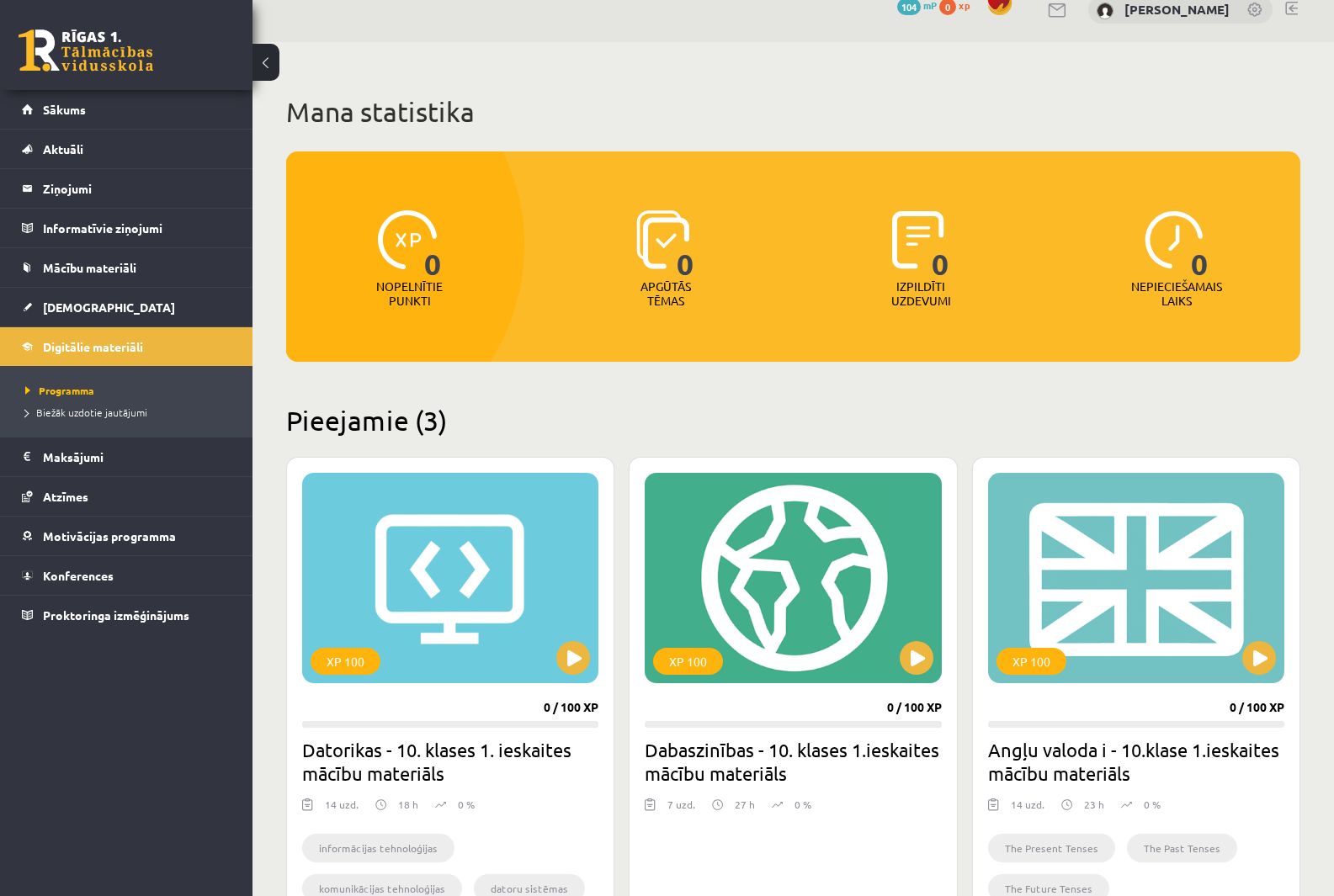
scroll to position [0, 0]
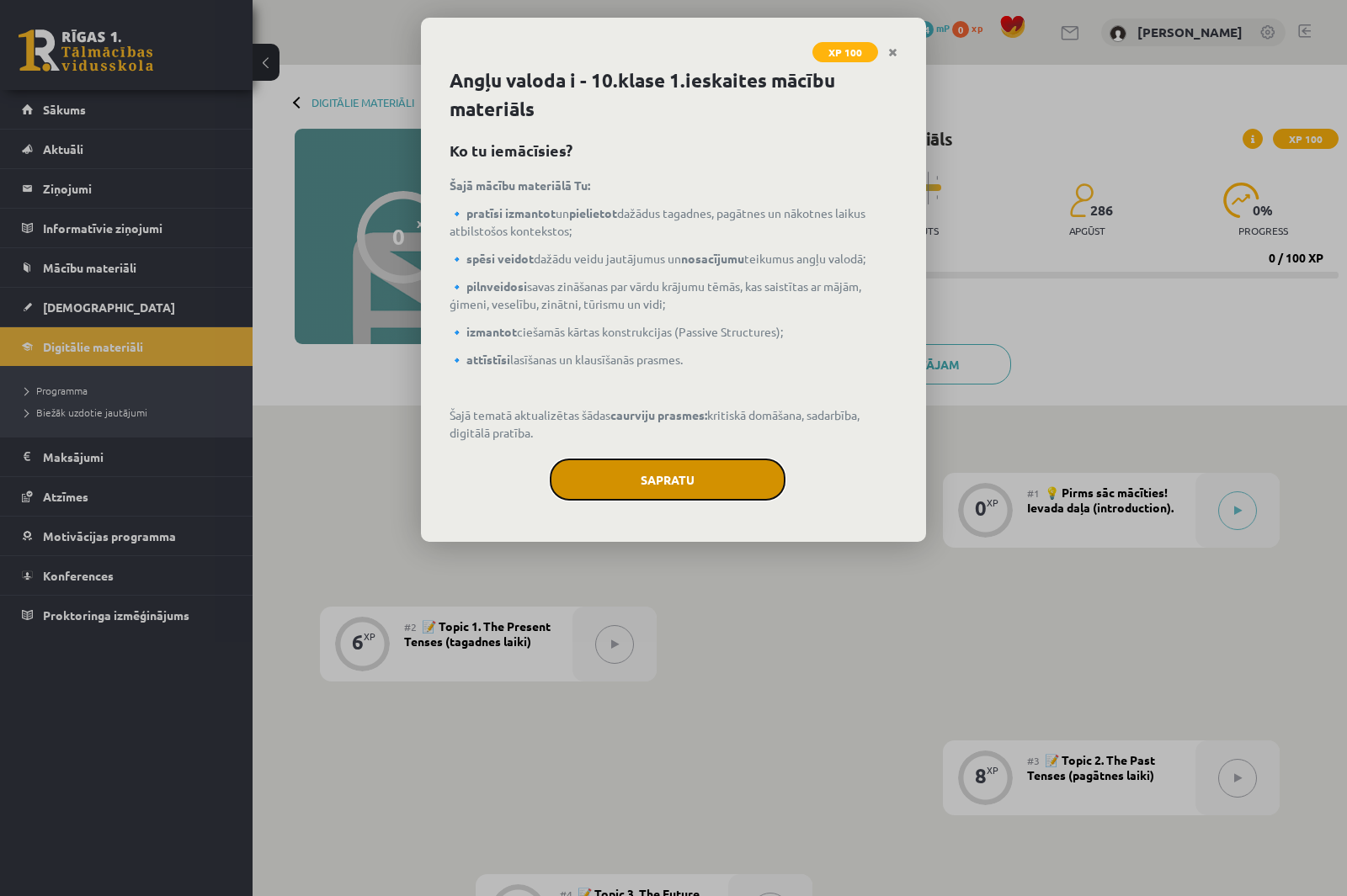
click at [707, 486] on button "Sapratu" at bounding box center [667, 479] width 235 height 42
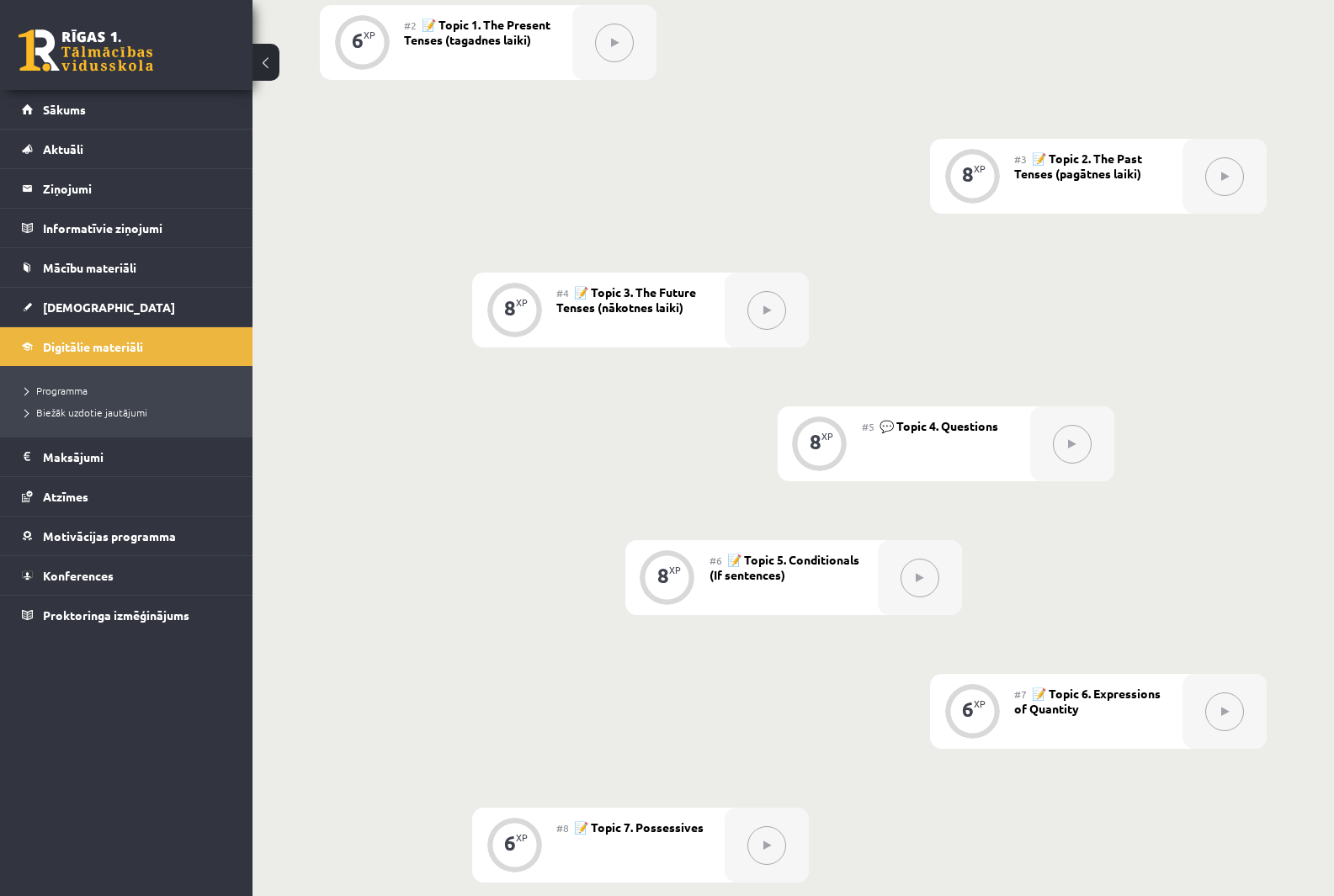
scroll to position [592, 0]
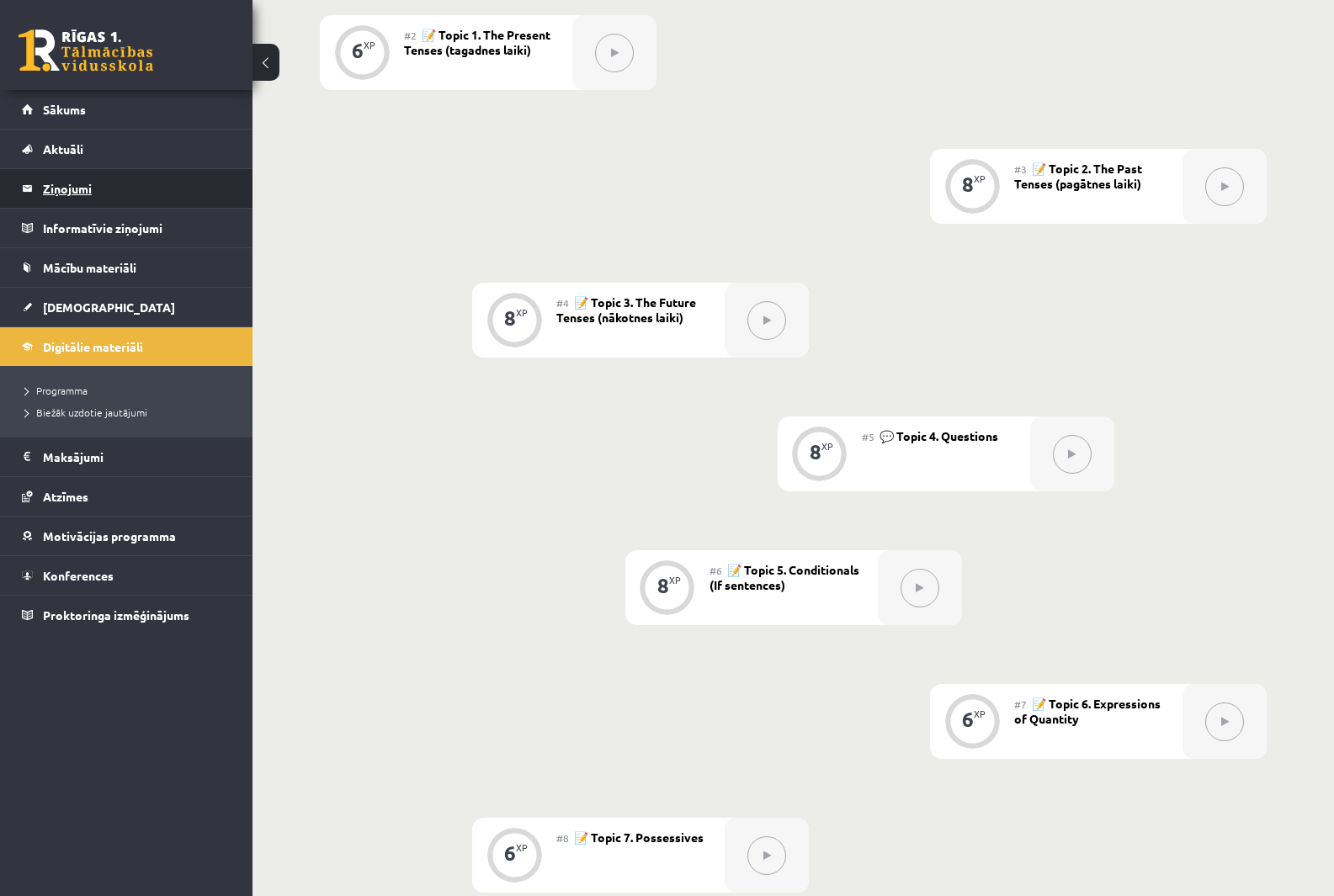
click at [160, 186] on legend "Ziņojumi 0" at bounding box center [137, 188] width 188 height 39
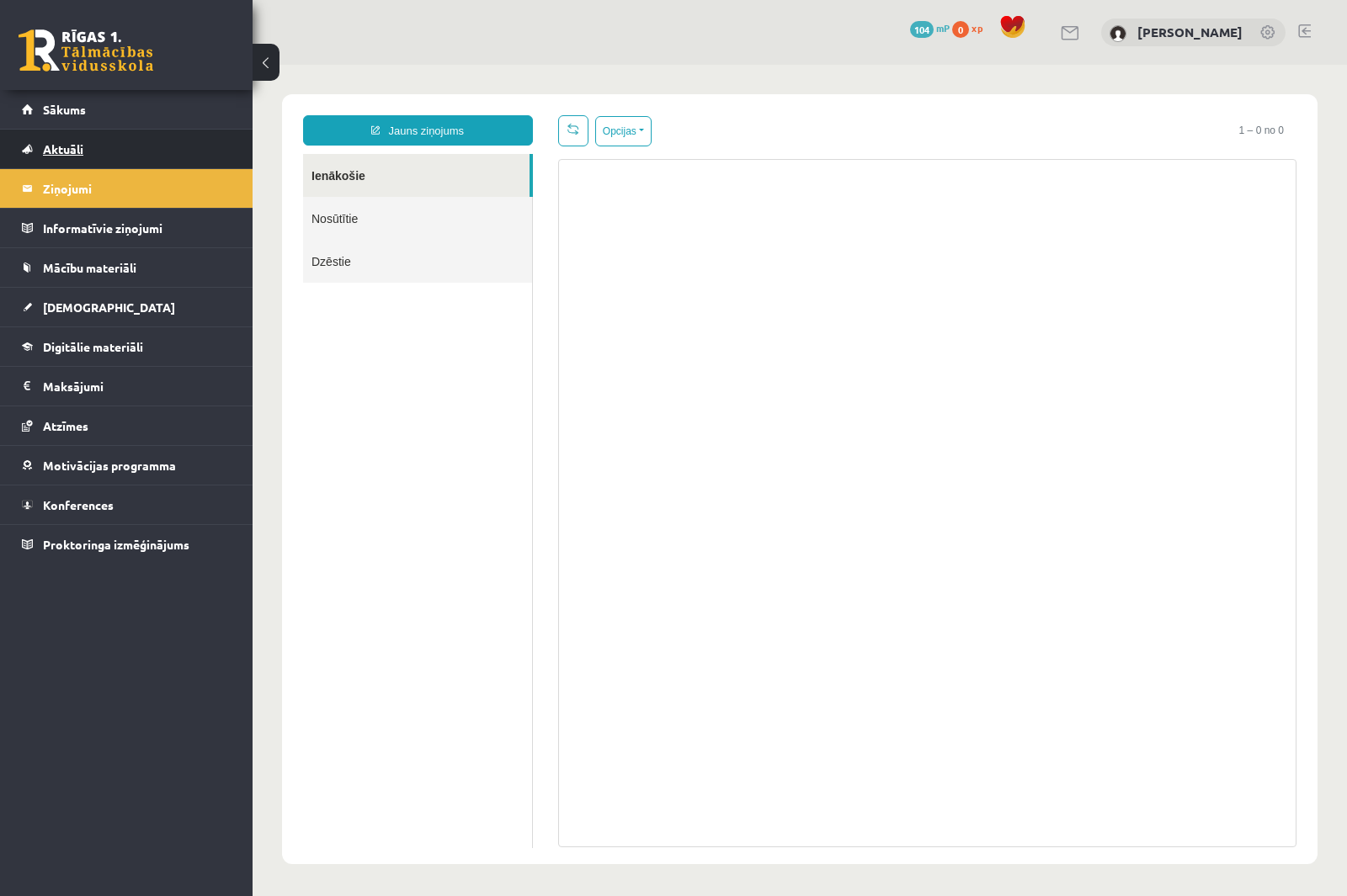
click at [126, 149] on link "Aktuāli" at bounding box center [127, 149] width 209 height 39
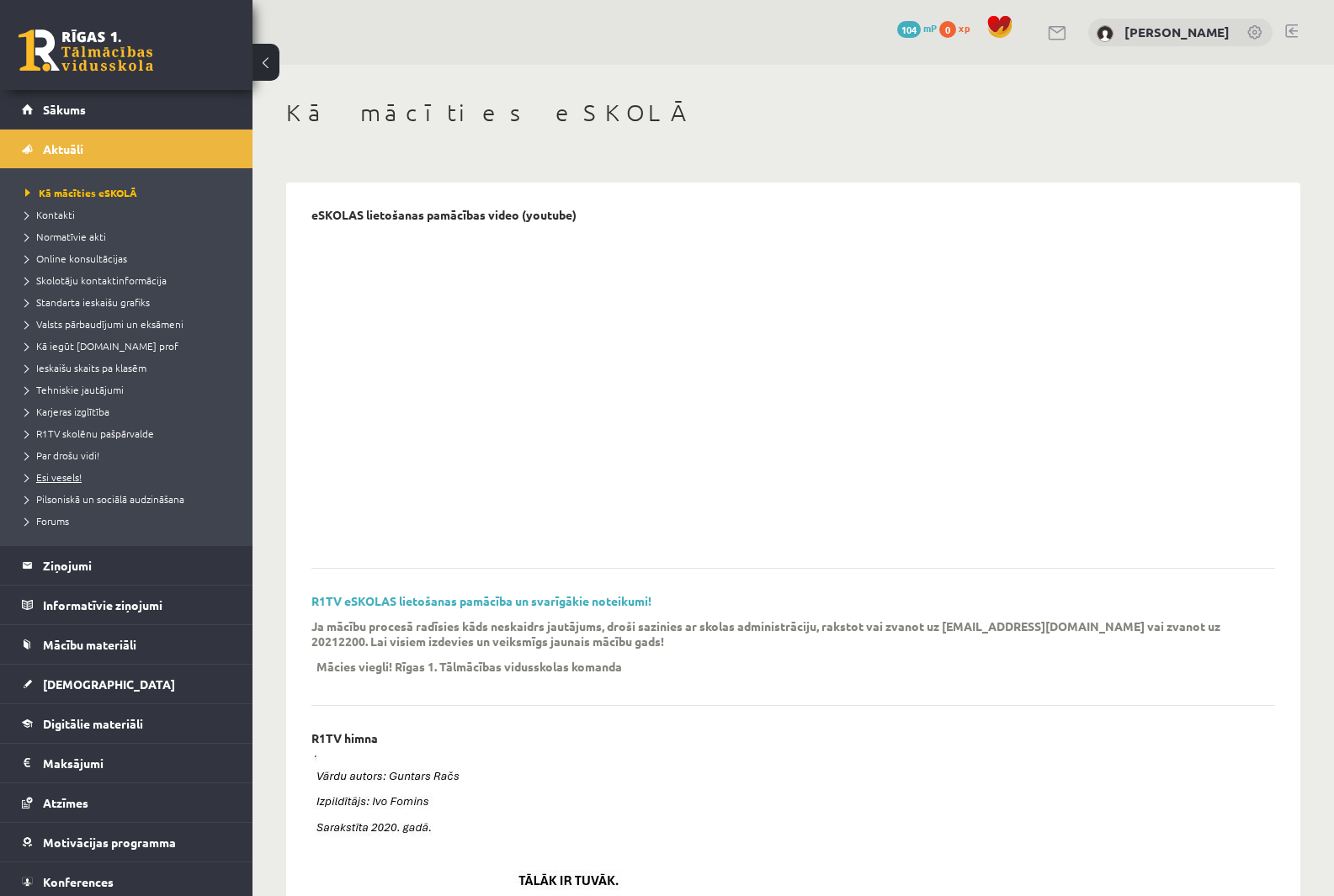
click at [74, 483] on link "Esi vesels!" at bounding box center [130, 476] width 210 height 15
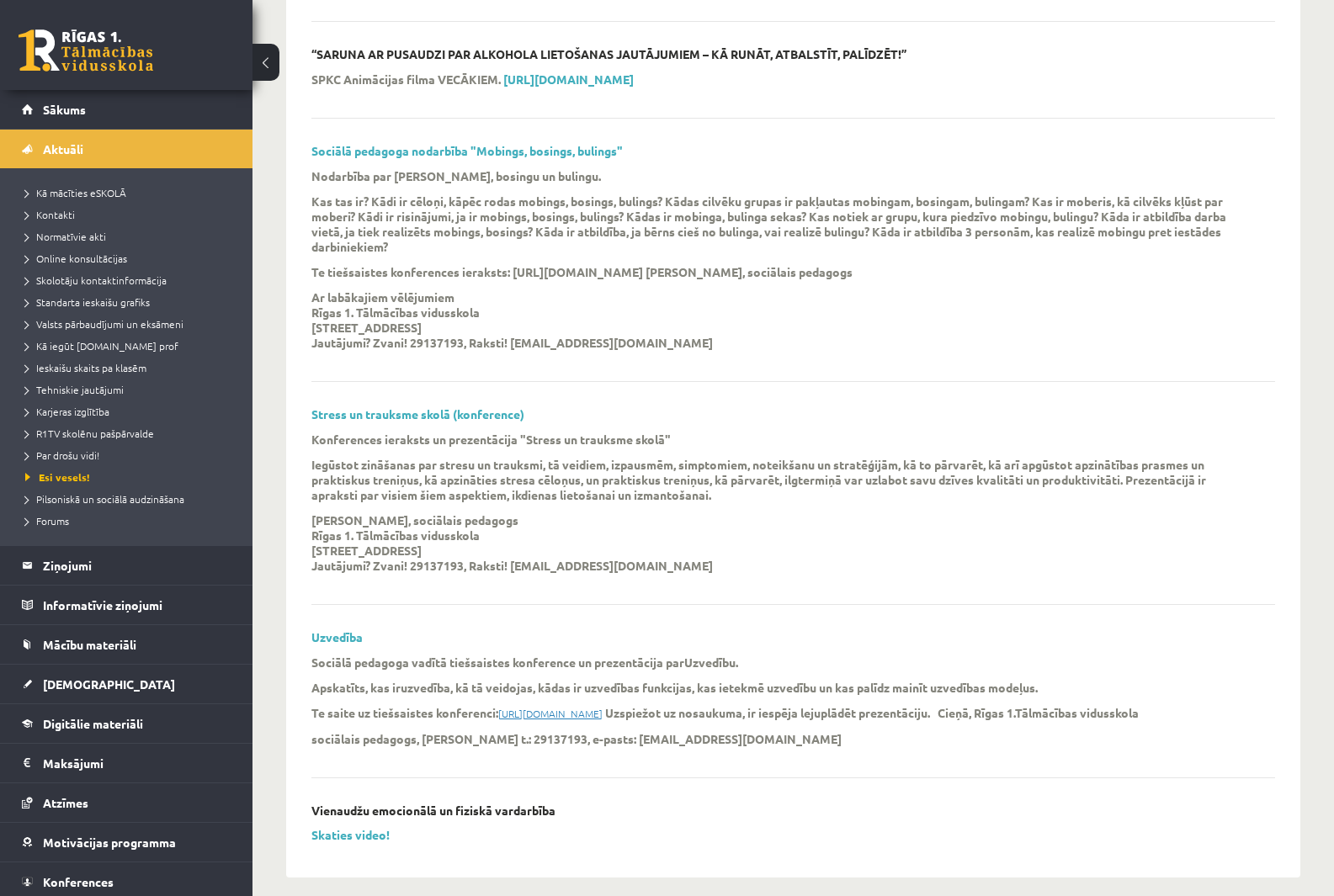
scroll to position [3323, 0]
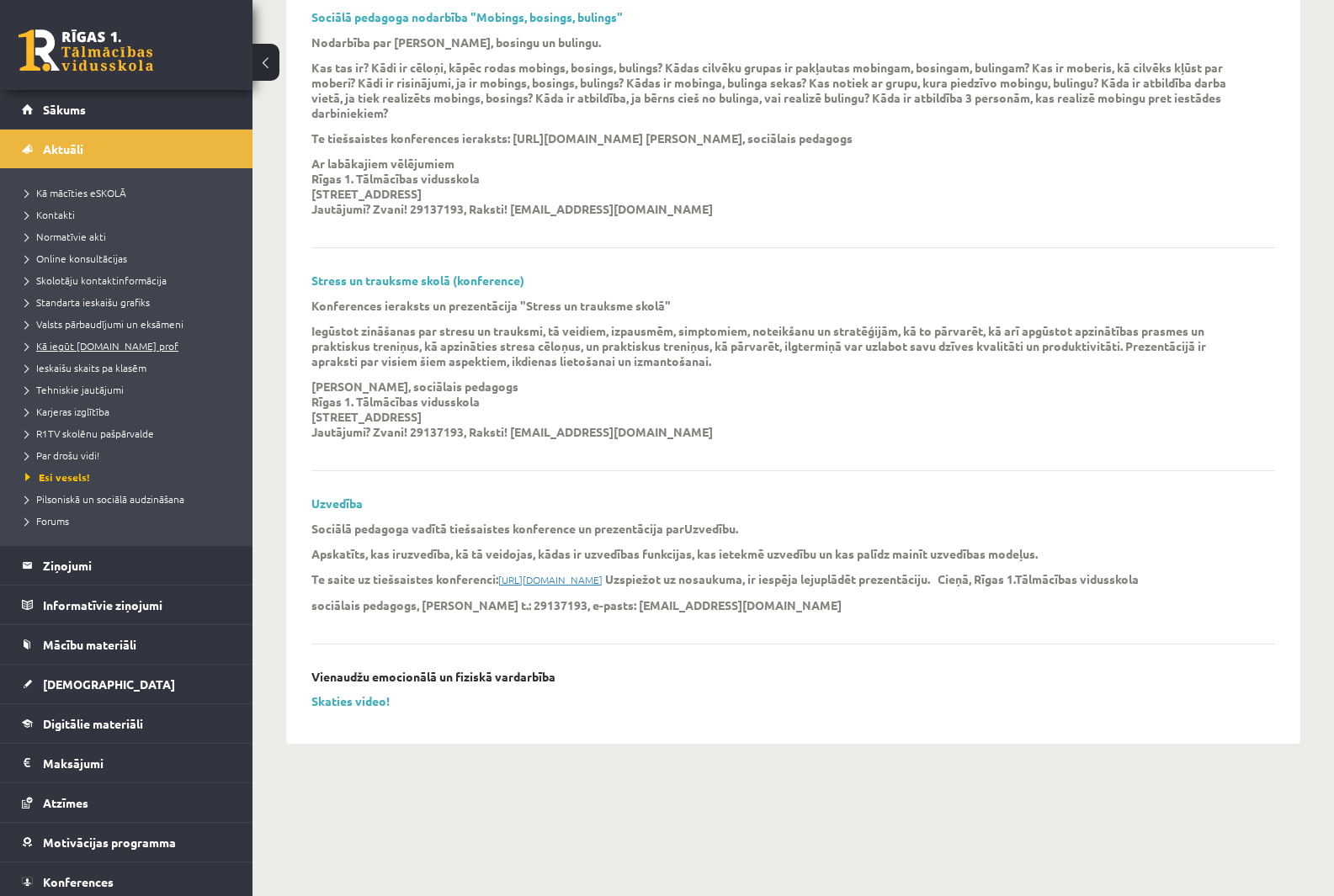
click at [95, 350] on span "Kā iegūt [DOMAIN_NAME] prof" at bounding box center [102, 346] width 154 height 14
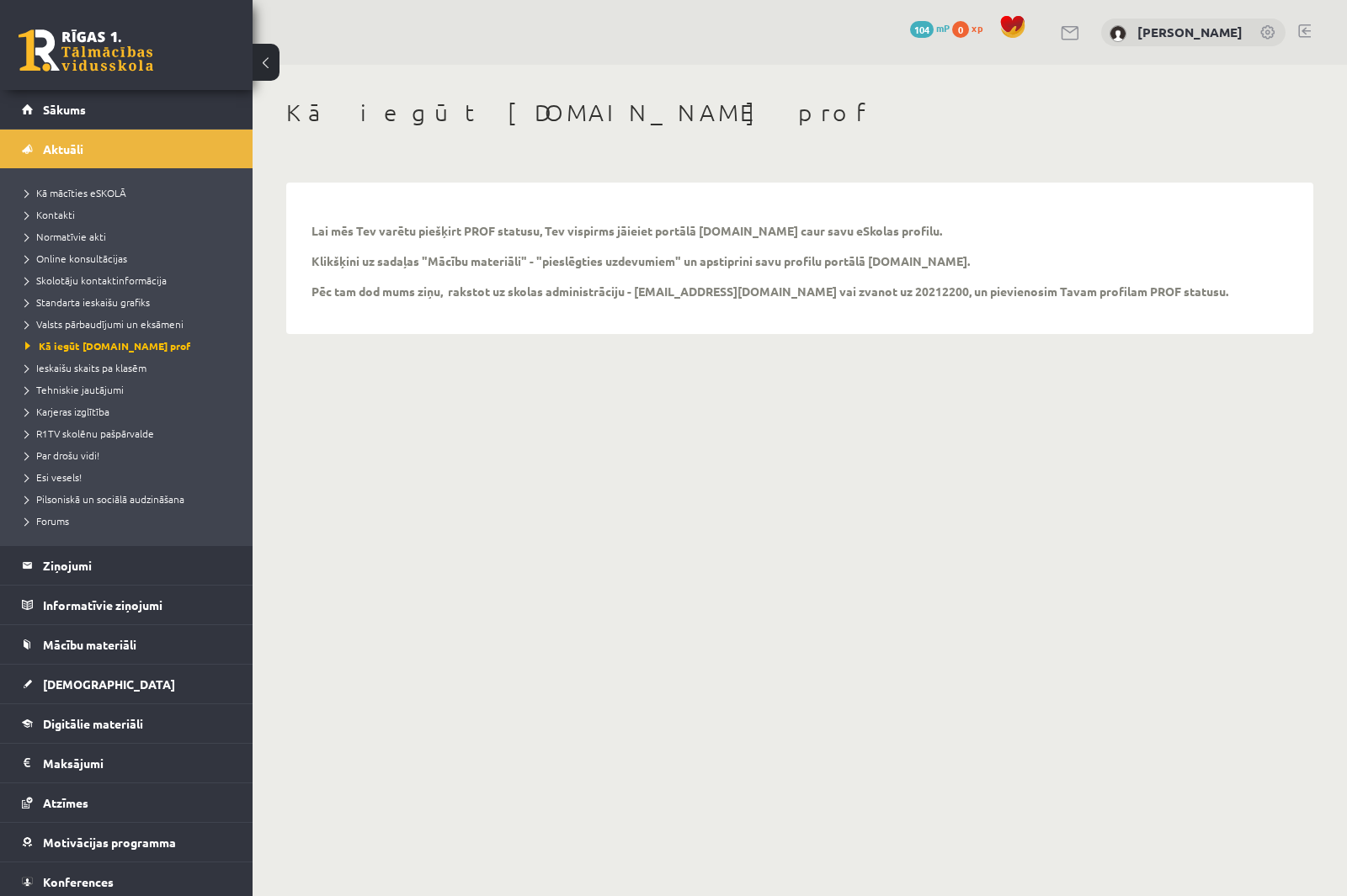
drag, startPoint x: 369, startPoint y: 239, endPoint x: 446, endPoint y: 252, distance: 78.1
click at [405, 246] on div "Lai mēs Tev varētu piešķirt PROF statusu, Tev vispirms jāieiet portālā uzdevumi…" at bounding box center [799, 258] width 976 height 101
drag, startPoint x: 414, startPoint y: 257, endPoint x: 491, endPoint y: 285, distance: 81.9
click at [422, 255] on p "Lai mēs Tev varētu piešķirt PROF statusu, Tev vispirms jāieiet portālā uzdevumi…" at bounding box center [770, 261] width 917 height 76
click at [501, 298] on p "Lai mēs Tev varētu piešķirt PROF statusu, Tev vispirms jāieiet portālā uzdevumi…" at bounding box center [770, 261] width 917 height 76
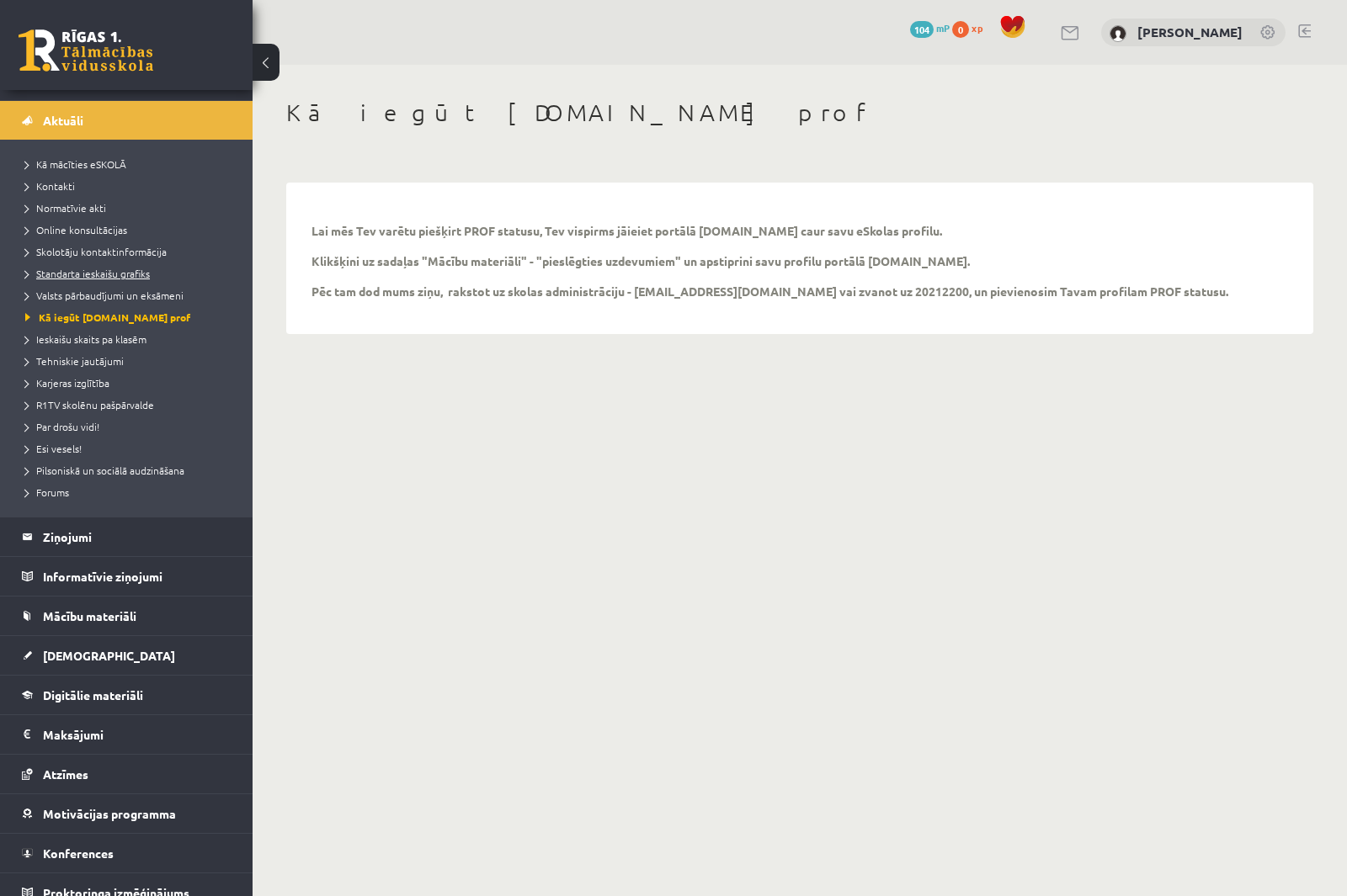
scroll to position [45, 0]
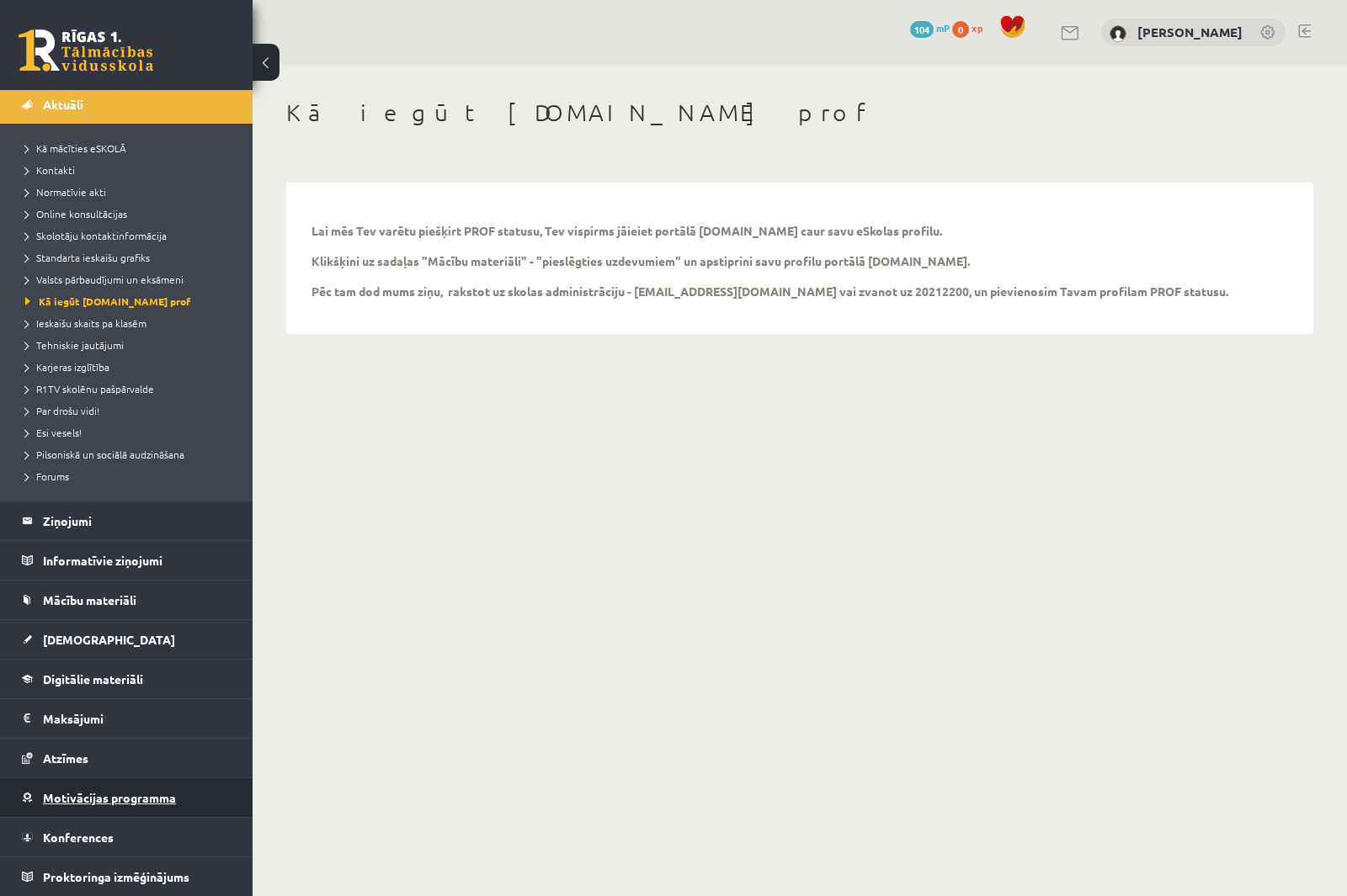
click at [177, 801] on link "Motivācijas programma" at bounding box center [127, 797] width 209 height 39
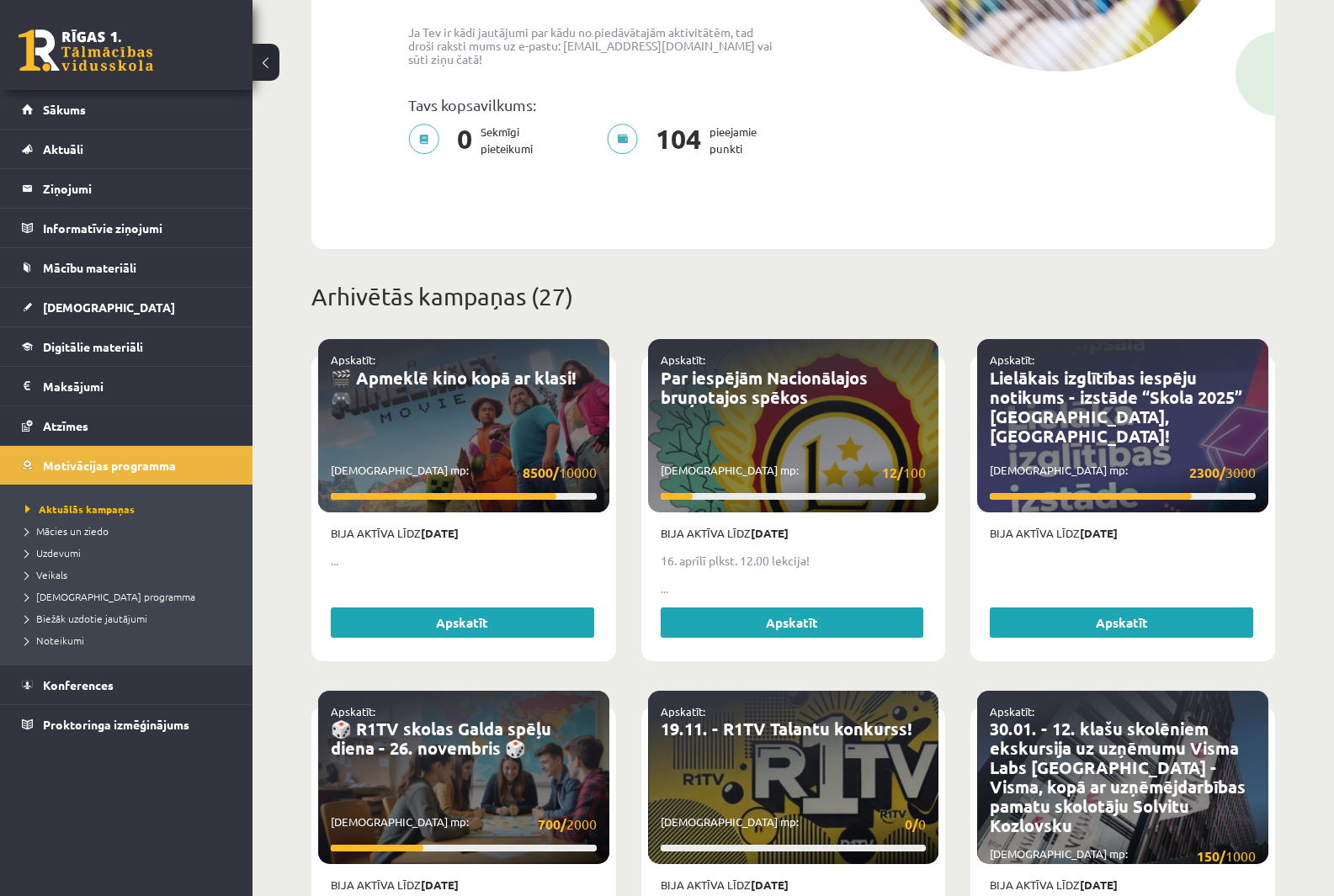
scroll to position [505, 0]
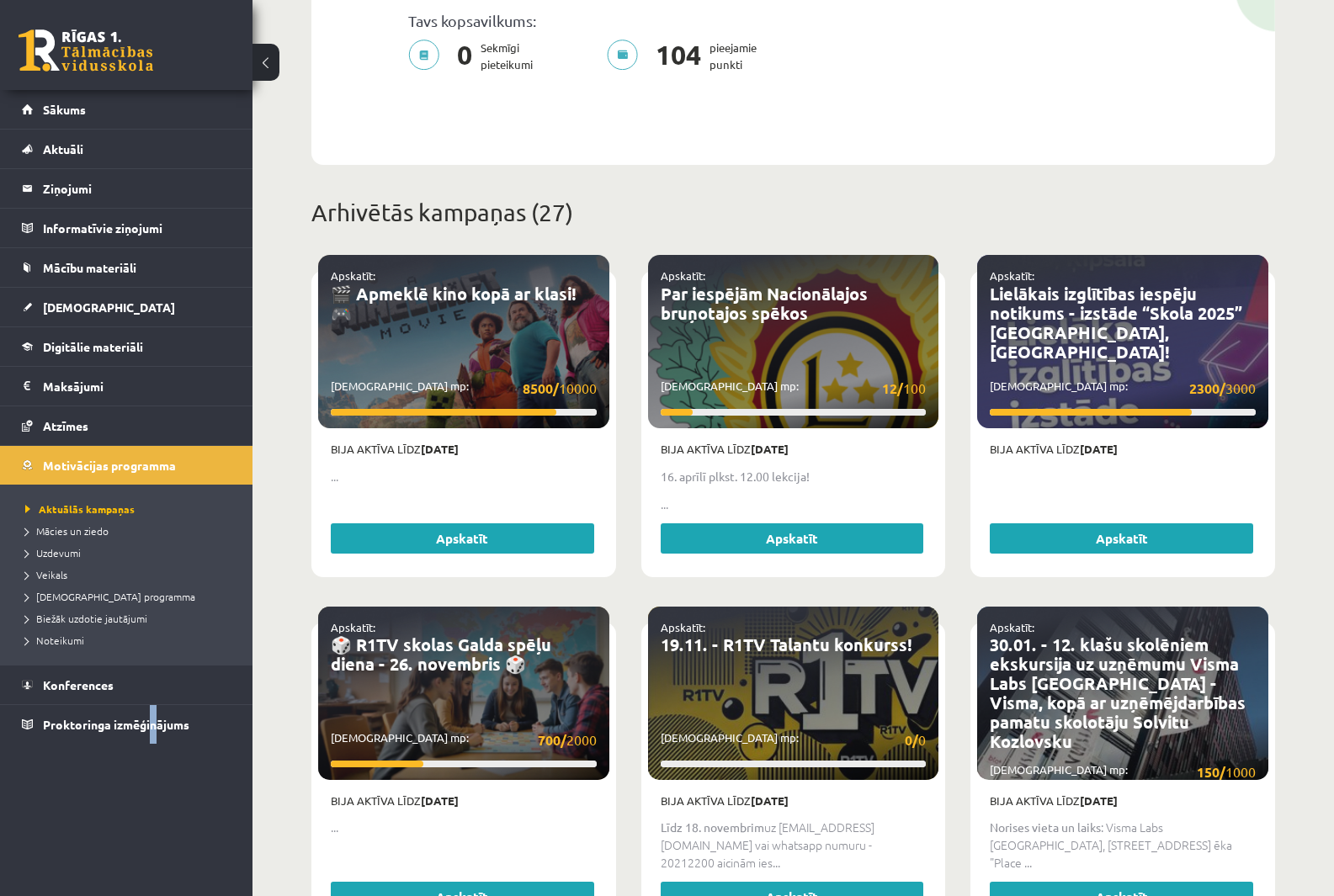
click at [155, 819] on div "0 Dāvanas 104 mP 0 xp Deivids Gregors Zeile Sākums Aktuāli Kā mācīties eSKOLĀ K…" at bounding box center [126, 448] width 252 height 896
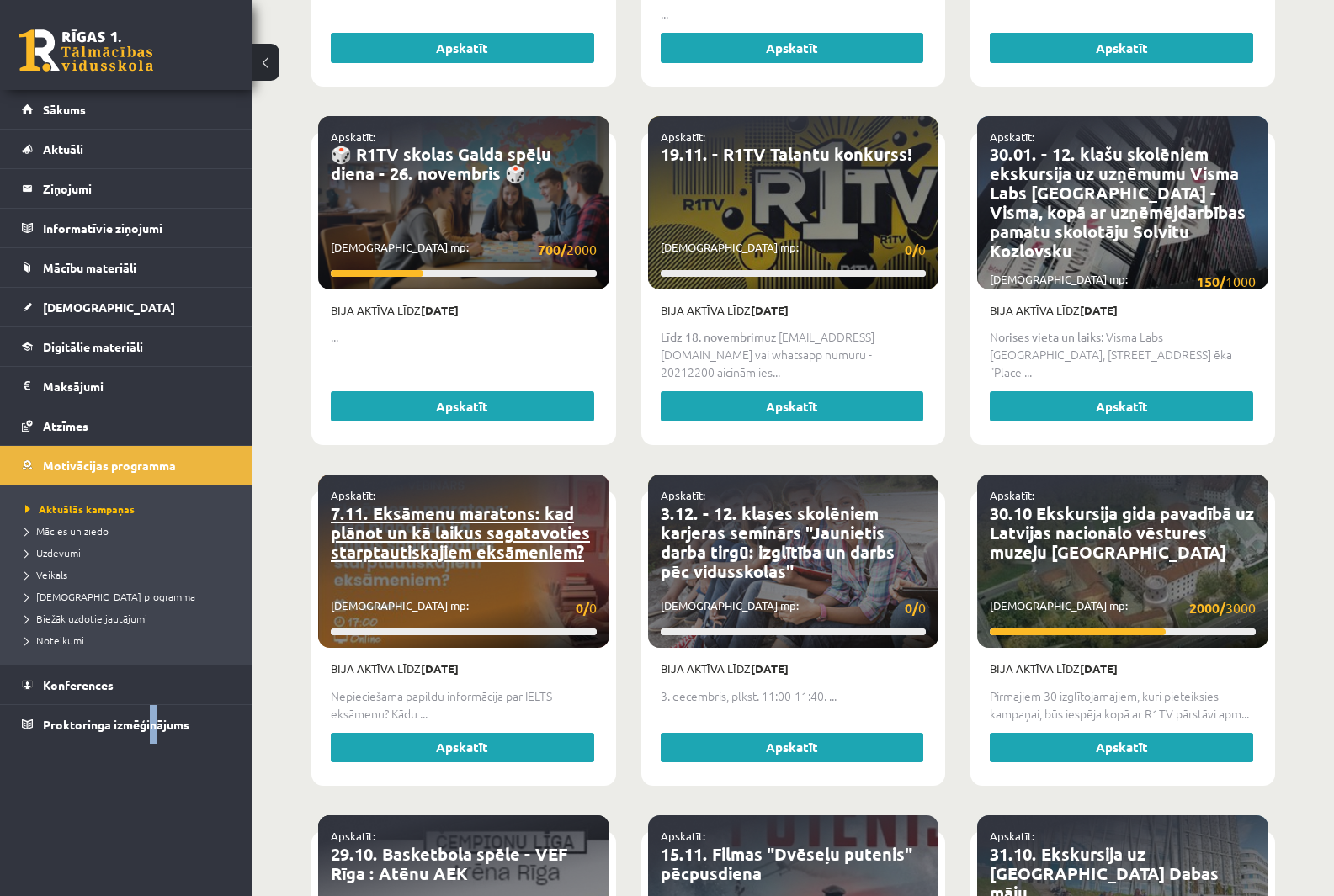
scroll to position [1010, 0]
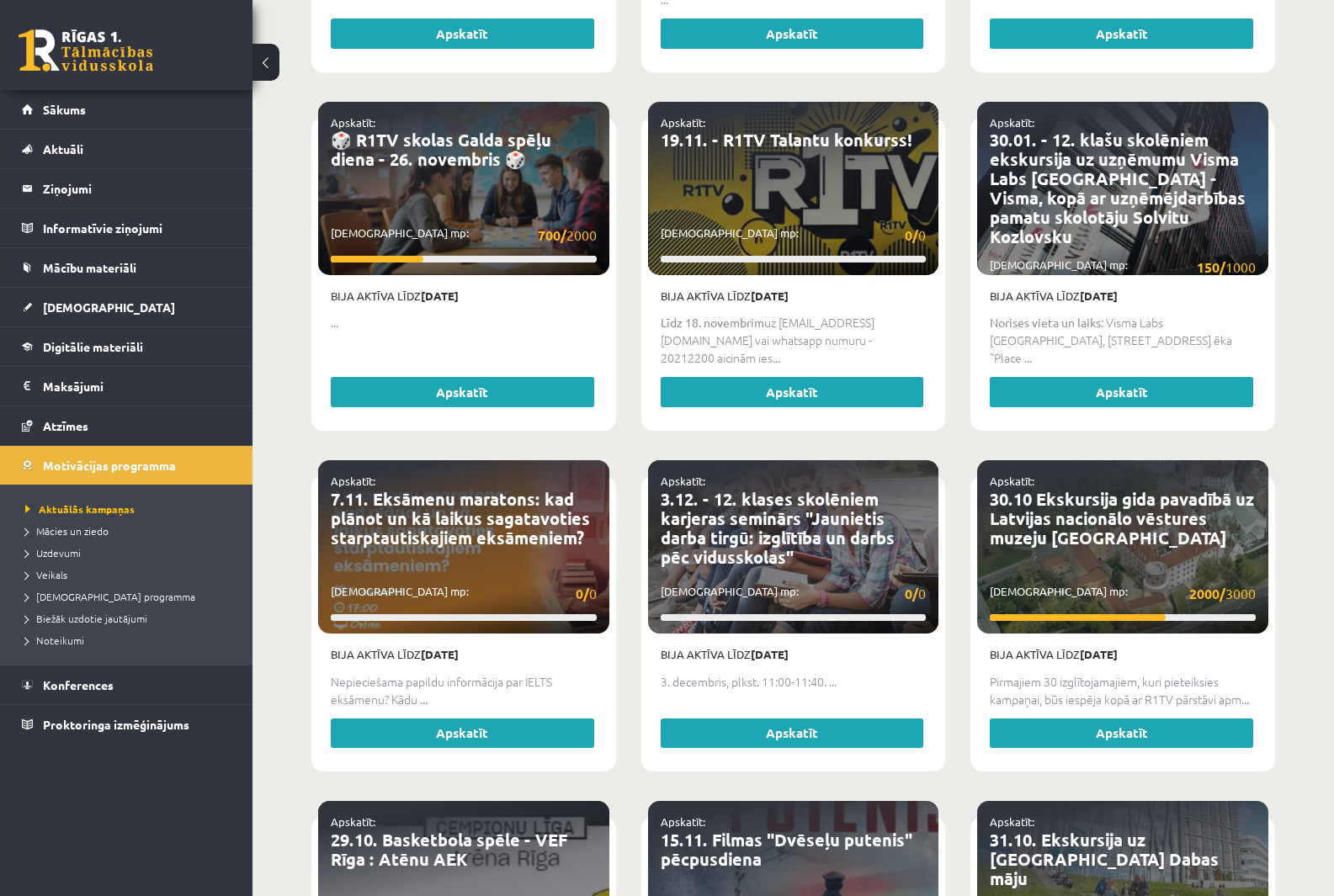
click at [186, 786] on div "0 Dāvanas 104 mP 0 xp Deivids Gregors Zeile Sākums Aktuāli Kā mācīties eSKOLĀ K…" at bounding box center [126, 448] width 252 height 896
click at [157, 724] on span "Proktoringa izmēģinājums" at bounding box center [116, 724] width 147 height 15
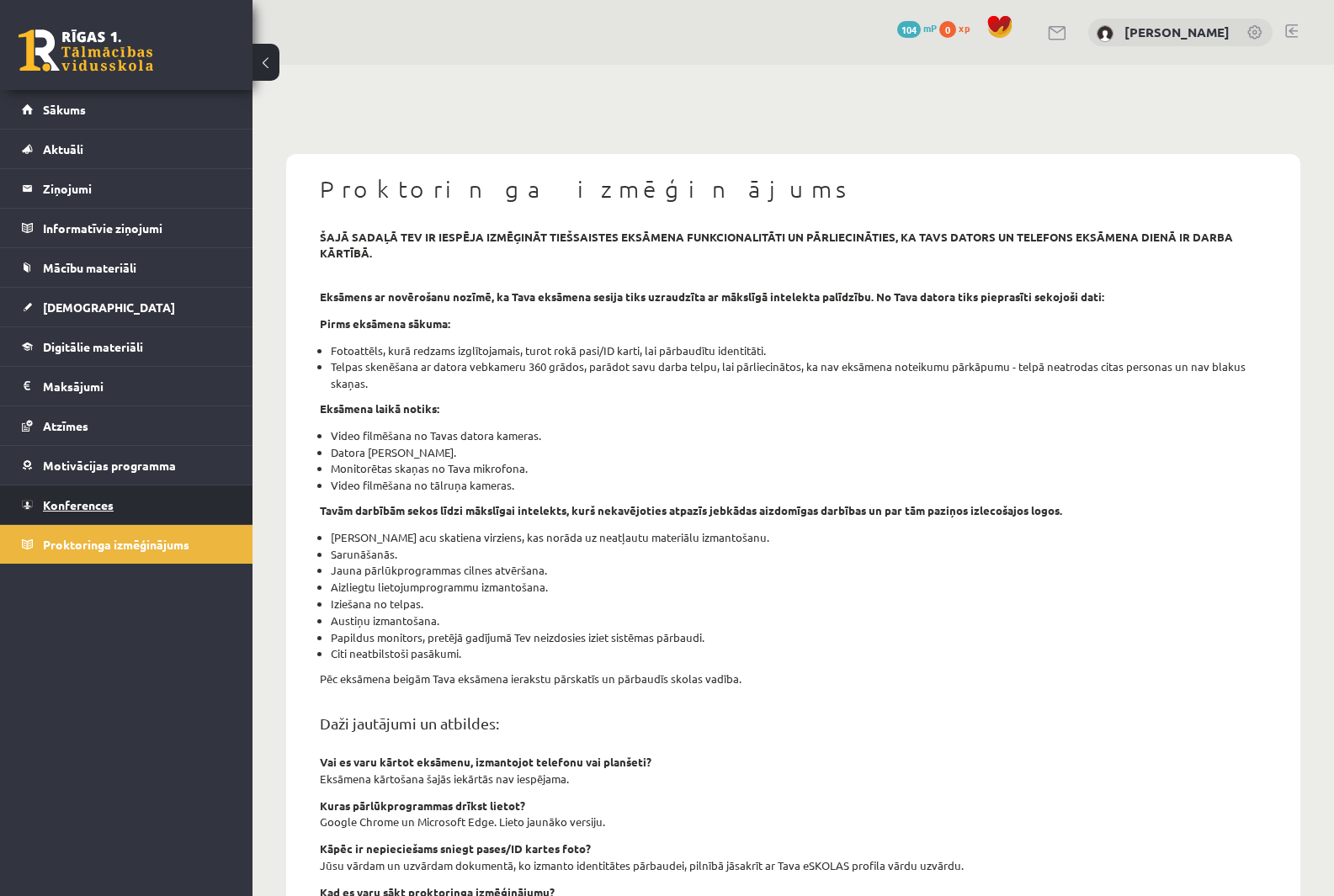
click at [93, 501] on span "Konferences" at bounding box center [78, 504] width 71 height 15
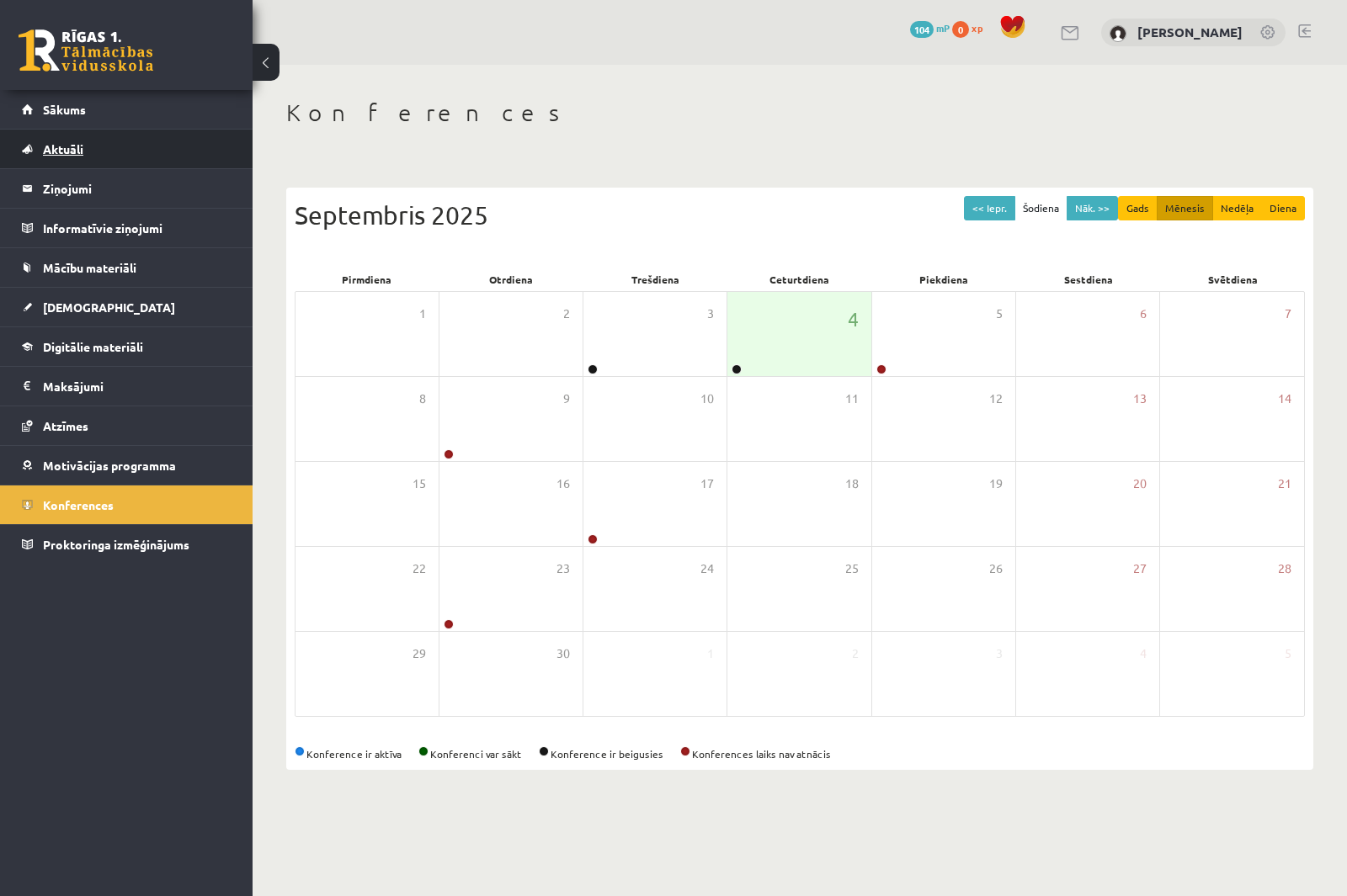
click at [93, 131] on link "Aktuāli" at bounding box center [127, 149] width 209 height 39
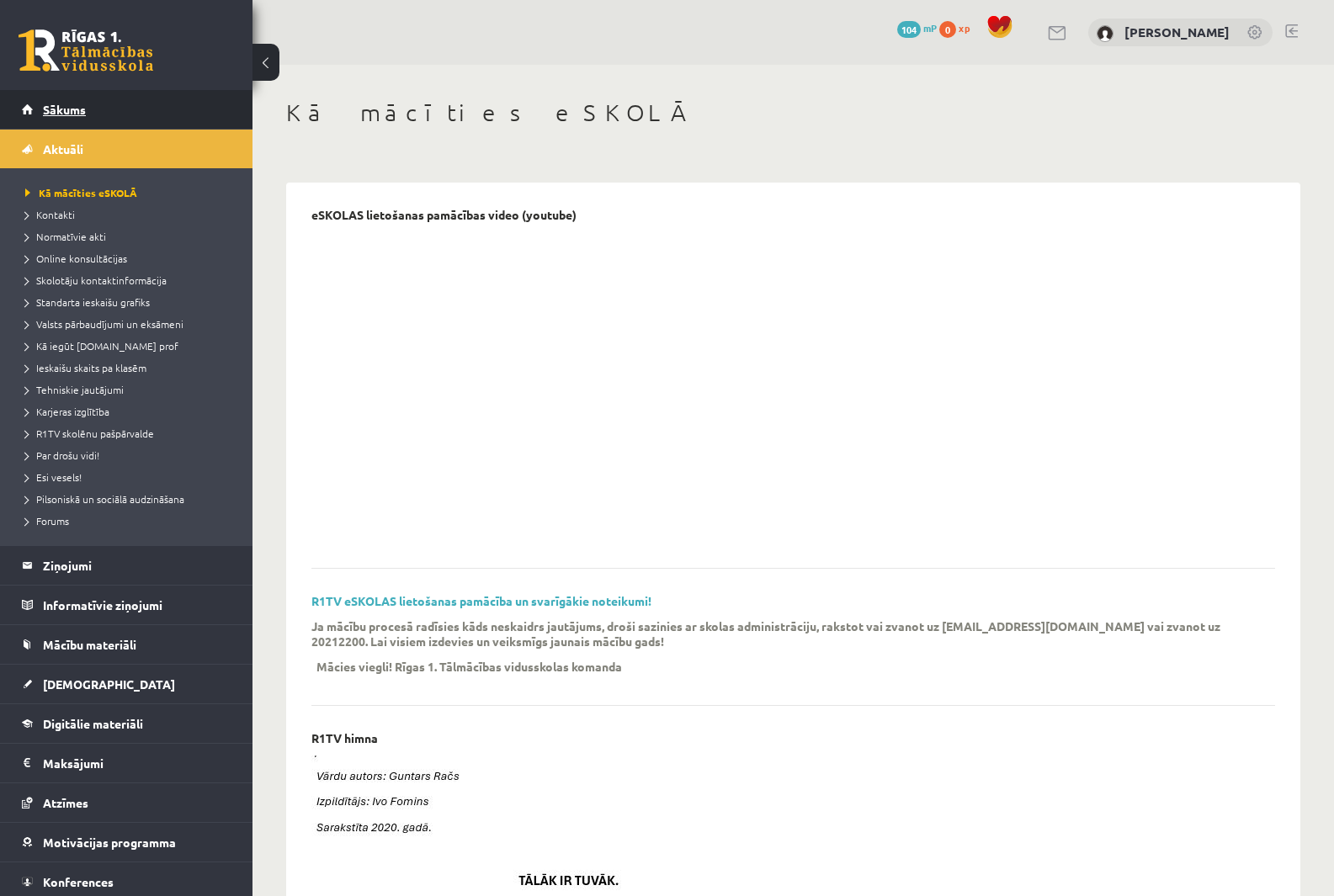
click at [93, 117] on link "Sākums" at bounding box center [127, 109] width 209 height 39
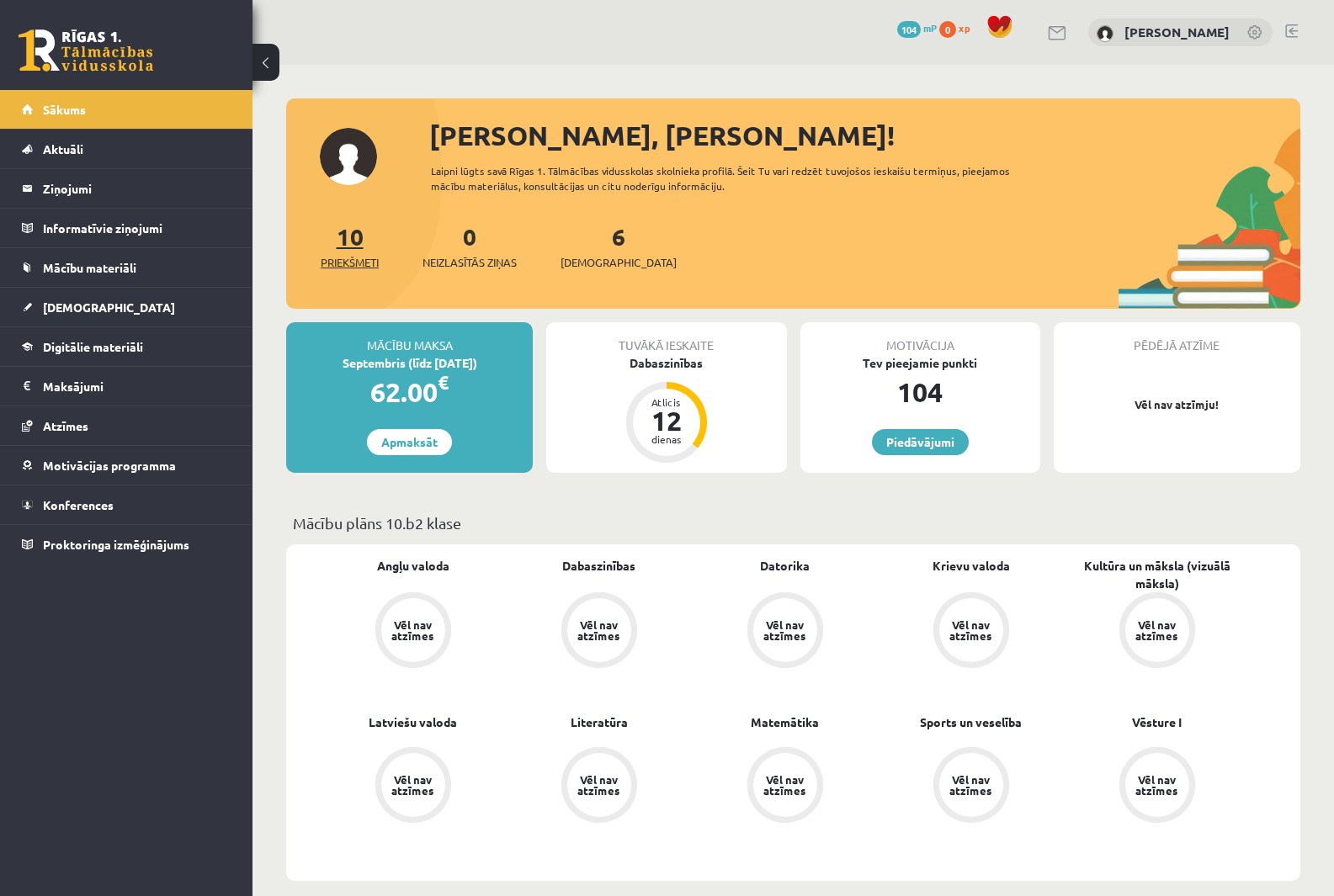
drag, startPoint x: 331, startPoint y: 235, endPoint x: 339, endPoint y: 238, distance: 8.5
click at [335, 235] on div "10 Priekšmeti" at bounding box center [350, 245] width 58 height 52
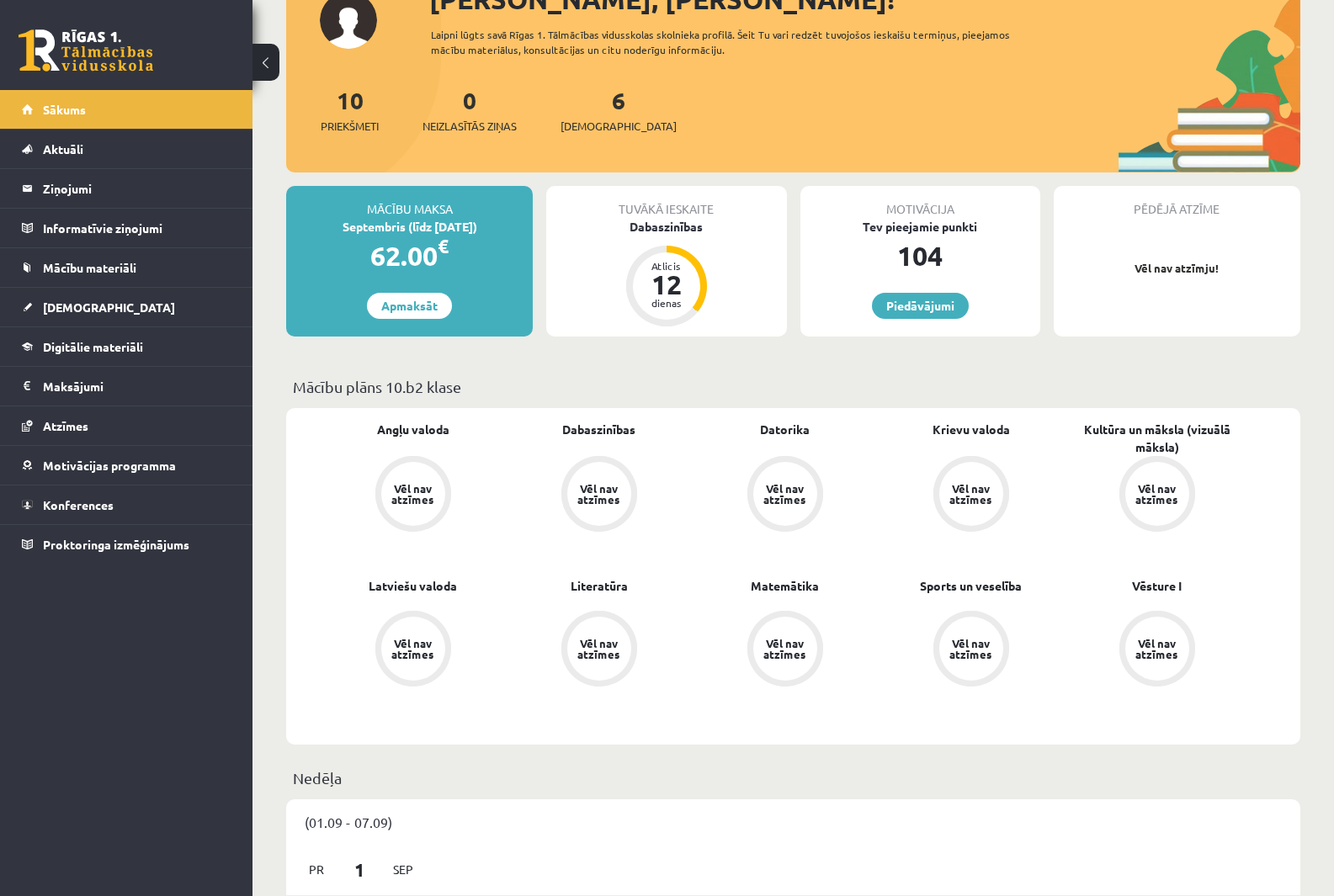
scroll to position [168, 0]
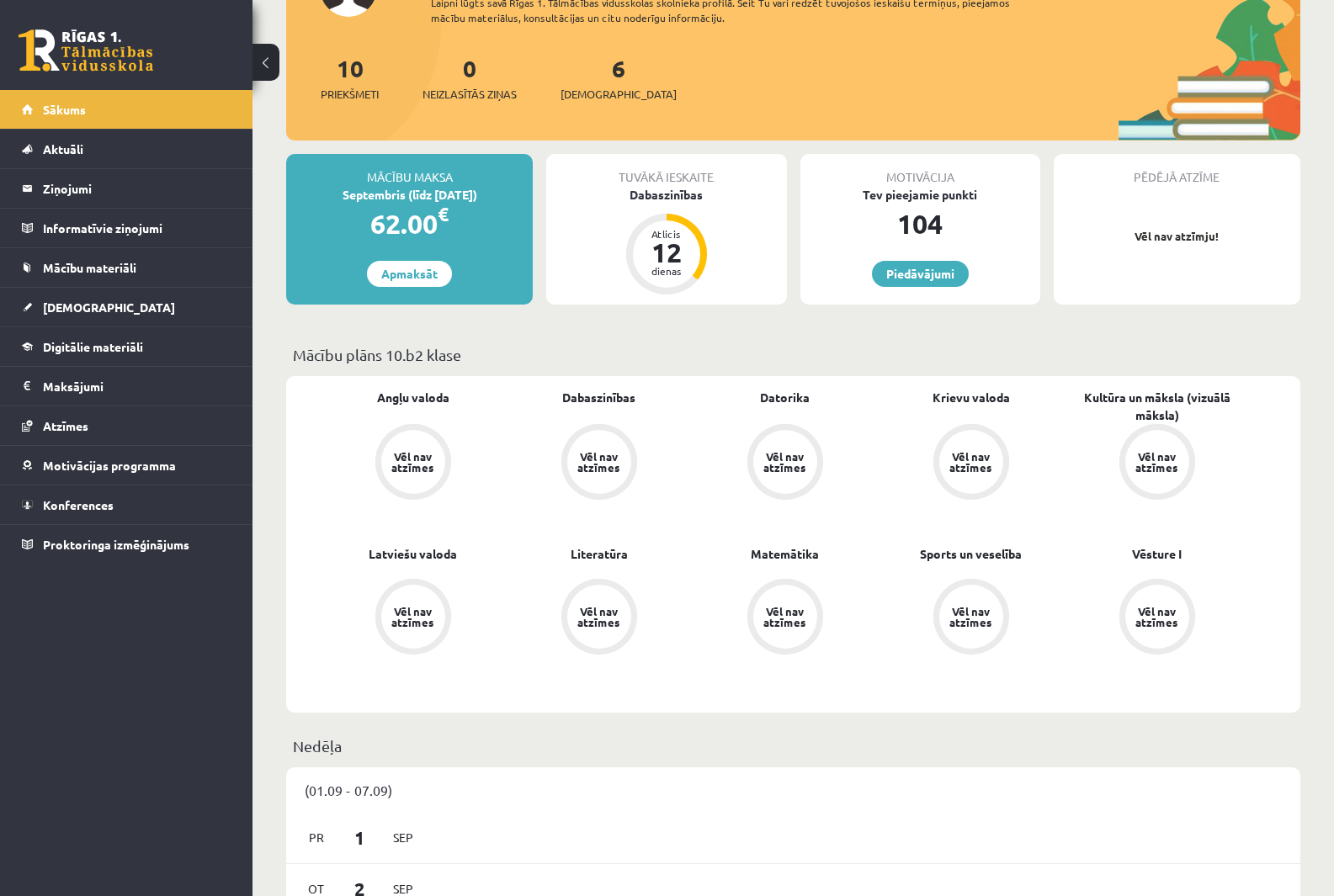
click at [522, 747] on p "Nedēļa" at bounding box center [794, 746] width 1001 height 23
click at [955, 605] on div "Vēl nav atzīmes" at bounding box center [971, 617] width 64 height 64
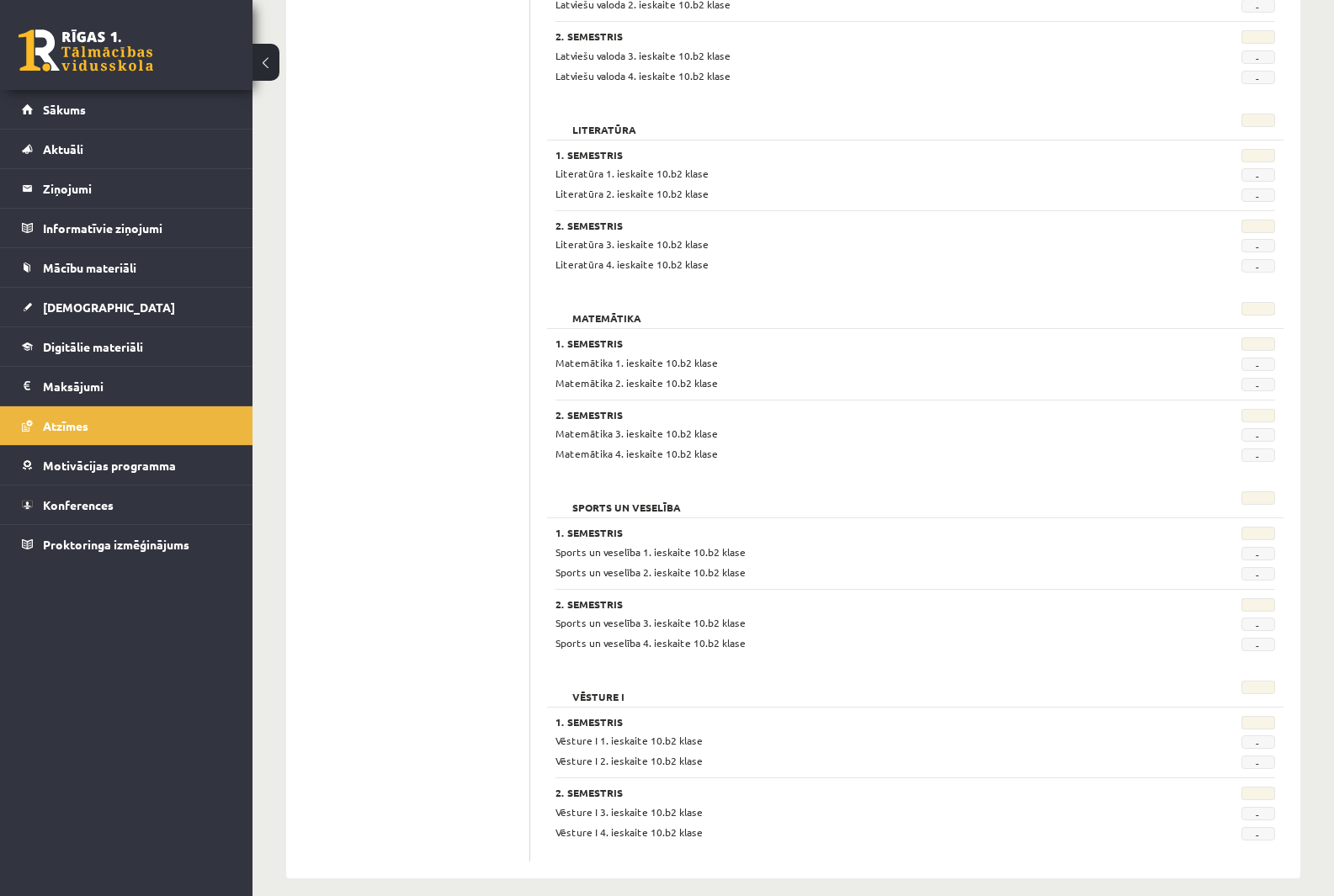
scroll to position [1315, 0]
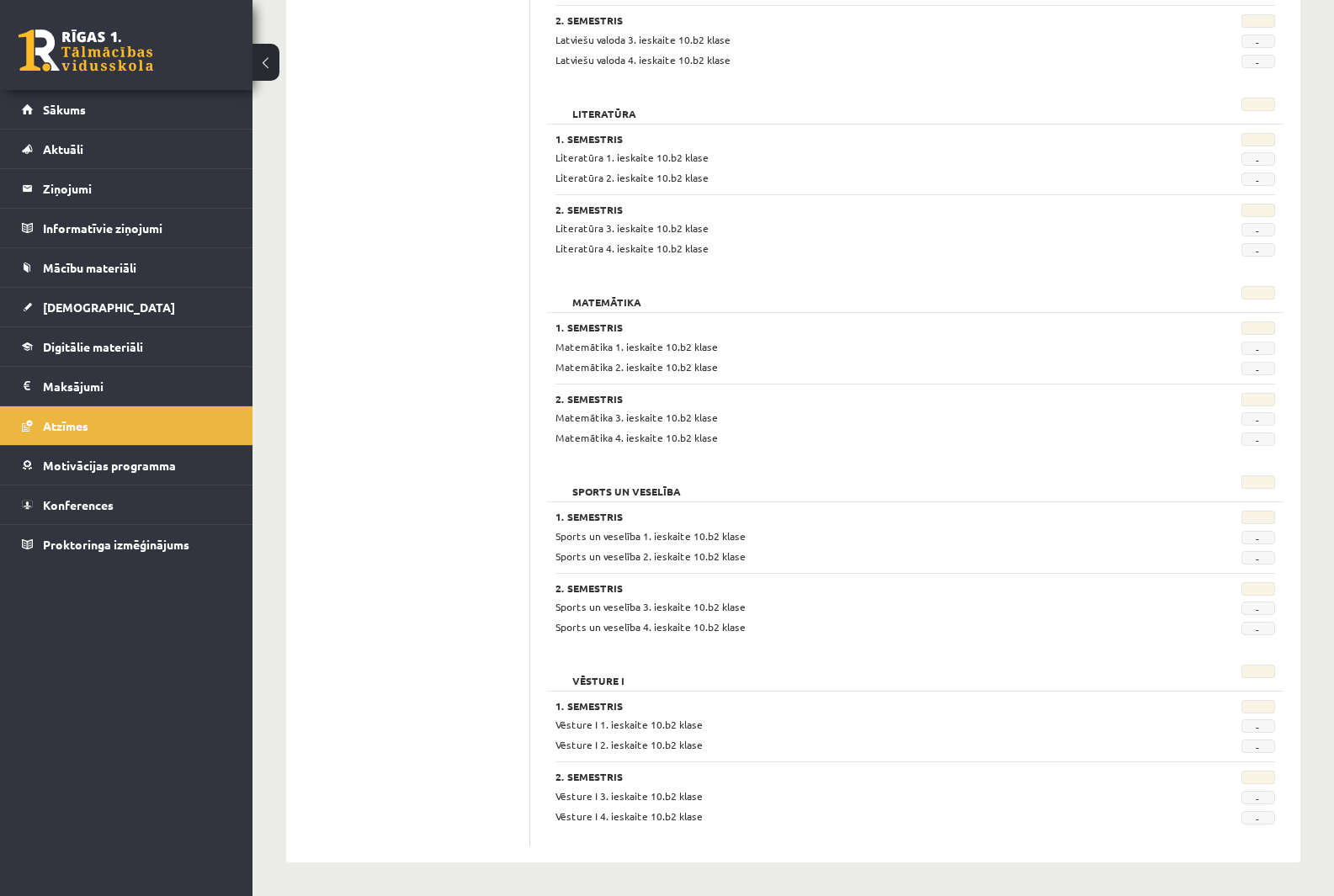
click at [779, 554] on div "Sports un veselība 2. ieskaite 10.b2 klase" at bounding box center [853, 557] width 620 height 16
click at [780, 551] on div "Sports un veselība 2. ieskaite 10.b2 klase" at bounding box center [853, 557] width 620 height 16
click at [1257, 538] on span "-" at bounding box center [1258, 538] width 34 height 14
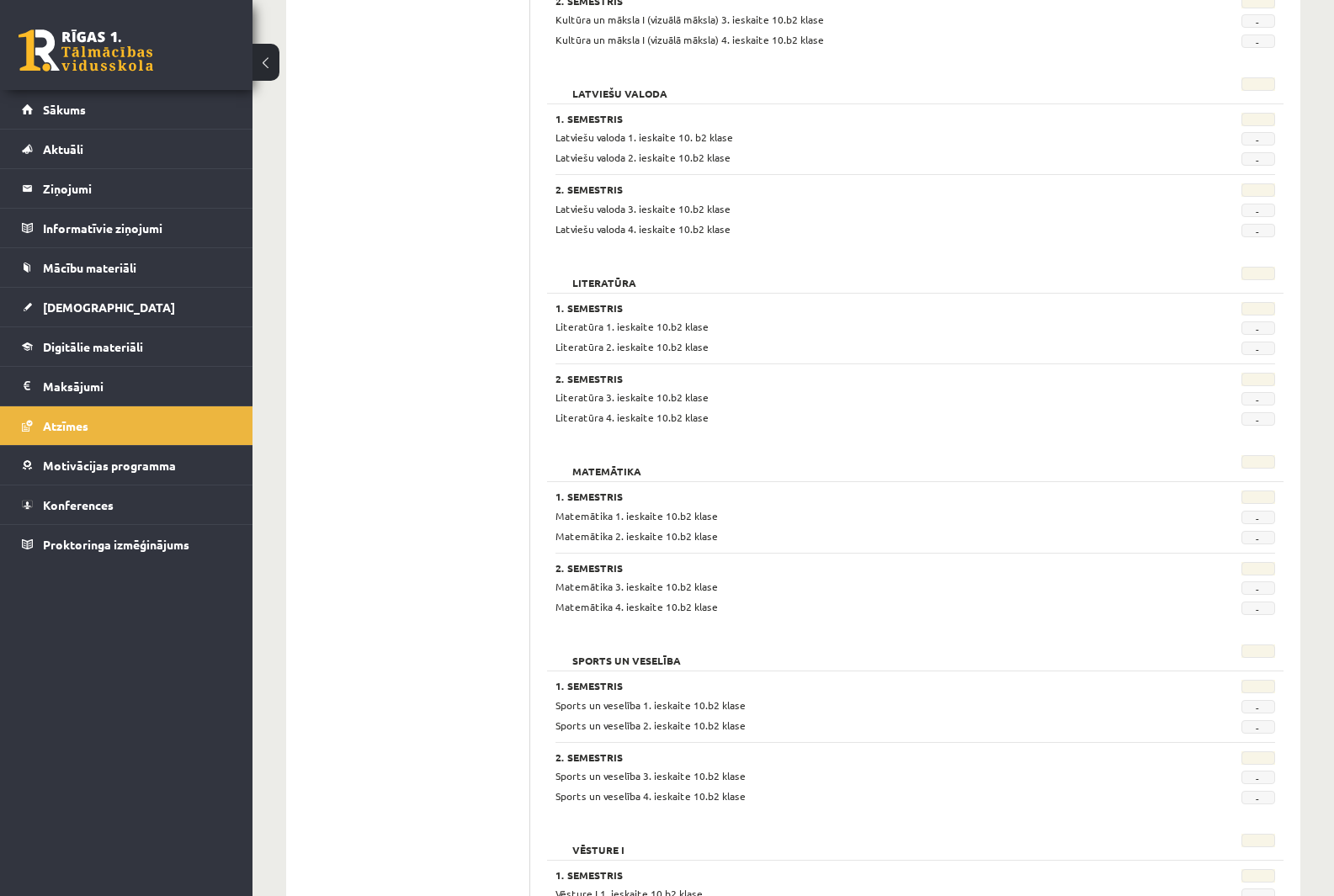
scroll to position [978, 0]
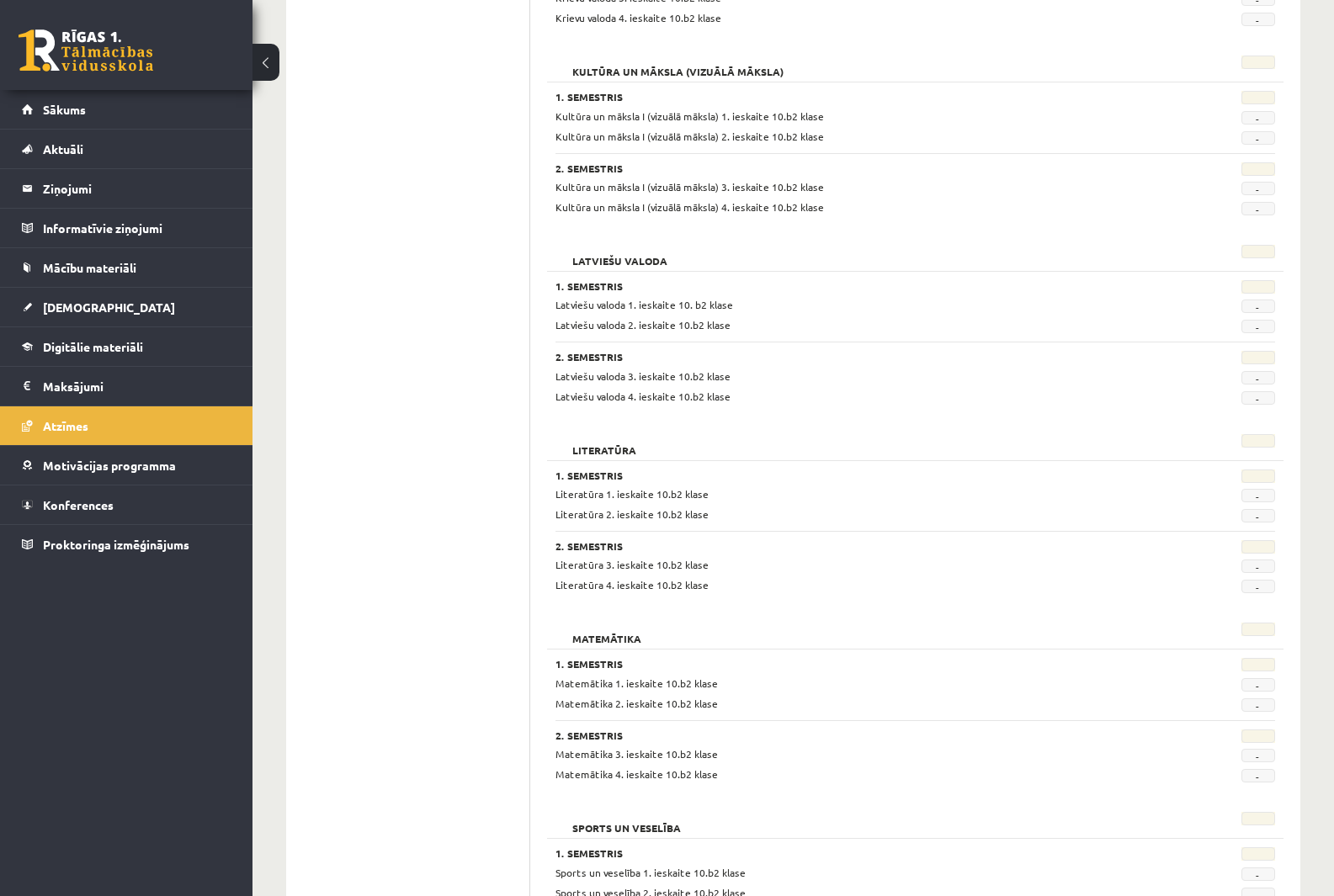
drag, startPoint x: 479, startPoint y: 365, endPoint x: 423, endPoint y: 324, distance: 69.4
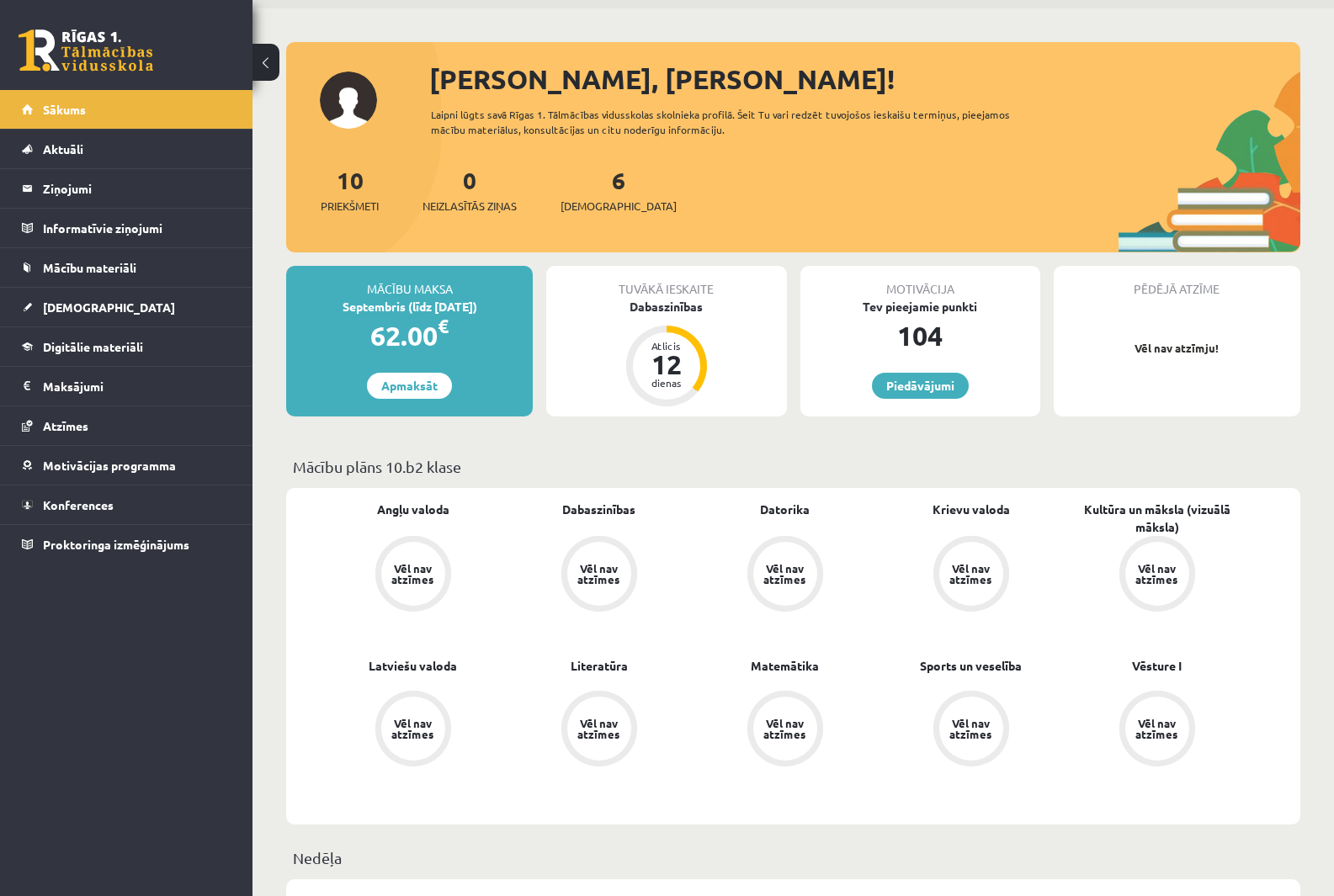
scroll to position [84, 0]
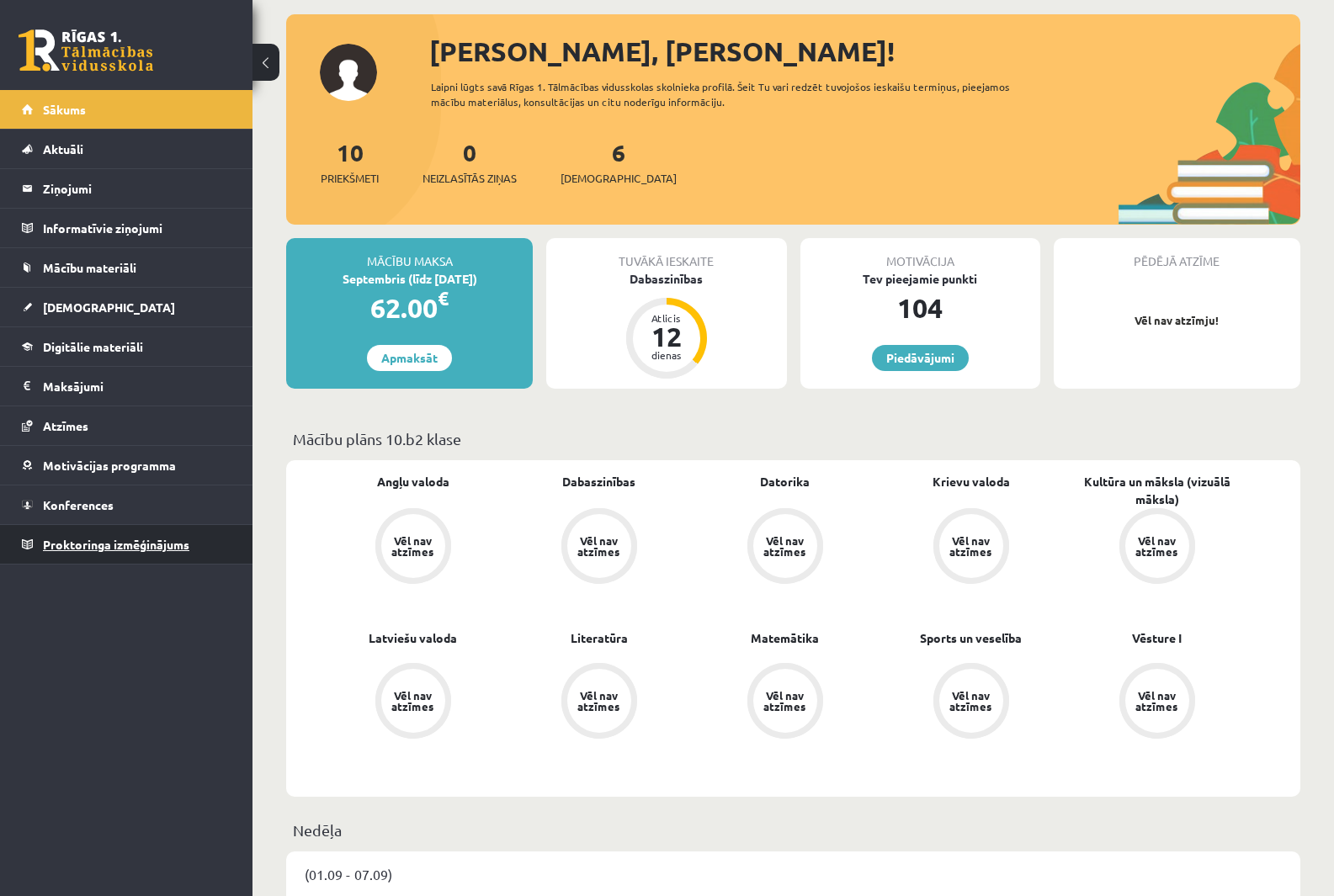
click at [155, 543] on span "Proktoringa izmēģinājums" at bounding box center [116, 544] width 147 height 15
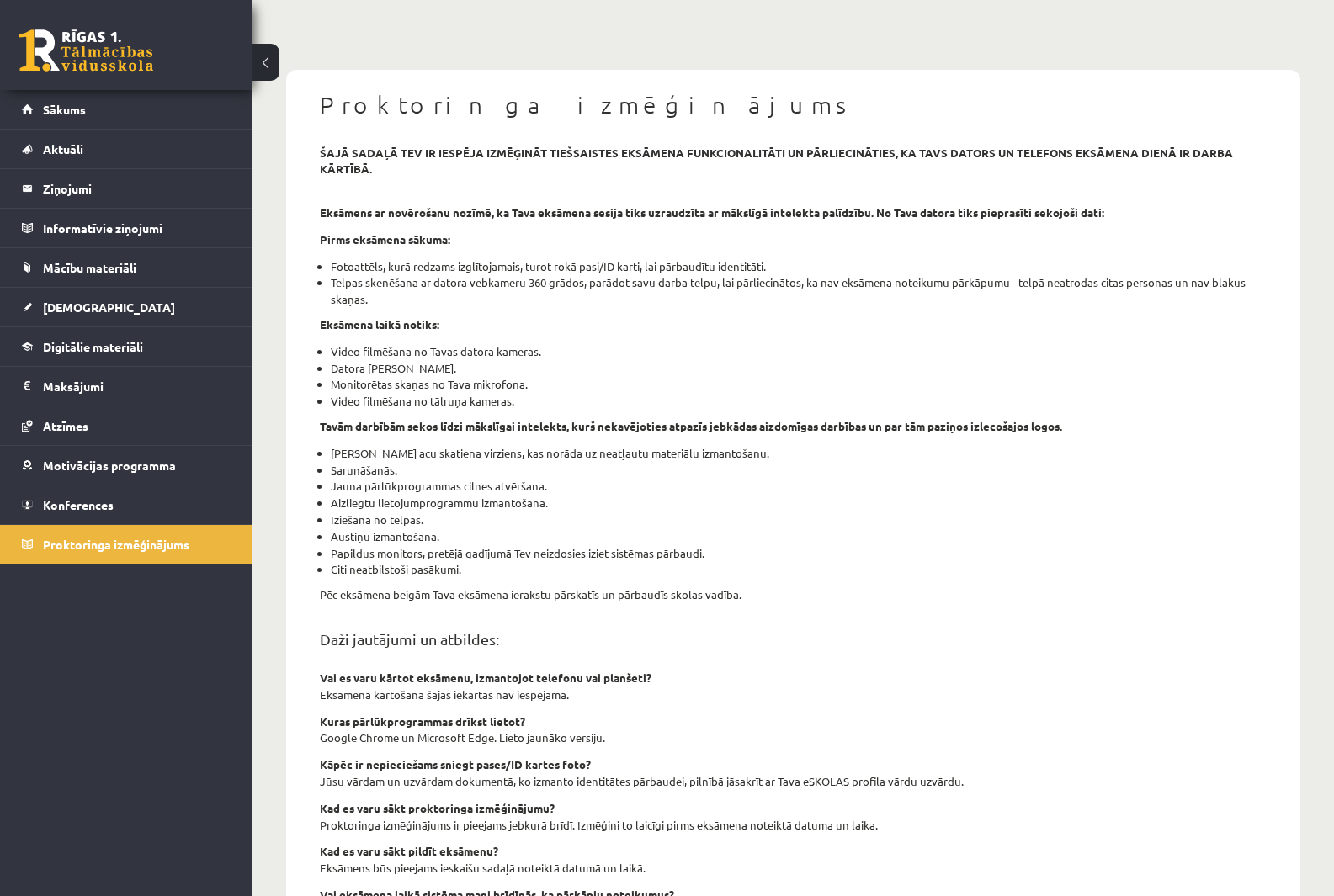
click at [371, 386] on li "Monitorētas skaņas no Tava mikrofona." at bounding box center [799, 384] width 936 height 17
click at [378, 391] on li "Monitorētas skaņas no Tava mikrofona." at bounding box center [799, 384] width 936 height 17
click at [329, 404] on ul "Video filmēšana no Tavas datora kameras. Datora ekrāna koplietošana. Monitorēta…" at bounding box center [794, 376] width 947 height 67
drag, startPoint x: 330, startPoint y: 400, endPoint x: 375, endPoint y: 403, distance: 45.1
click at [375, 403] on li "Video filmēšana no tālruņa kameras." at bounding box center [799, 401] width 936 height 17
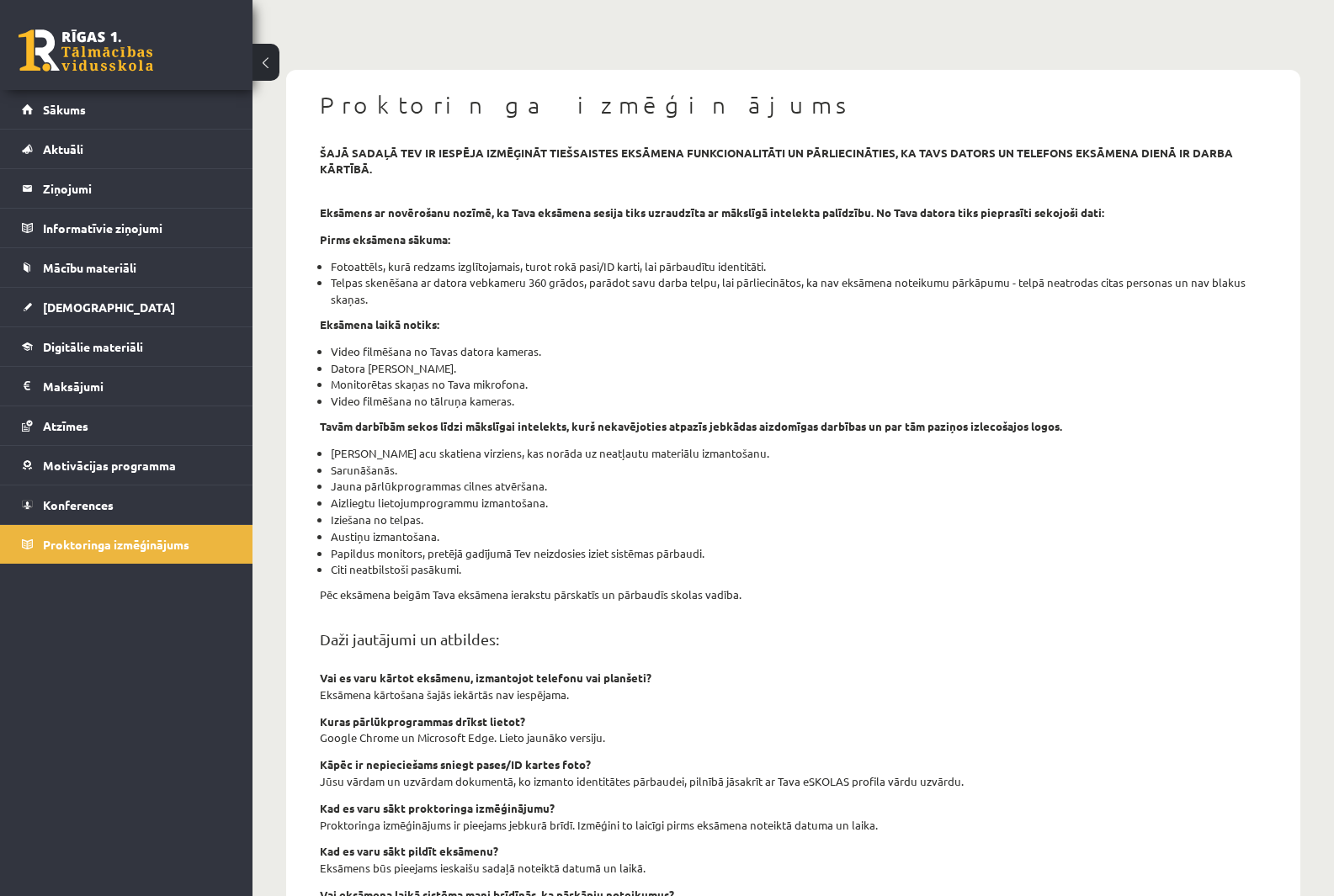
click at [502, 411] on div "šajā sadaļā tev ir iespēja izmēģināt tiešsaistes eksāmena funkcionalitāti un pā…" at bounding box center [793, 581] width 972 height 873
click at [511, 390] on li "Monitorētas skaņas no Tava mikrofona." at bounding box center [799, 384] width 936 height 17
click at [501, 396] on li "Video filmēšana no tālruņa kameras." at bounding box center [799, 401] width 936 height 17
drag, startPoint x: 495, startPoint y: 400, endPoint x: 510, endPoint y: 416, distance: 21.9
click at [494, 402] on li "Video filmēšana no tālruņa kameras." at bounding box center [799, 401] width 936 height 17
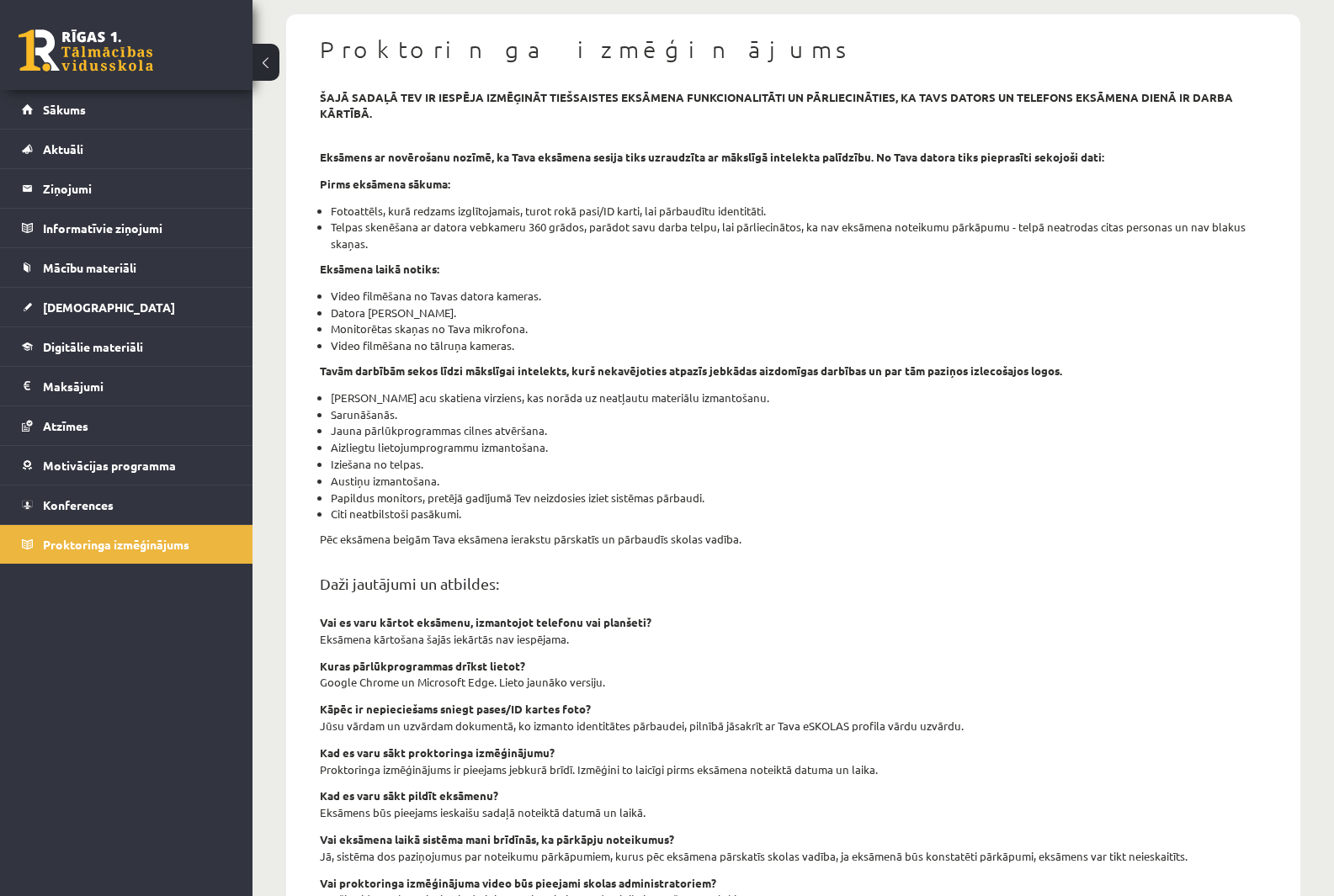
scroll to position [168, 0]
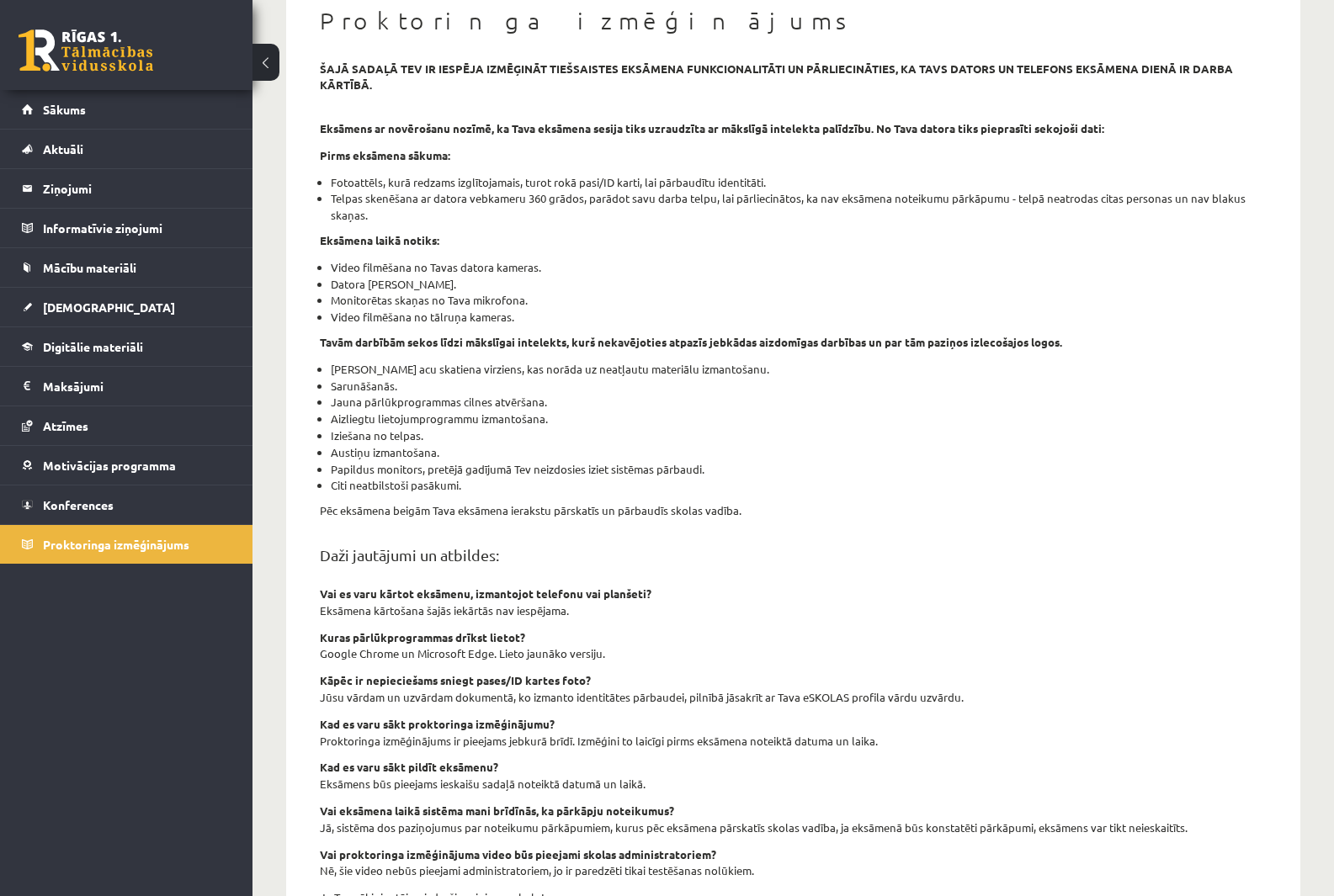
click at [342, 178] on li "Fotoattēls, kurā redzams izglītojamais, turot rokā pasi/ID karti, lai pārbaudīt…" at bounding box center [799, 182] width 936 height 17
click at [326, 181] on ul "Fotoattēls, kurā redzams izglītojamais, turot rokā pasi/ID karti, lai pārbaudīt…" at bounding box center [794, 199] width 947 height 50
drag, startPoint x: 386, startPoint y: 183, endPoint x: 775, endPoint y: 171, distance: 389.2
click at [775, 171] on div "šajā sadaļā tev ir iespēja izmēģināt tiešsaistes eksāmena funkcionalitāti un pā…" at bounding box center [793, 497] width 972 height 873
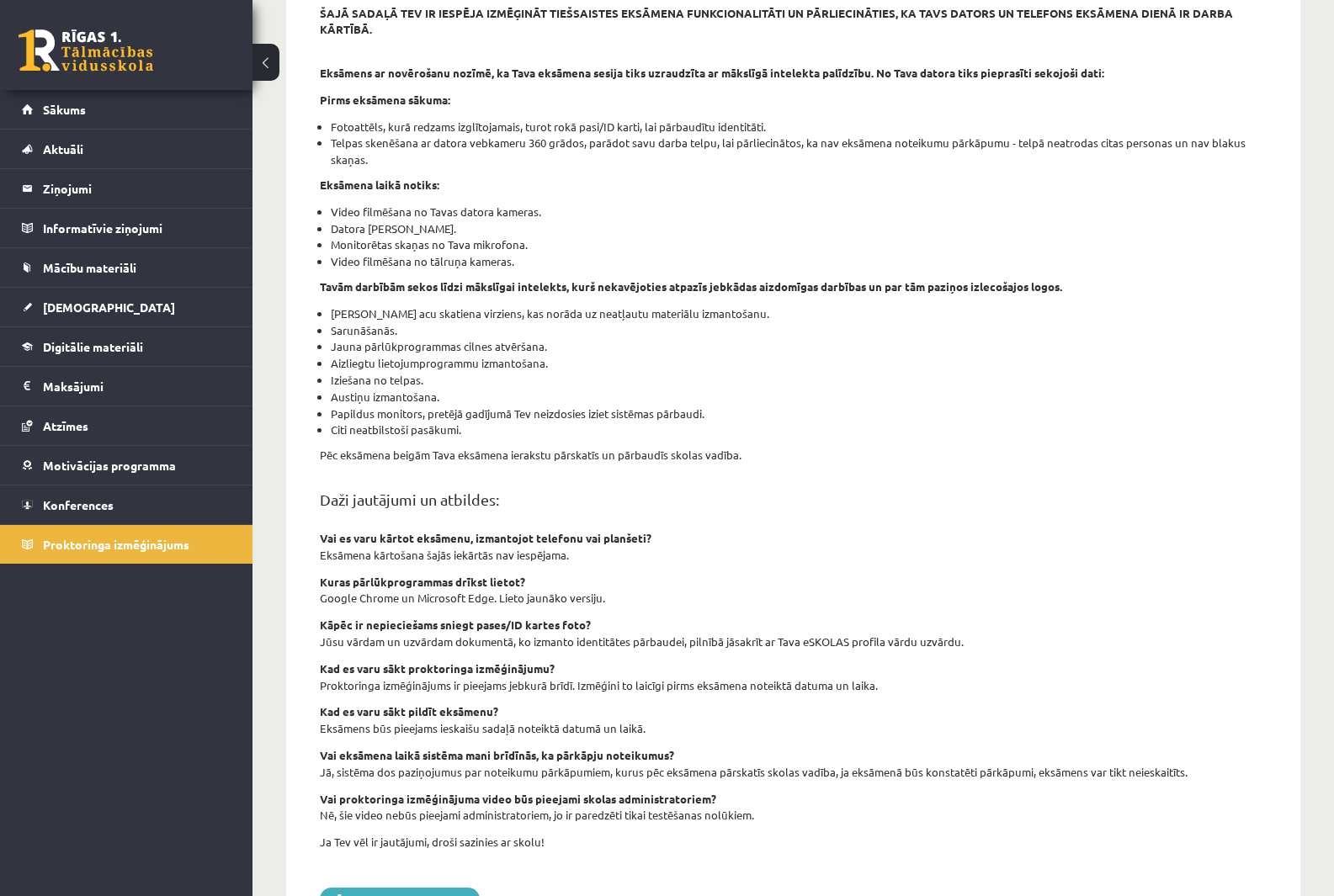
scroll to position [252, 0]
